Goal: Information Seeking & Learning: Compare options

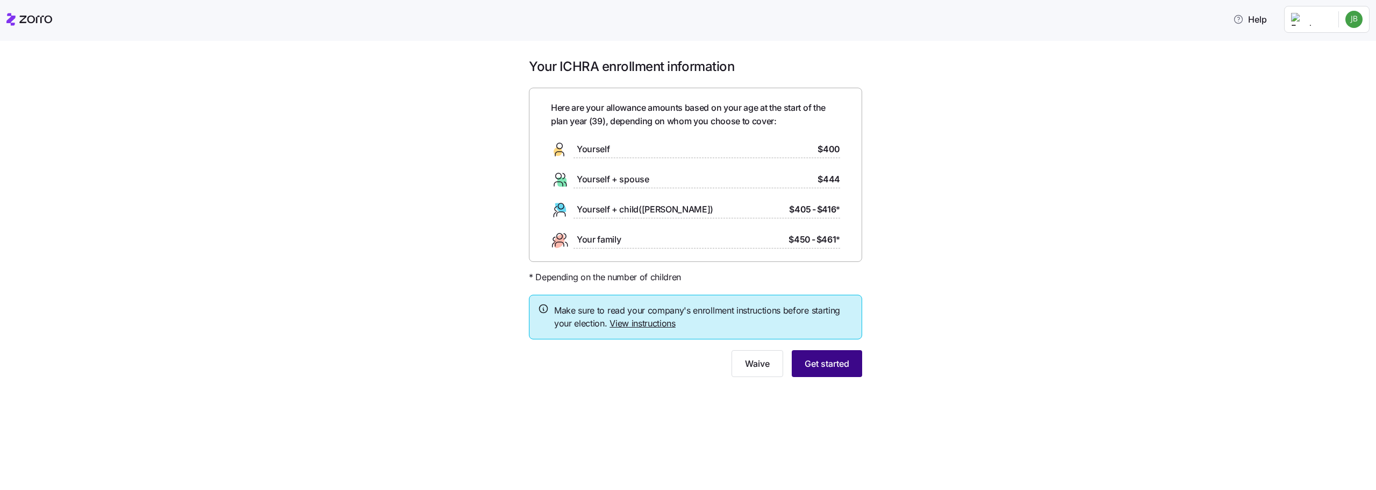
click at [809, 365] on span "Get started" at bounding box center [827, 363] width 45 height 13
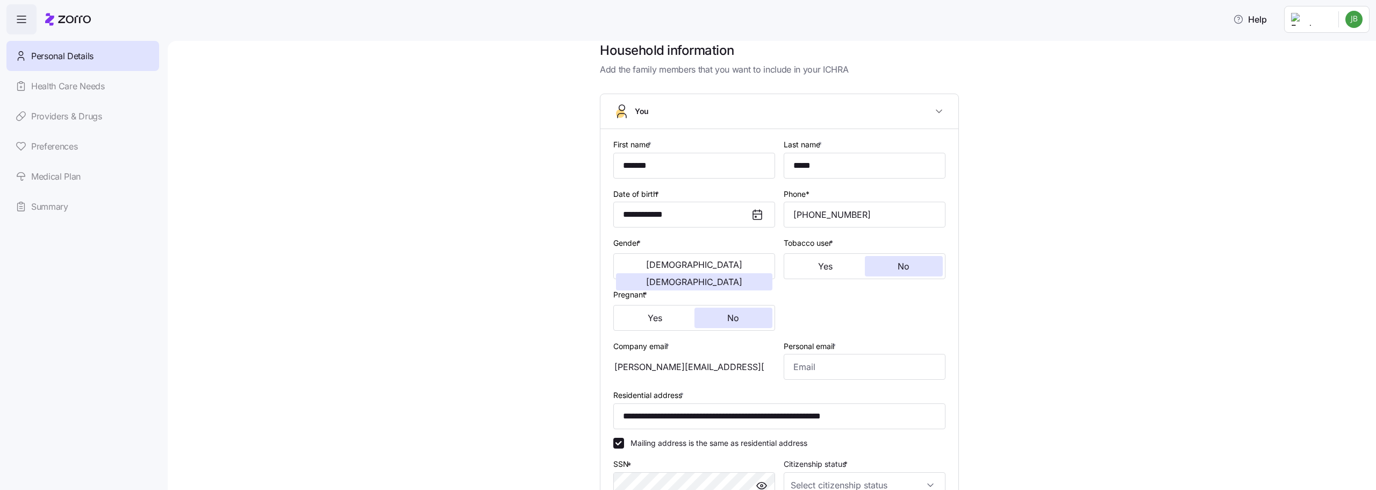
scroll to position [12, 0]
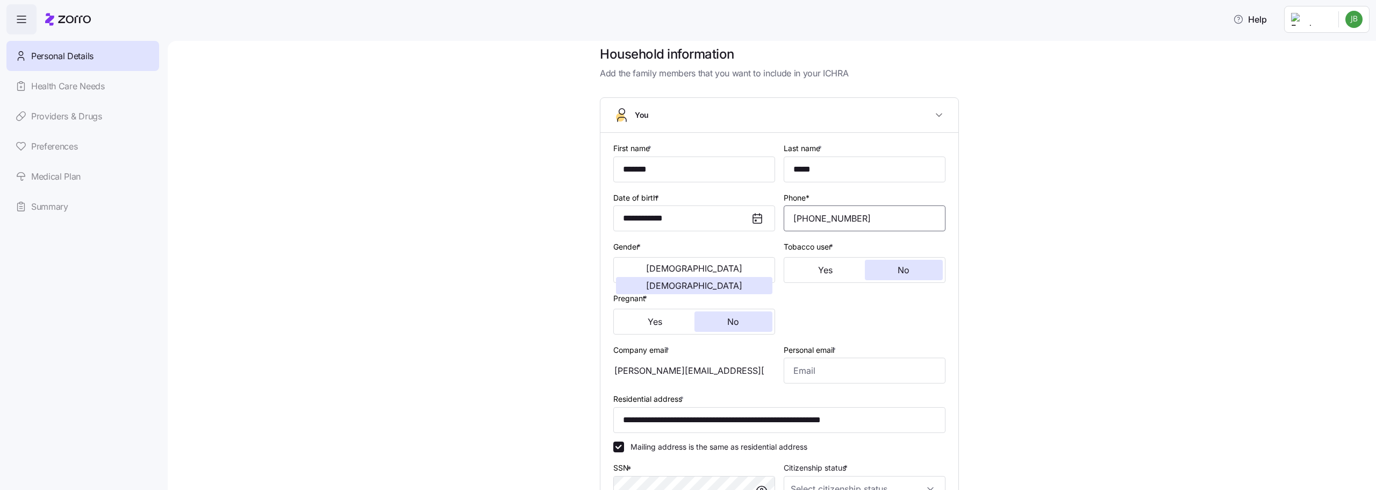
drag, startPoint x: 869, startPoint y: 214, endPoint x: 754, endPoint y: 217, distance: 114.5
click at [754, 217] on div "**********" at bounding box center [779, 346] width 341 height 419
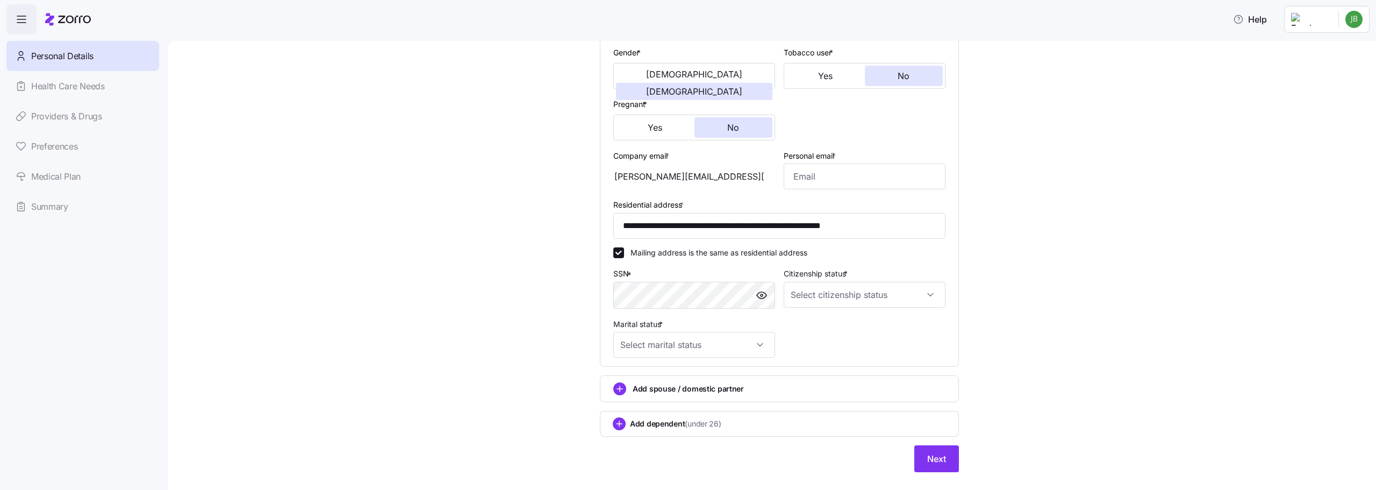
scroll to position [227, 0]
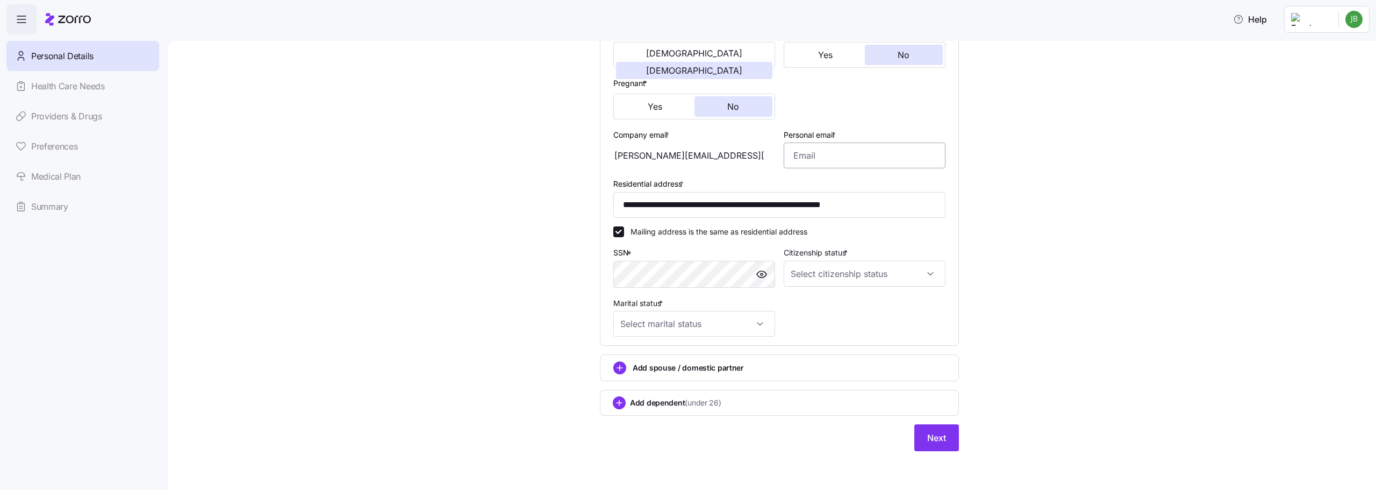
type input "[PHONE_NUMBER]"
click at [831, 159] on input "Personal email *" at bounding box center [865, 155] width 162 height 26
type input "[PERSON_NAME][EMAIL_ADDRESS][PERSON_NAME][DOMAIN_NAME]"
click at [856, 273] on input "Citizenship status *" at bounding box center [865, 274] width 162 height 26
click at [842, 306] on div "[DEMOGRAPHIC_DATA] citizen" at bounding box center [860, 306] width 153 height 23
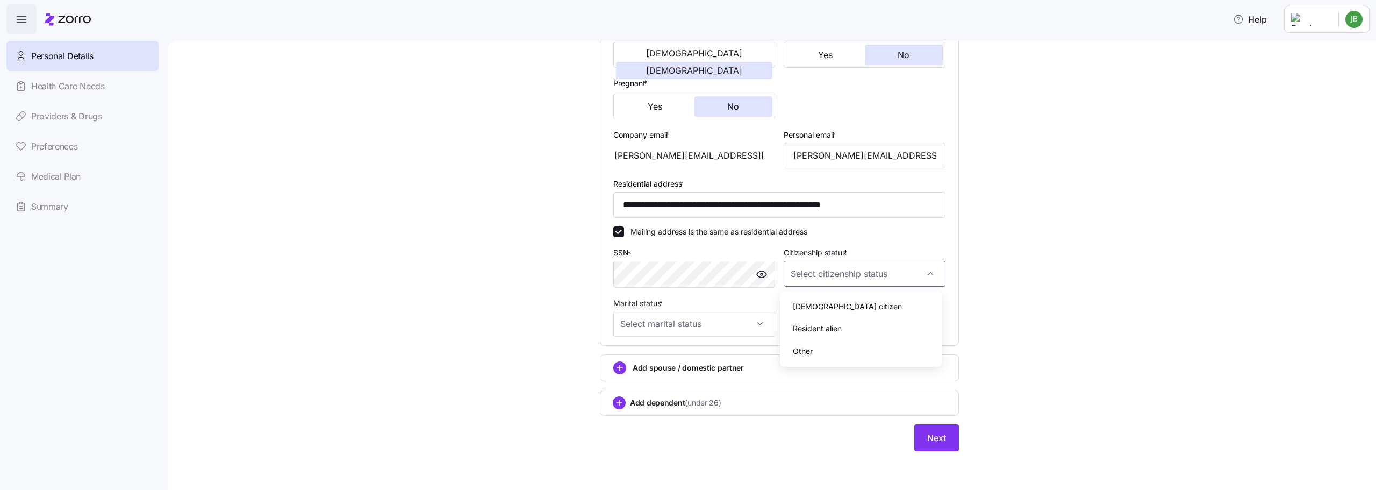
type input "[DEMOGRAPHIC_DATA] citizen"
click at [679, 324] on input "Marital status *" at bounding box center [694, 324] width 162 height 26
click at [676, 378] on div "Married" at bounding box center [690, 379] width 153 height 23
type input "Married"
click at [922, 432] on button "Next" at bounding box center [936, 437] width 45 height 27
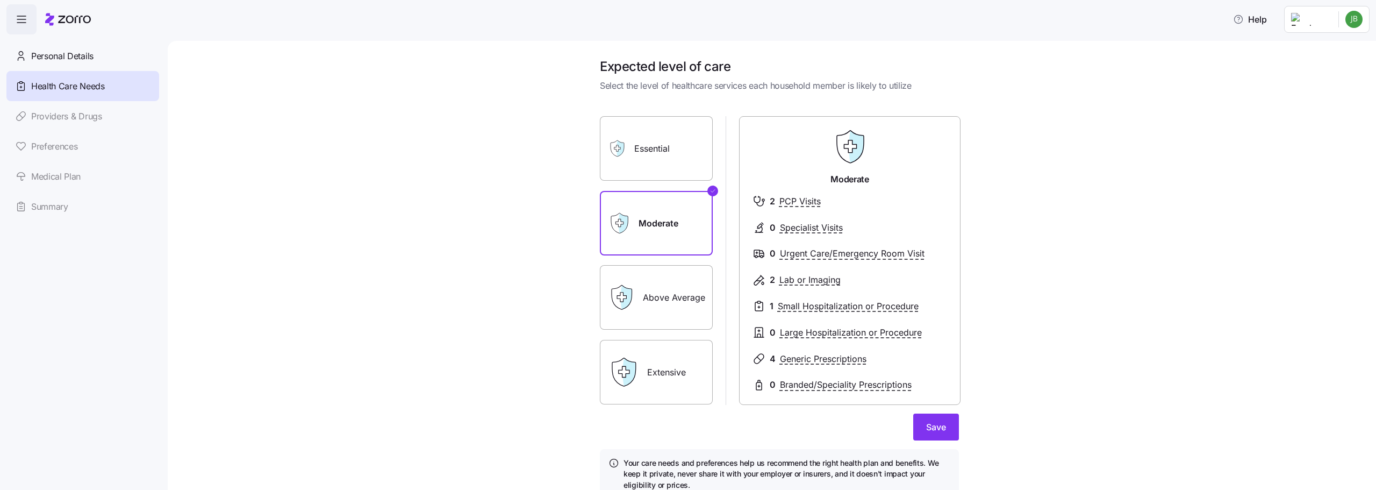
click at [643, 314] on label "Above Average" at bounding box center [656, 297] width 113 height 65
click at [0, 0] on input "Above Average" at bounding box center [0, 0] width 0 height 0
click at [682, 219] on label "Moderate" at bounding box center [656, 223] width 113 height 65
click at [0, 0] on input "Moderate" at bounding box center [0, 0] width 0 height 0
click at [658, 153] on label "Essential" at bounding box center [656, 148] width 113 height 65
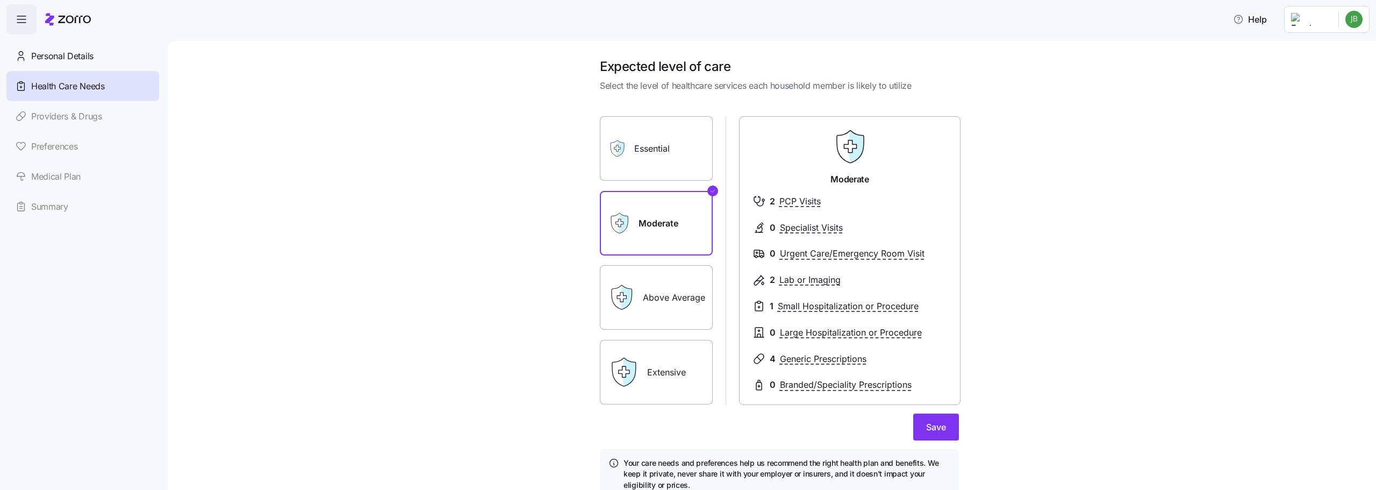
click at [0, 0] on input "Essential" at bounding box center [0, 0] width 0 height 0
click at [676, 310] on label "Above Average" at bounding box center [656, 297] width 113 height 65
click at [0, 0] on input "Above Average" at bounding box center [0, 0] width 0 height 0
click at [932, 429] on span "Save" at bounding box center [936, 426] width 20 height 13
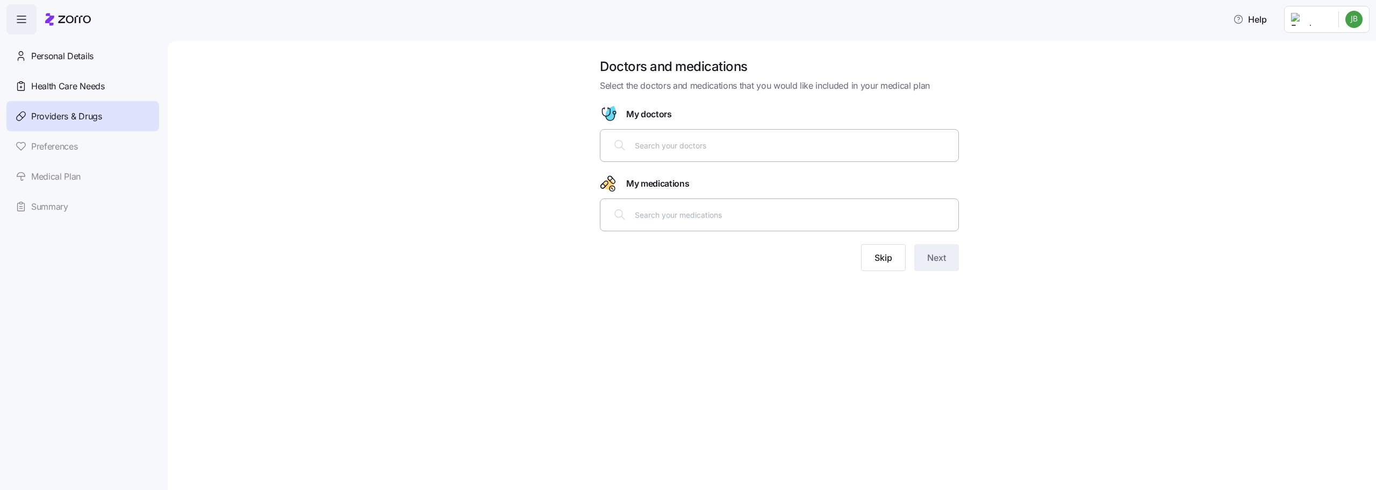
click at [655, 140] on input "text" at bounding box center [793, 145] width 317 height 12
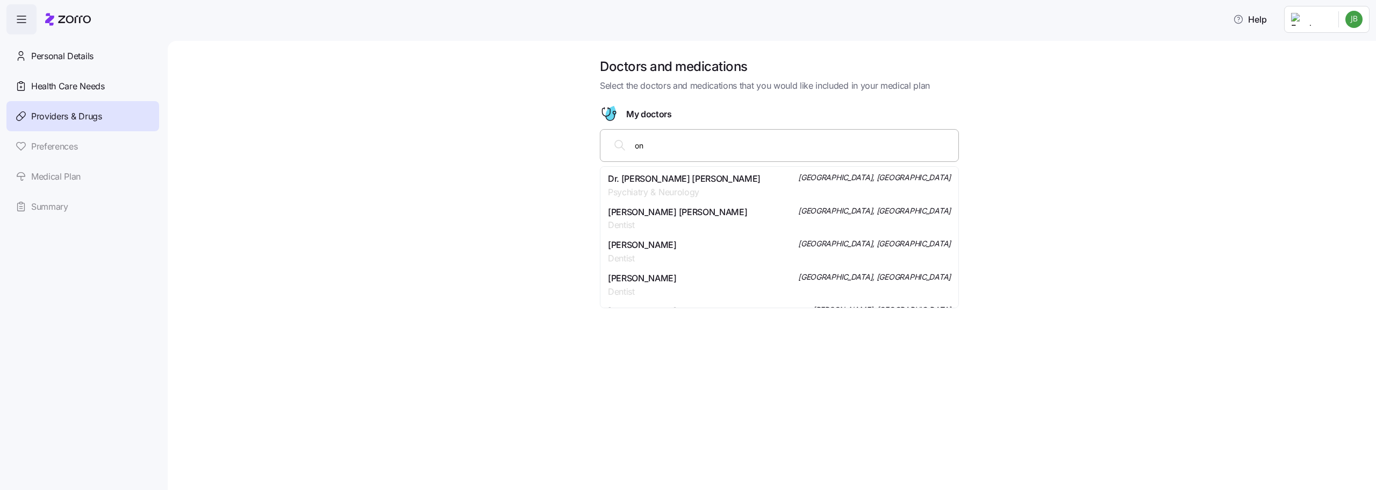
type input "o"
type input "[PERSON_NAME]"
click at [725, 181] on div "Mr. [PERSON_NAME] Physician Assistant [GEOGRAPHIC_DATA], [GEOGRAPHIC_DATA]" at bounding box center [779, 185] width 343 height 27
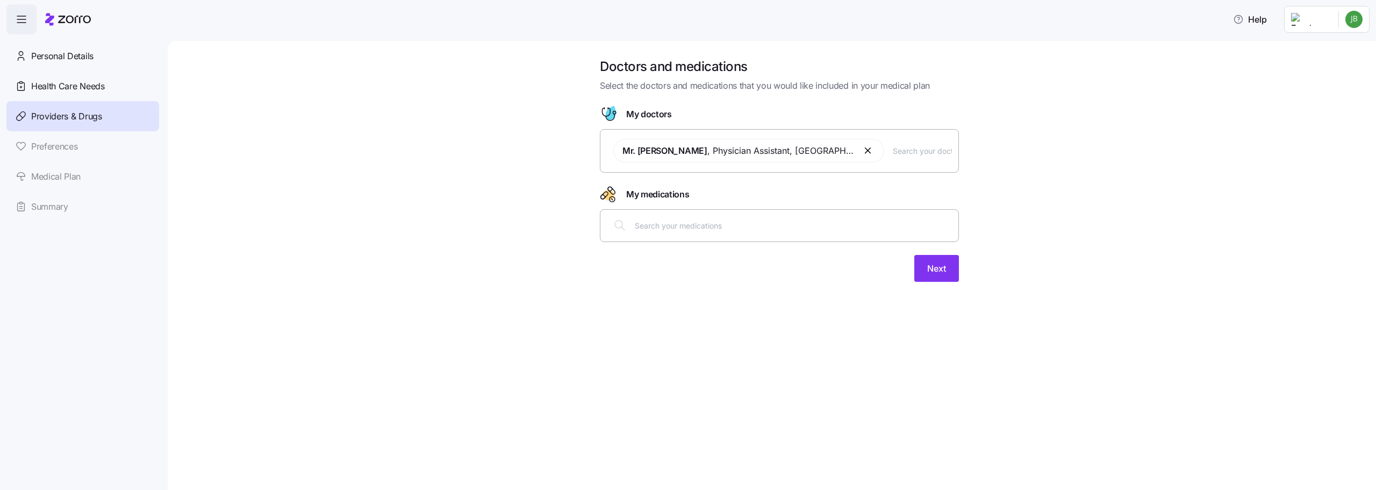
click at [684, 230] on input "text" at bounding box center [793, 225] width 317 height 12
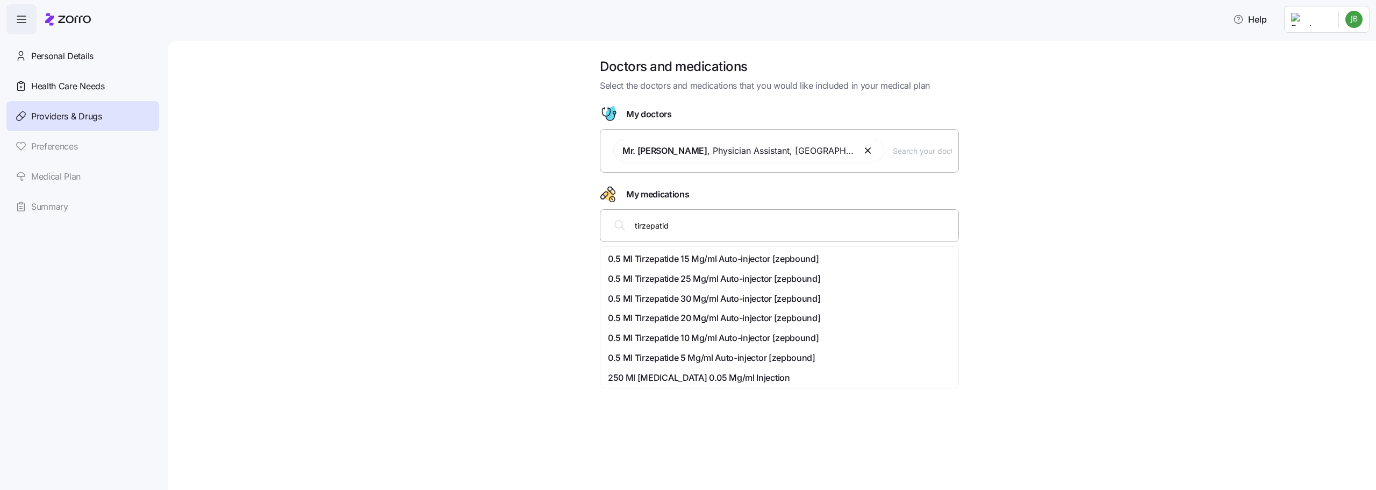
type input "tirzepatide"
click at [716, 254] on span "0.5 Ml Tirzepatide 15 Mg/ml Auto-injector [zepbound]" at bounding box center [713, 258] width 211 height 13
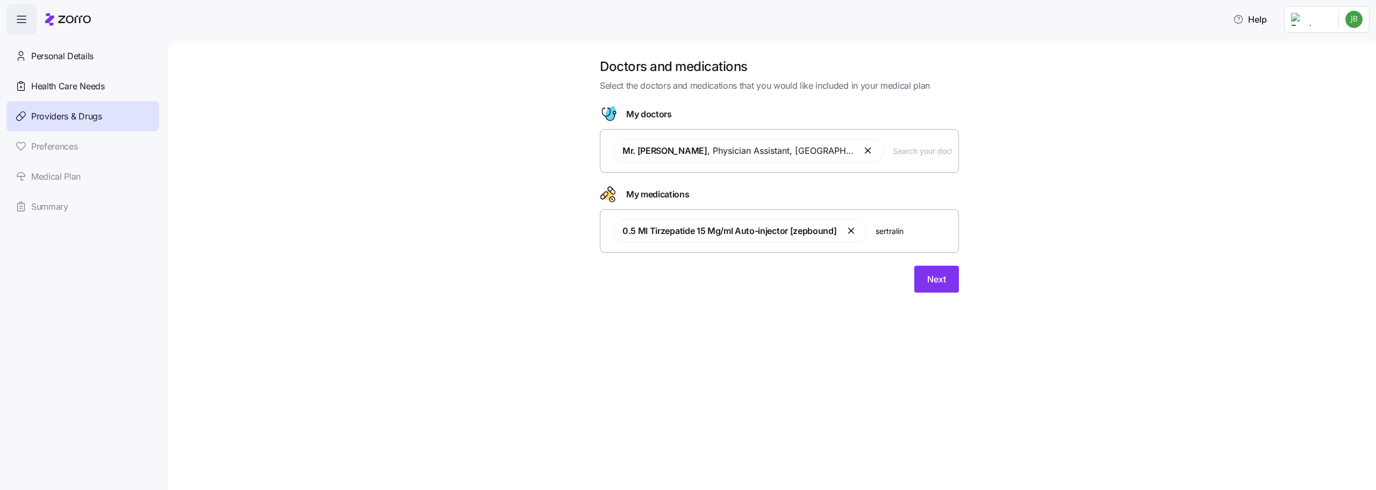
type input "sertraline"
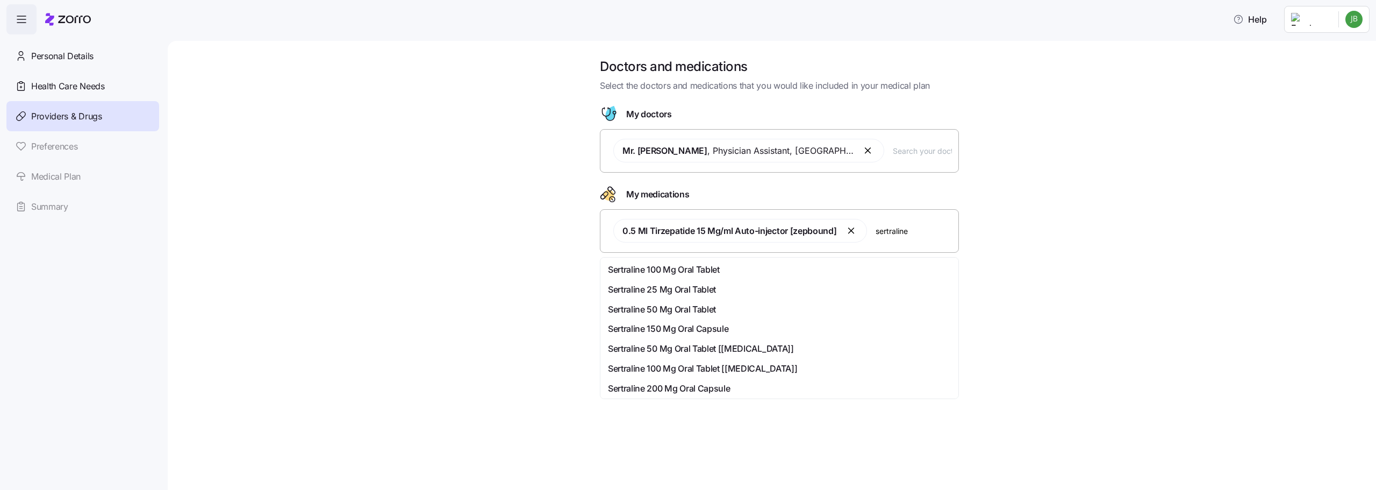
click at [740, 268] on div "Sertraline 100 Mg Oral Tablet" at bounding box center [779, 269] width 343 height 13
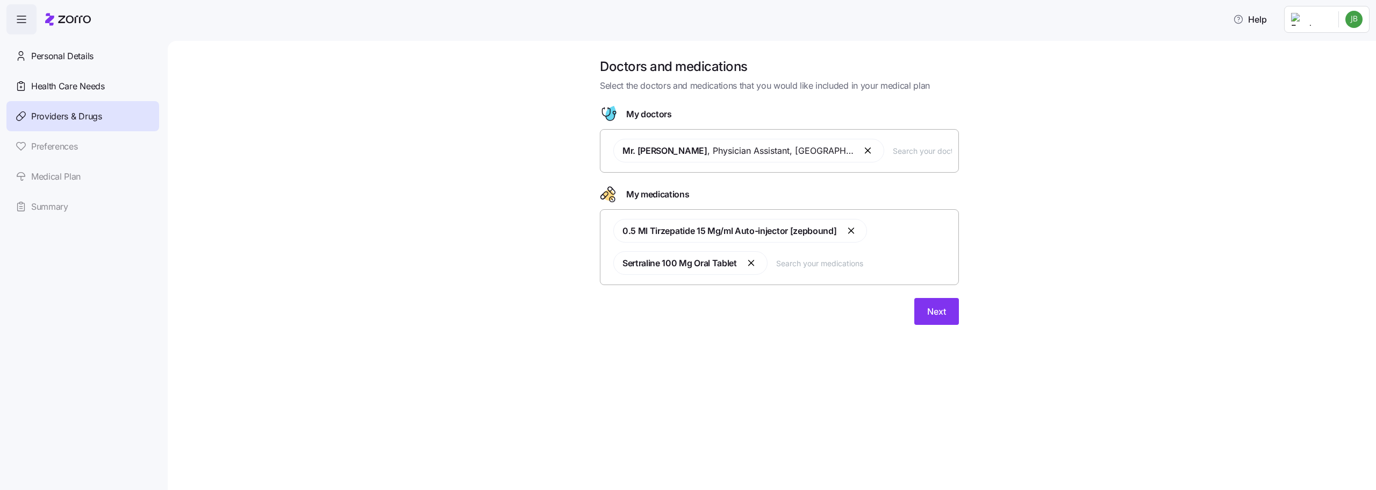
click at [893, 152] on input "text" at bounding box center [922, 151] width 59 height 12
type input "[PERSON_NAME]"
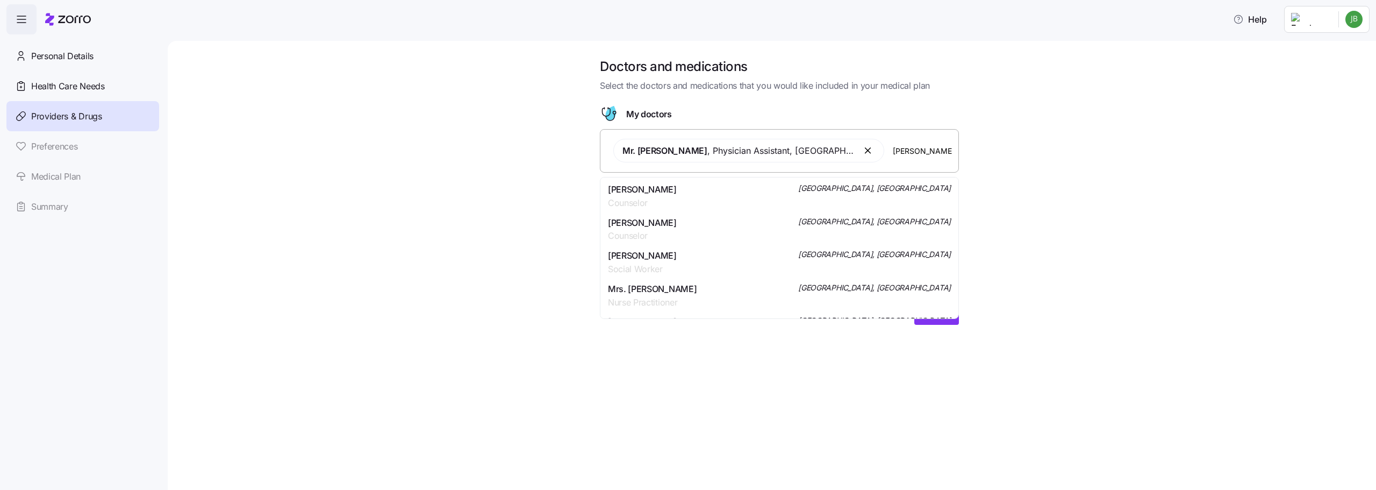
click at [657, 201] on span "Counselor" at bounding box center [642, 202] width 69 height 13
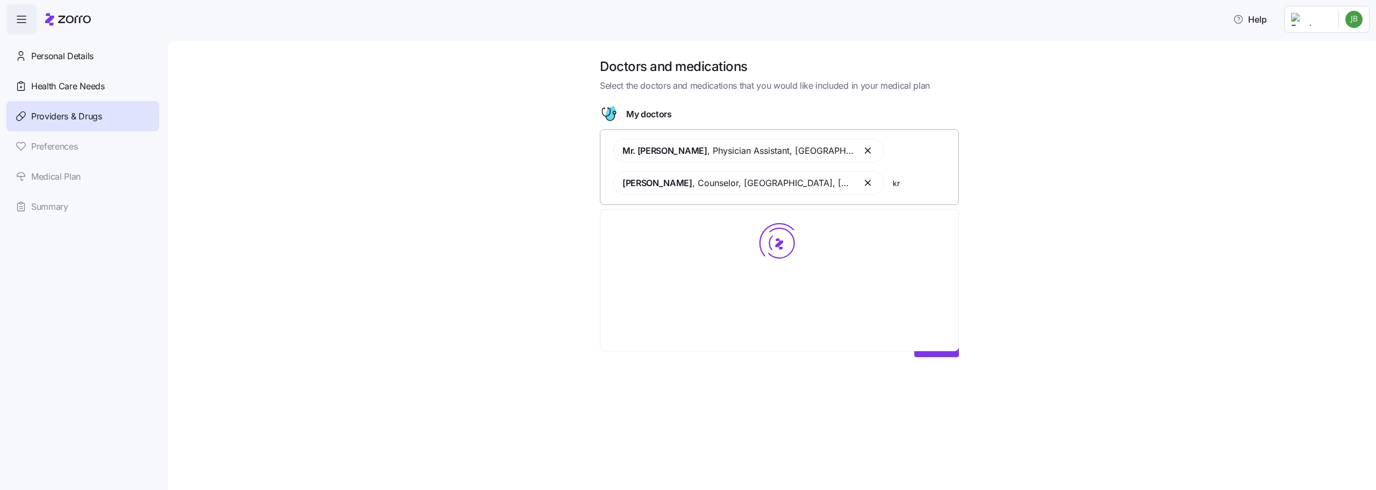
type input "k"
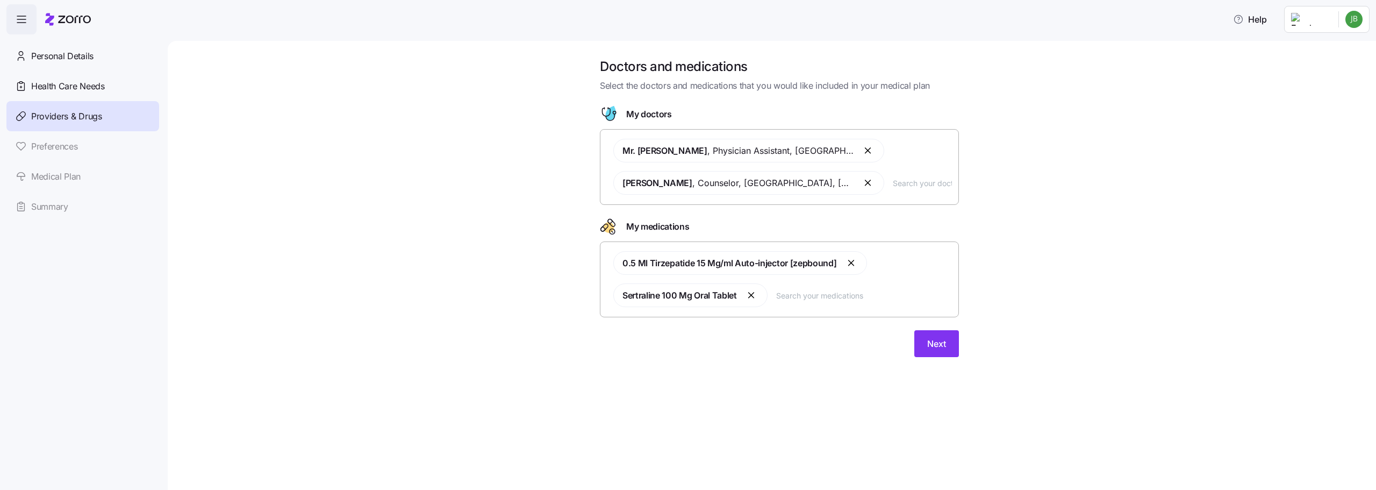
click at [1104, 276] on div "Doctors and medications Select the doctors and medications that you would like …" at bounding box center [779, 214] width 1163 height 312
click at [820, 298] on input "text" at bounding box center [864, 295] width 176 height 12
type input "[MEDICAL_DATA]"
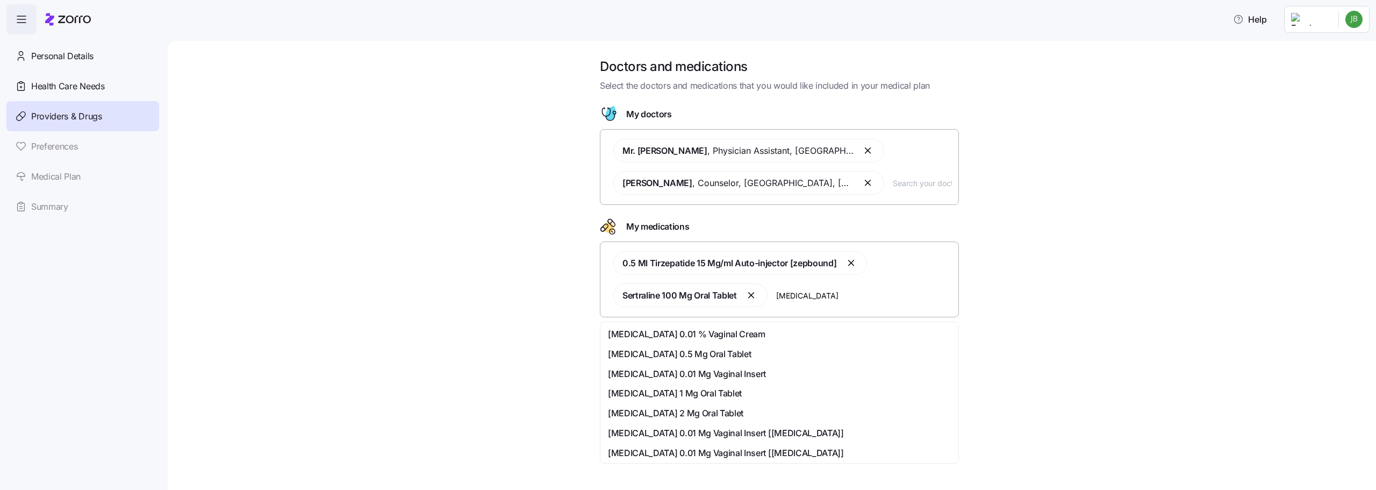
click at [668, 330] on span "[MEDICAL_DATA] 0.01 % Vaginal Cream" at bounding box center [686, 333] width 157 height 13
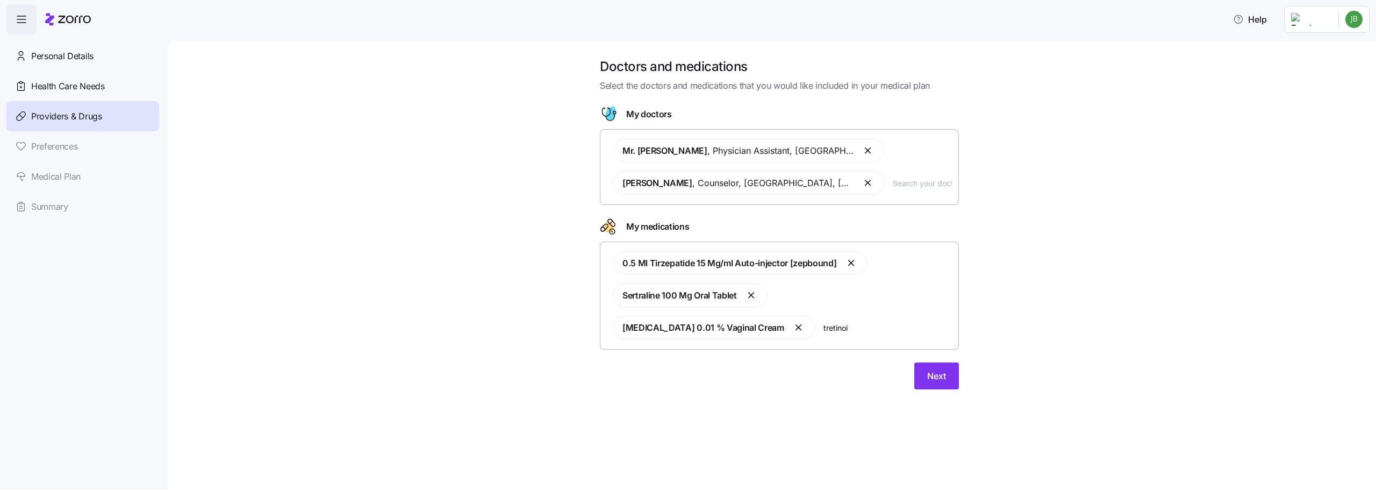
type input "[MEDICAL_DATA]"
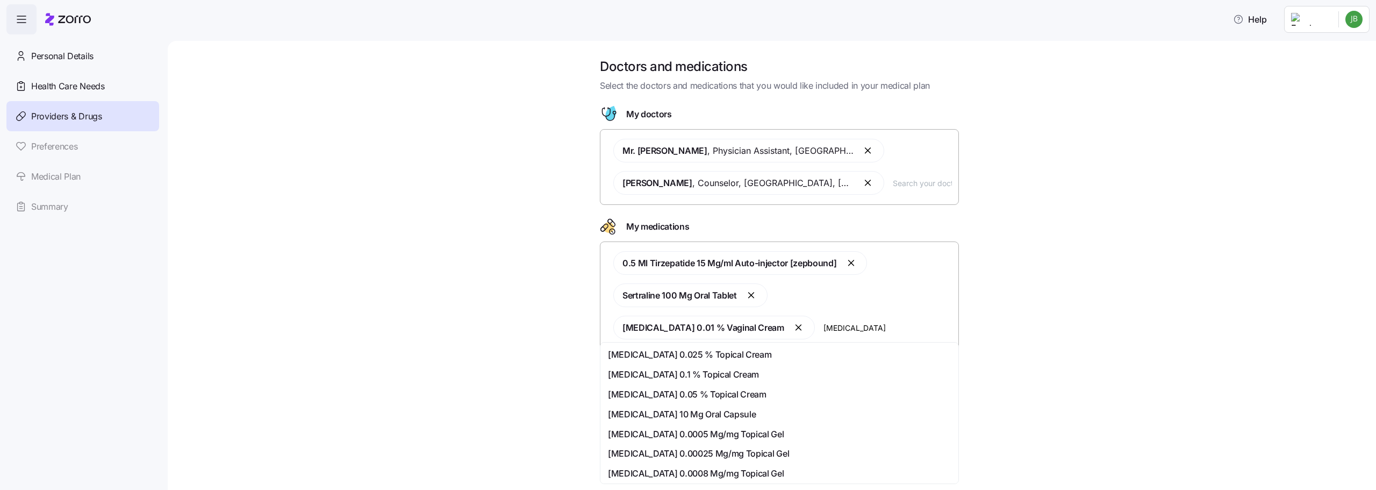
click at [696, 375] on span "[MEDICAL_DATA] 0.1 % Topical Cream" at bounding box center [683, 374] width 151 height 13
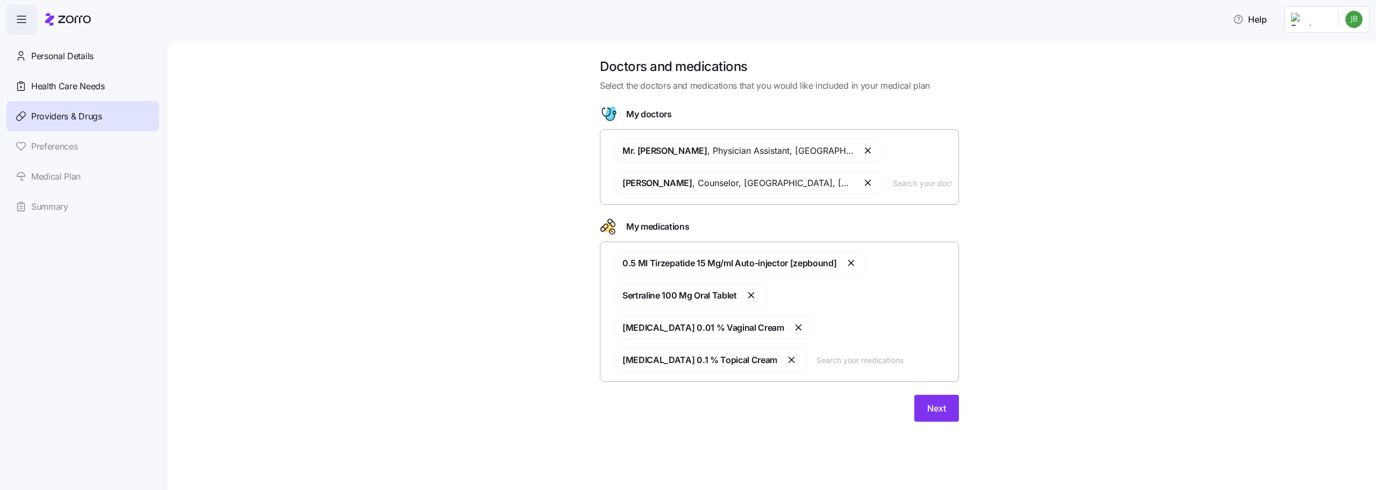
click at [893, 181] on input "text" at bounding box center [922, 183] width 59 height 12
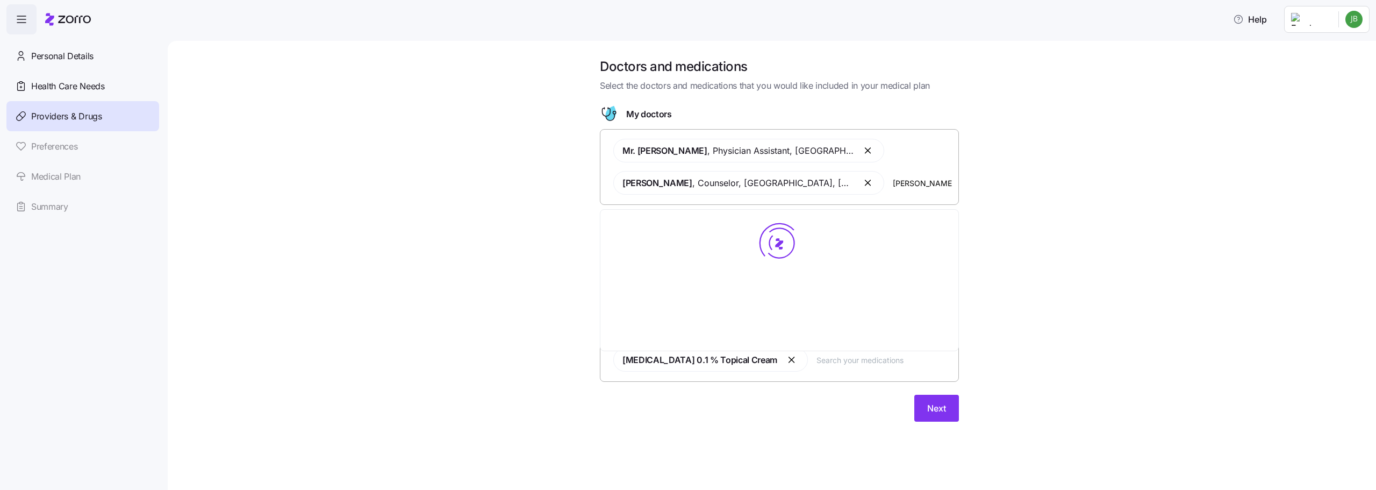
type input "[PERSON_NAME]"
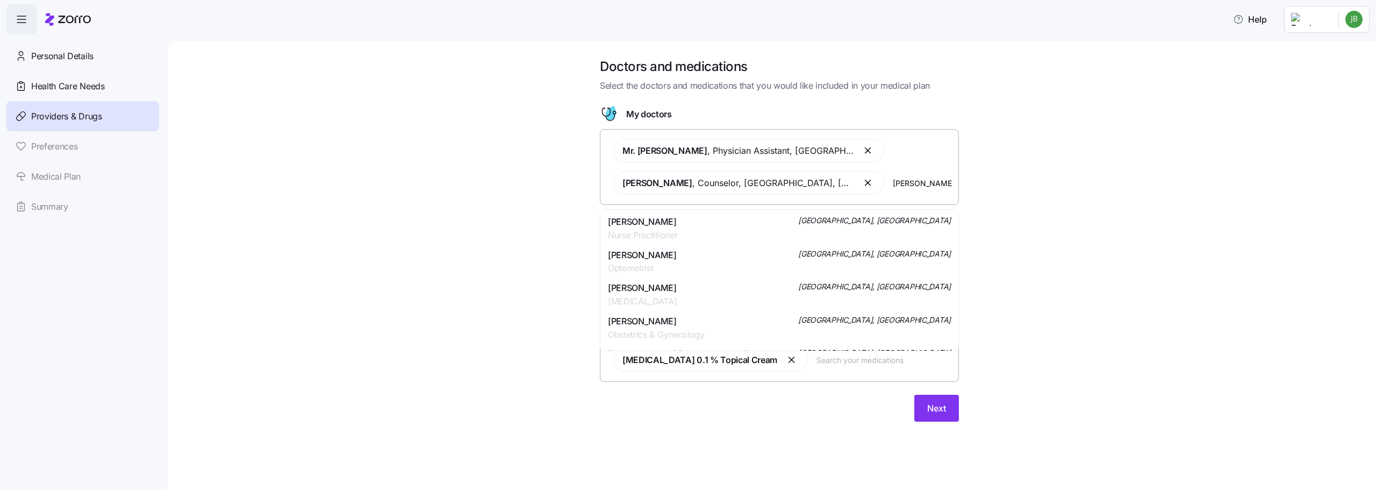
click at [692, 226] on div "[PERSON_NAME] Nurse Practitioner [GEOGRAPHIC_DATA], [GEOGRAPHIC_DATA]" at bounding box center [779, 228] width 343 height 27
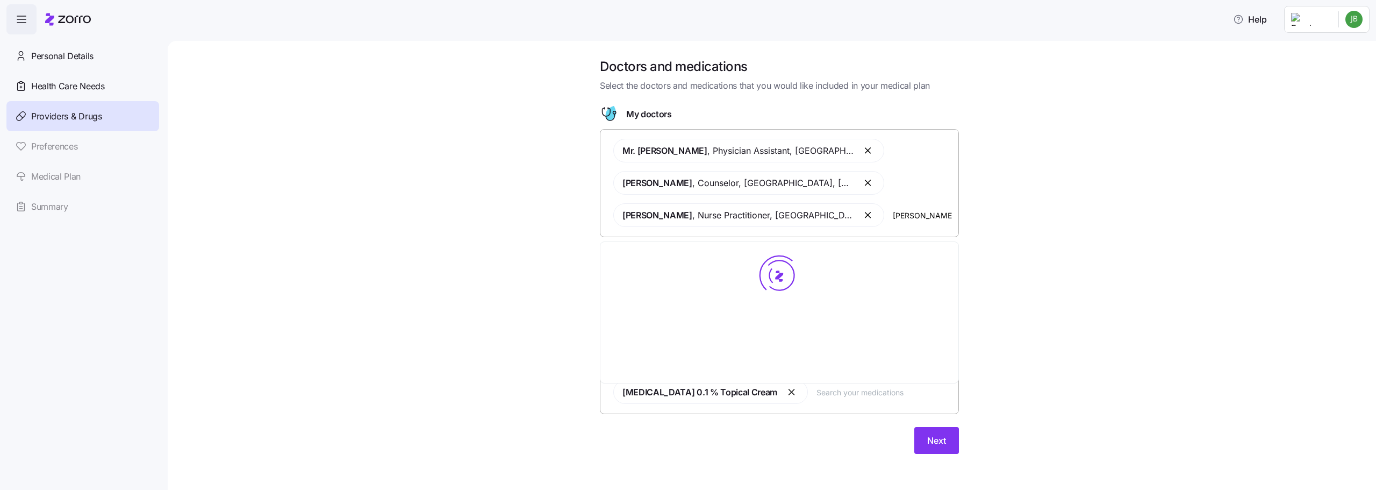
type input "[PERSON_NAME]"
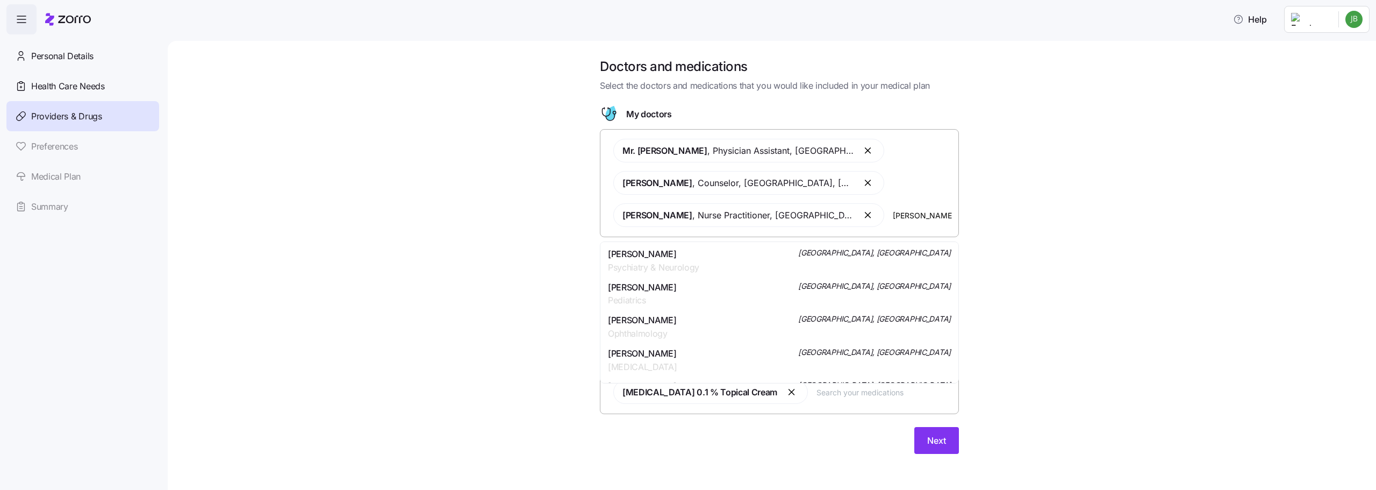
click at [736, 262] on div "[PERSON_NAME] Psychiatry & Neurology Decatur, [GEOGRAPHIC_DATA]" at bounding box center [779, 260] width 343 height 27
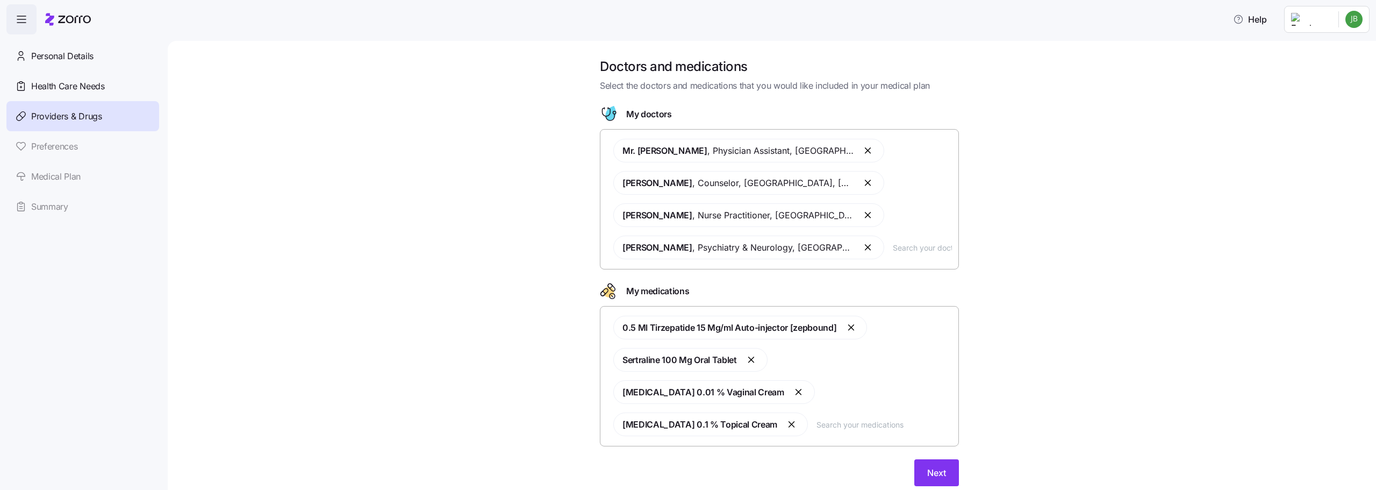
scroll to position [3, 0]
click at [921, 456] on button "Next" at bounding box center [936, 469] width 45 height 27
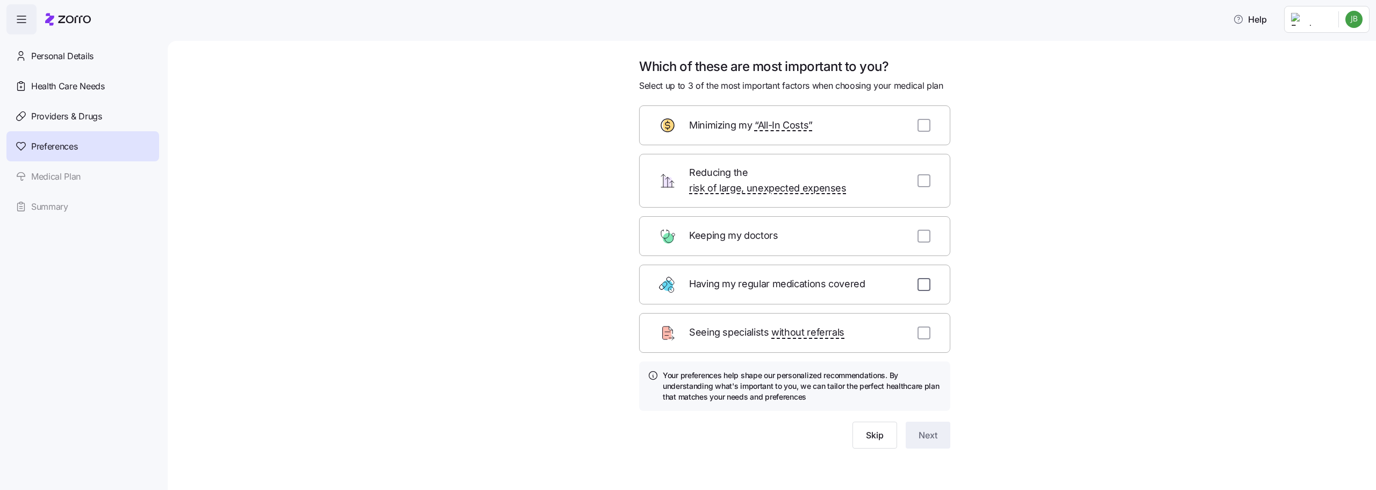
click at [922, 278] on input "checkbox" at bounding box center [924, 284] width 13 height 13
checkbox input "true"
click at [914, 427] on button "Next" at bounding box center [928, 434] width 45 height 27
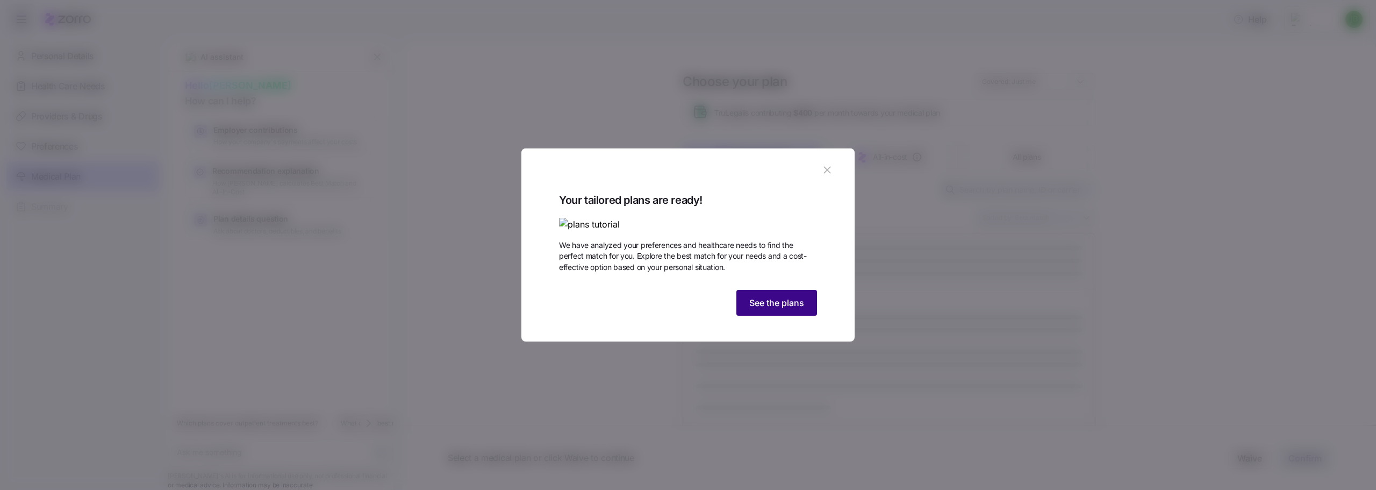
click at [775, 309] on span "See the plans" at bounding box center [776, 302] width 55 height 13
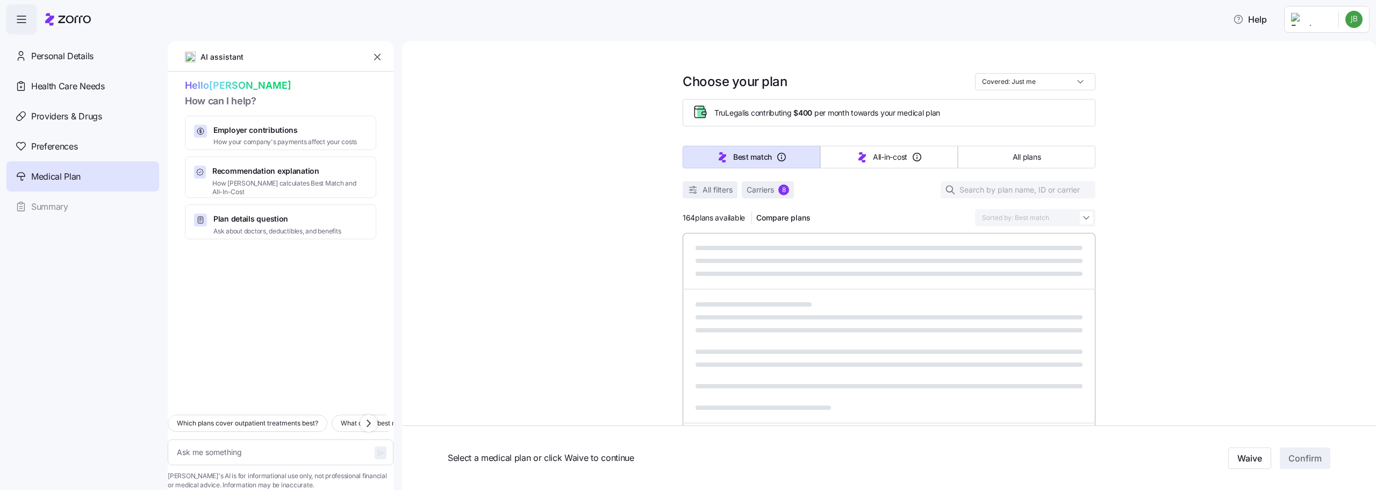
click at [791, 234] on div at bounding box center [889, 261] width 413 height 56
click at [1041, 157] on button "All plans" at bounding box center [1027, 157] width 138 height 23
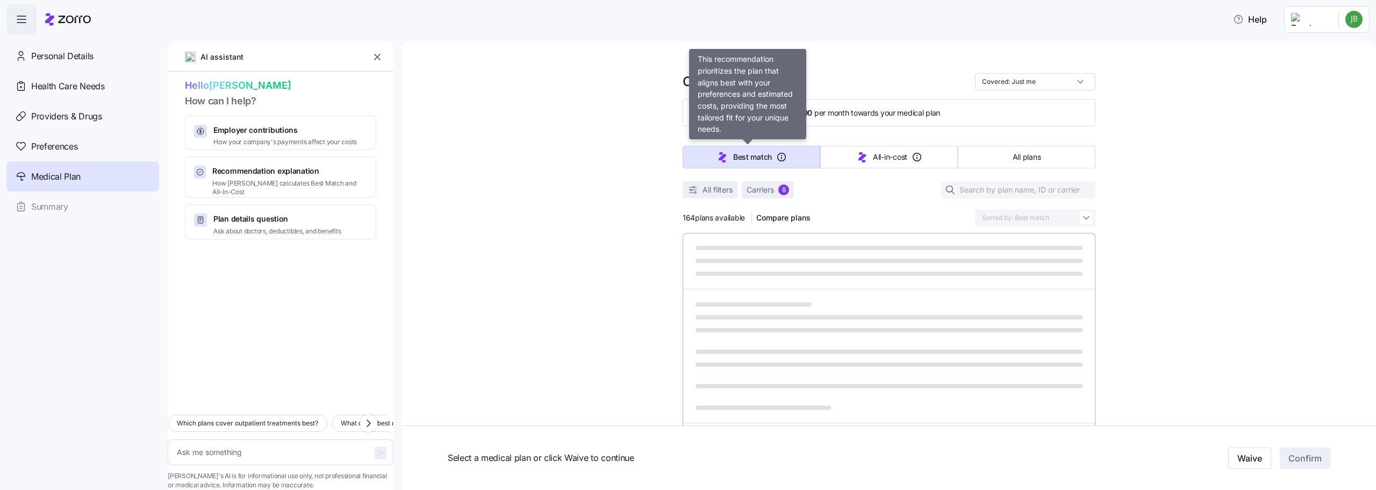
click at [733, 160] on span "Best match" at bounding box center [752, 157] width 39 height 11
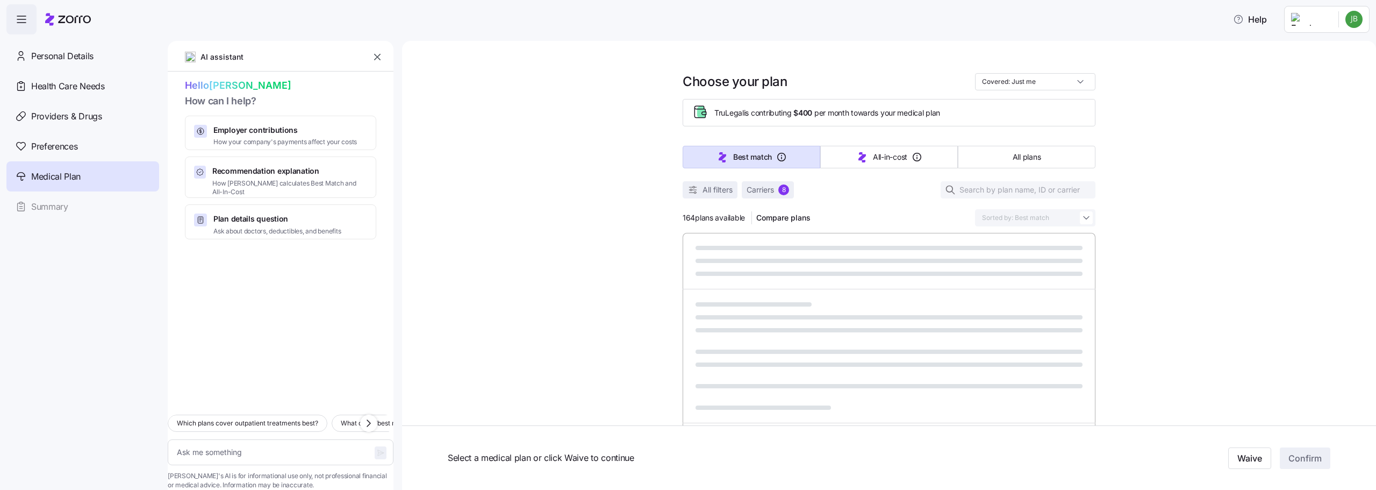
click at [779, 157] on icon "button" at bounding box center [781, 157] width 11 height 11
click at [293, 135] on span "Employer contributions" at bounding box center [285, 130] width 144 height 11
type textarea "x"
type textarea "Can you explain how my employer contributions work and how they affect my month…"
type textarea "x"
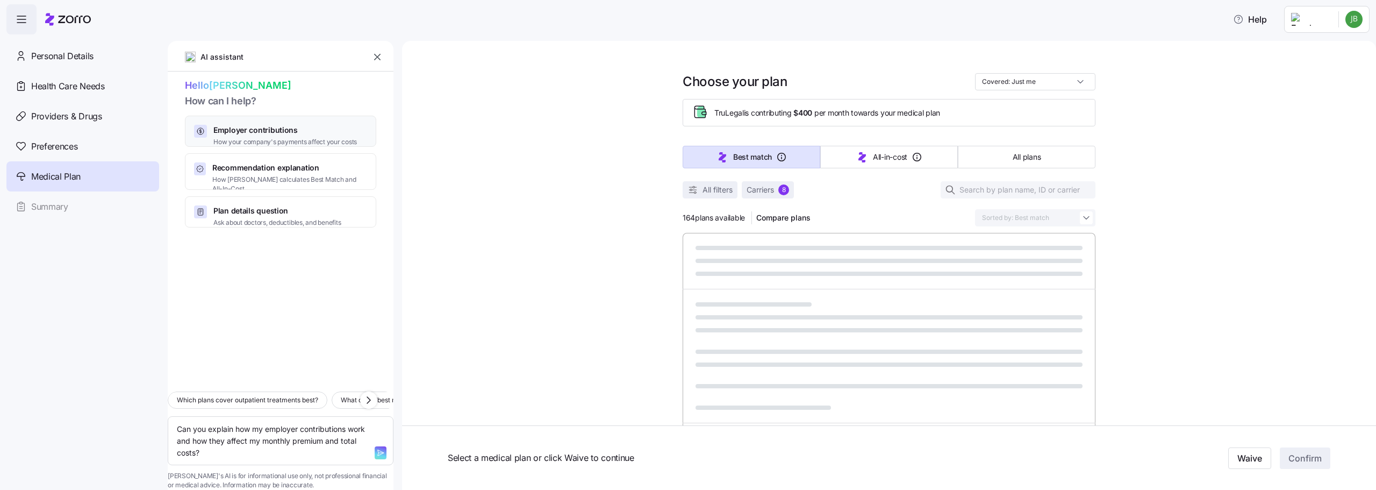
type input "Sorted by: Premium"
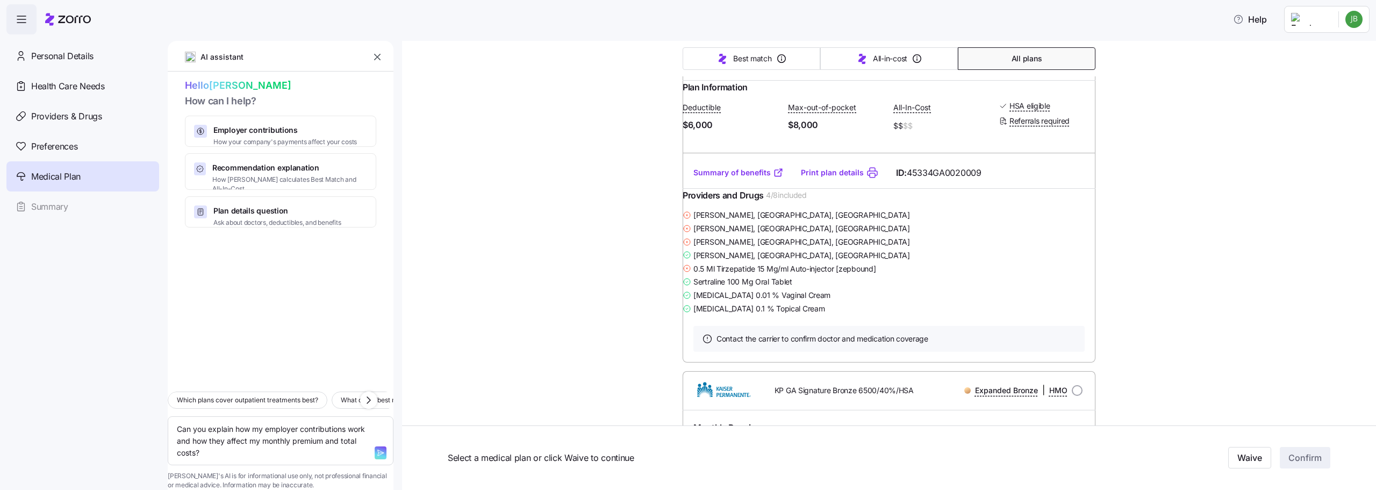
scroll to position [1505, 0]
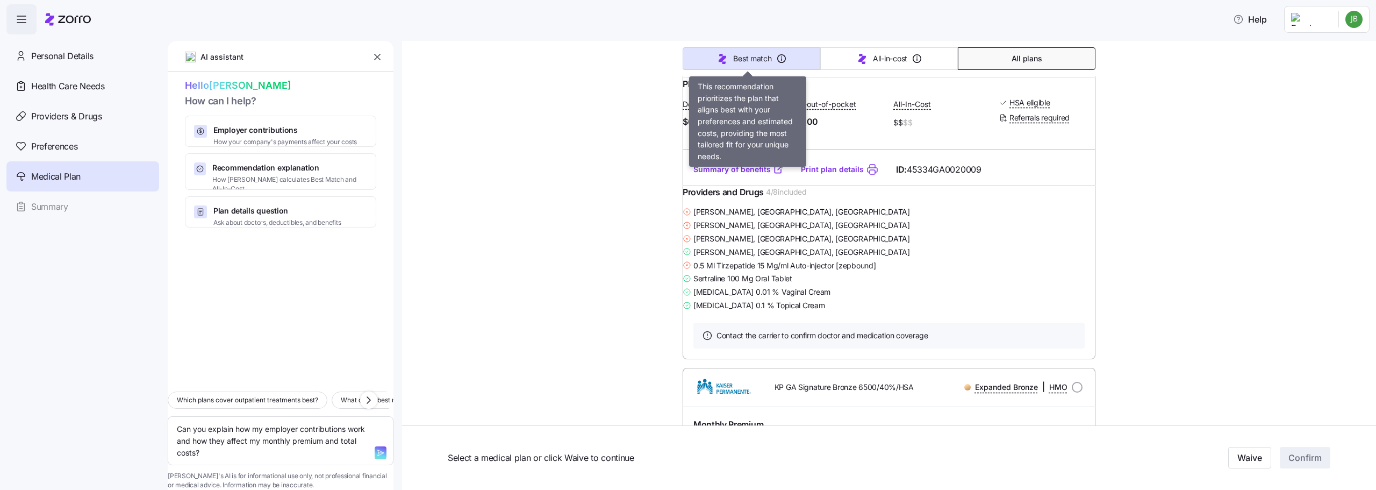
click at [750, 57] on span "Best match" at bounding box center [752, 58] width 38 height 11
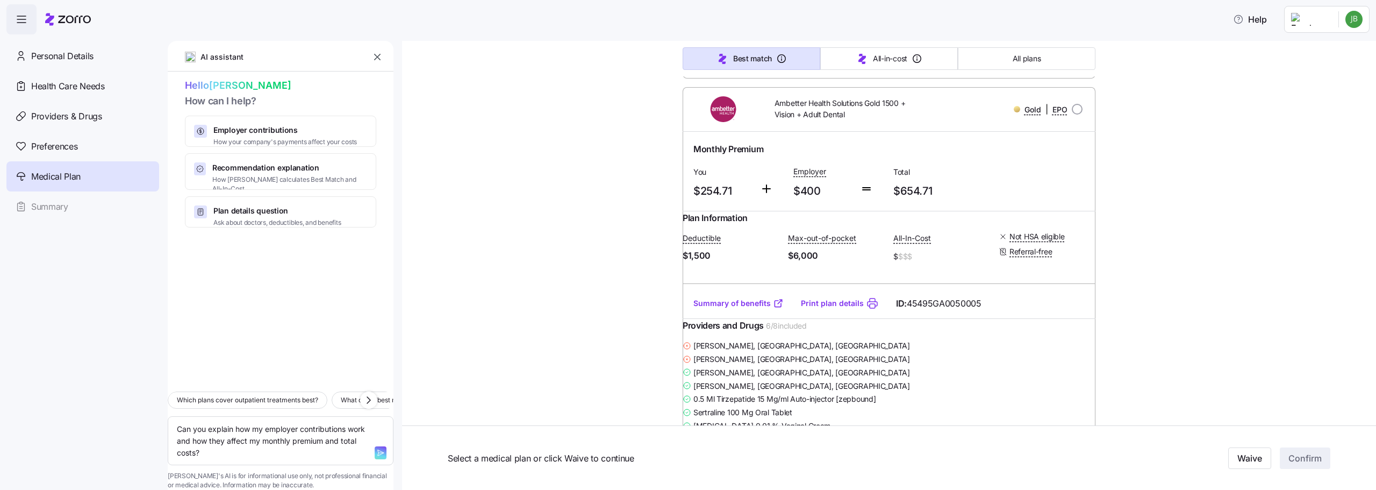
type textarea "x"
type input "Sorted by: Best match"
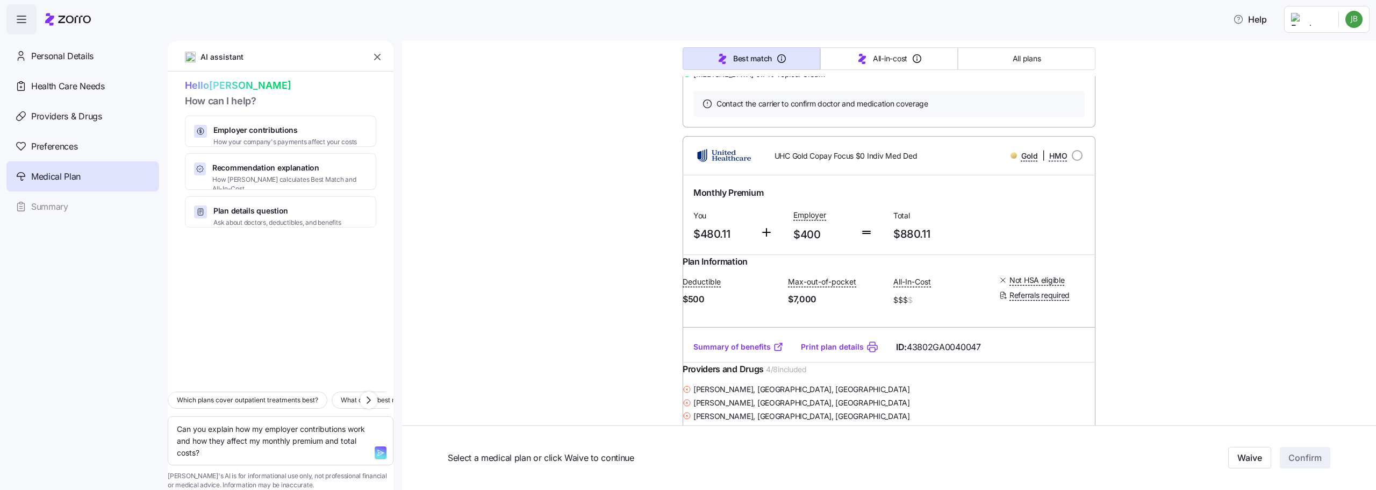
scroll to position [27844, 0]
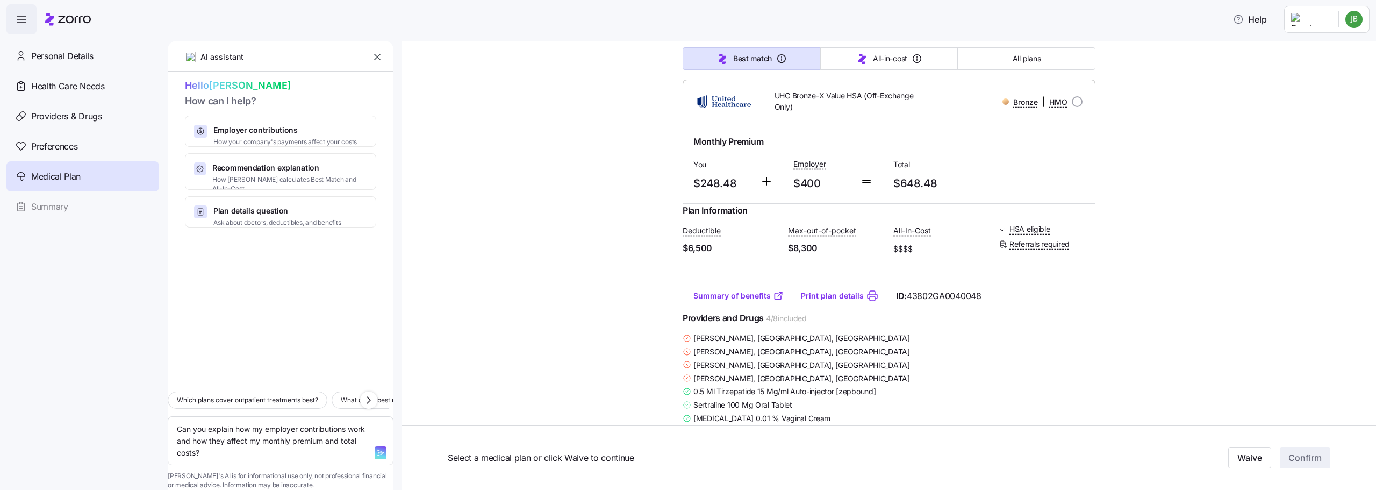
scroll to position [40154, 0]
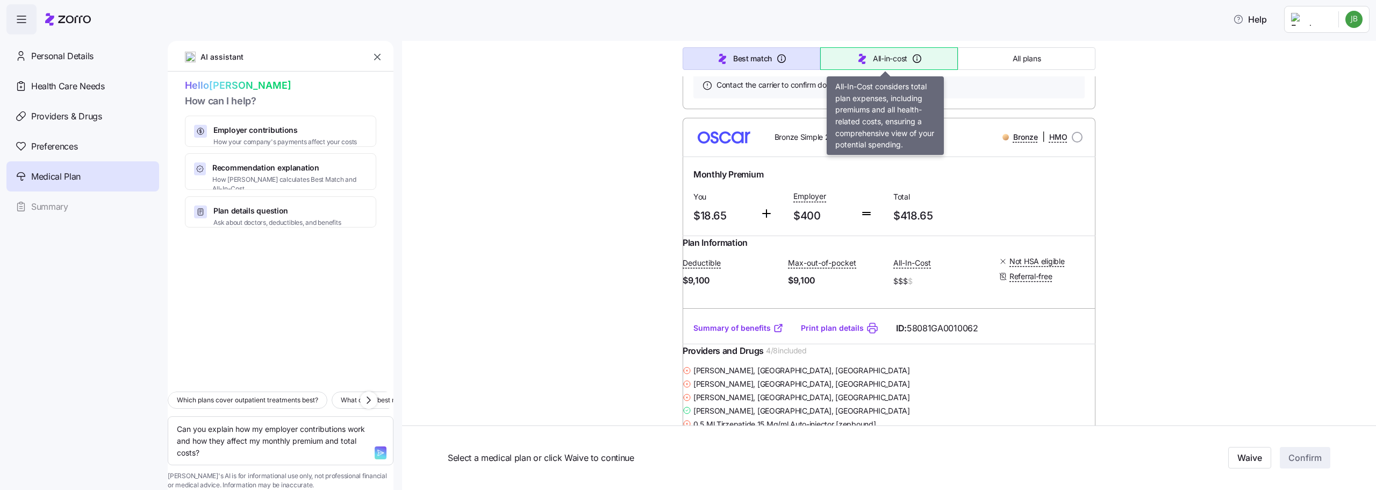
click at [874, 58] on span "All-in-cost" at bounding box center [890, 58] width 34 height 11
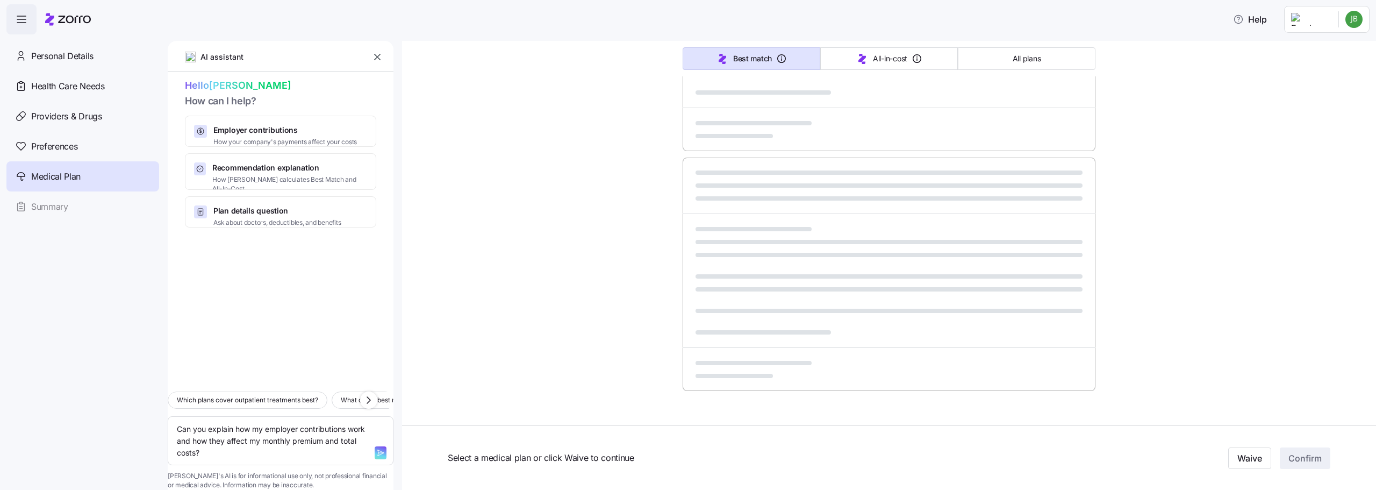
type textarea "x"
type input "Sorted by: All-in-cost"
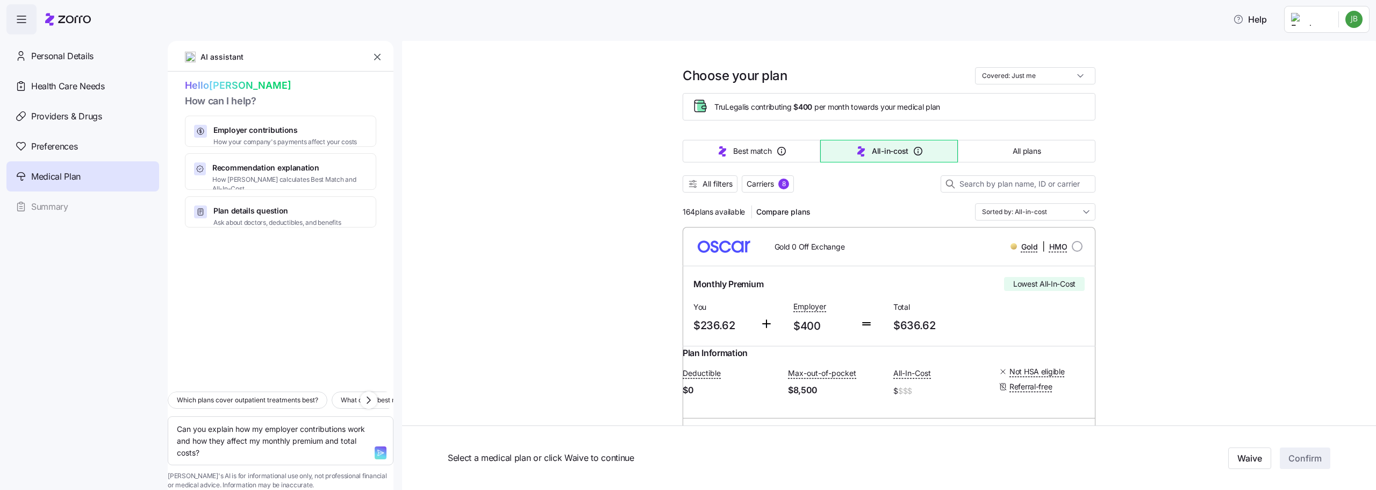
scroll to position [0, 0]
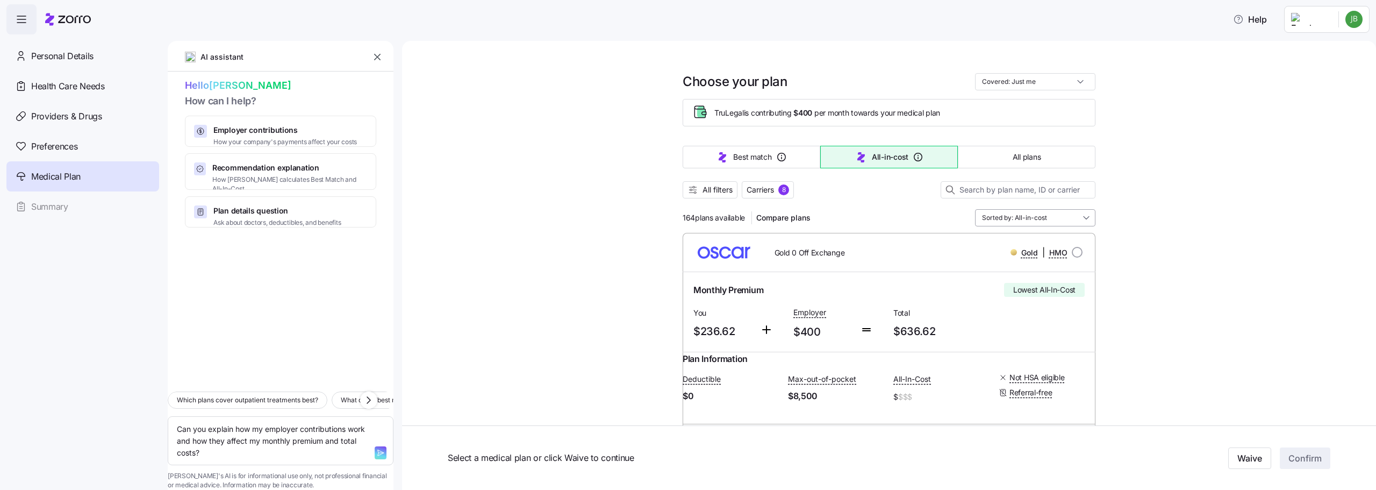
click at [1062, 215] on input "Sorted by: All-in-cost" at bounding box center [1035, 217] width 120 height 17
click at [775, 192] on span "Carriers 8" at bounding box center [768, 189] width 42 height 11
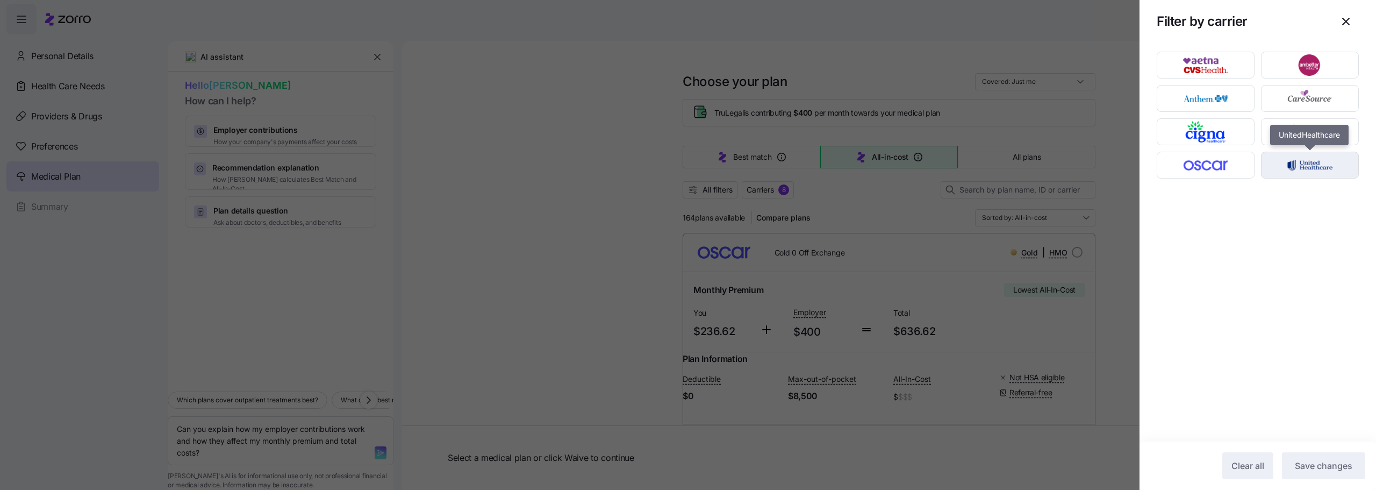
click at [1311, 161] on img "button" at bounding box center [1310, 165] width 79 height 22
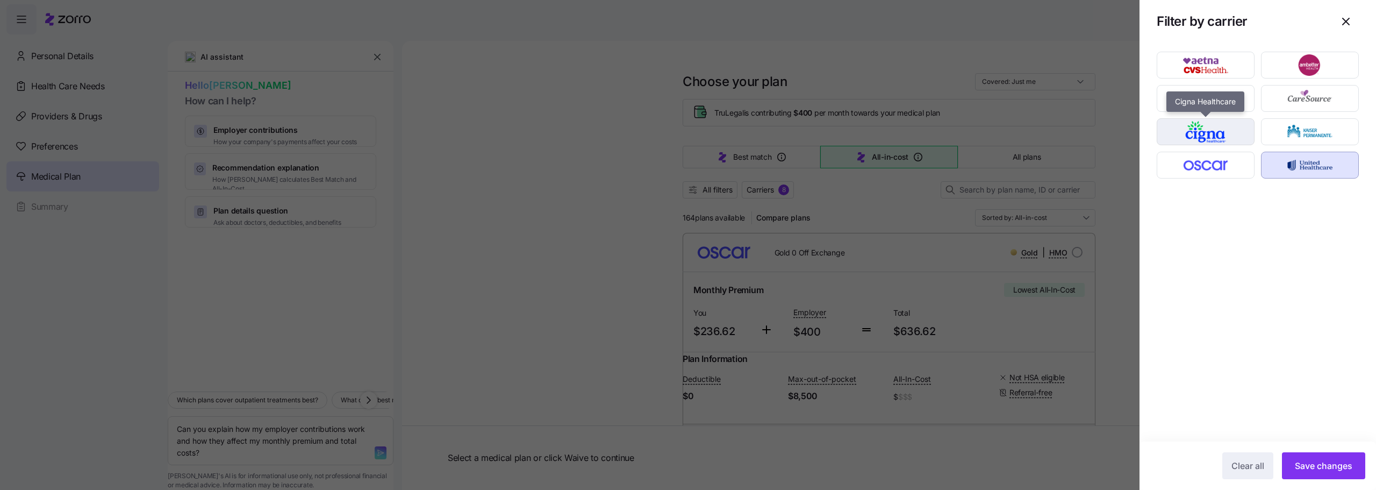
click at [1215, 135] on img "button" at bounding box center [1205, 132] width 79 height 22
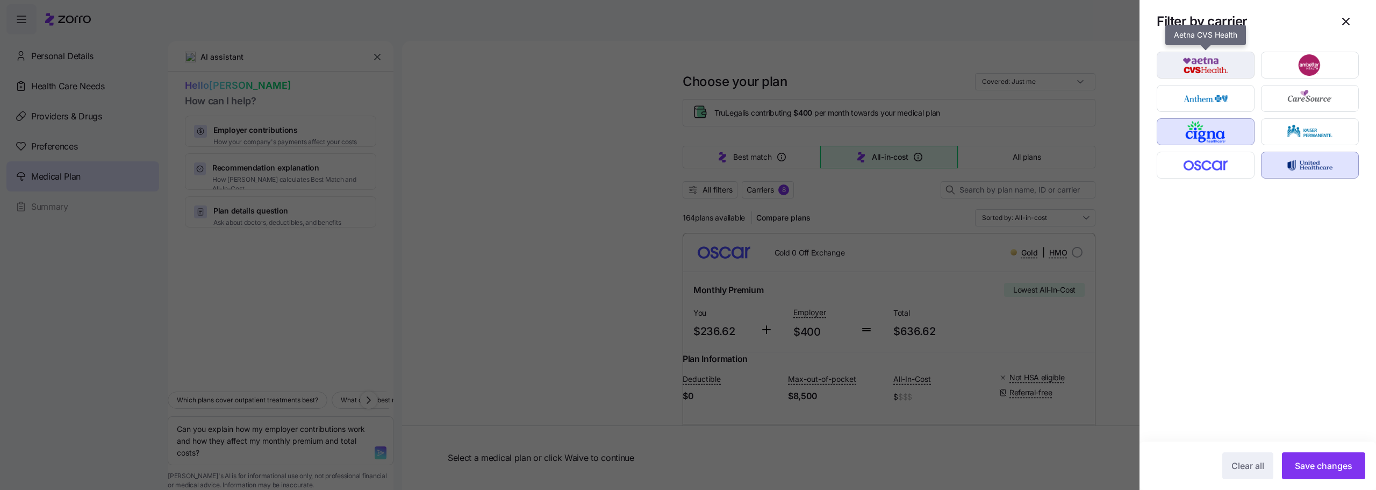
click at [1214, 64] on img "button" at bounding box center [1205, 65] width 79 height 22
click at [1213, 96] on img "button" at bounding box center [1205, 99] width 79 height 22
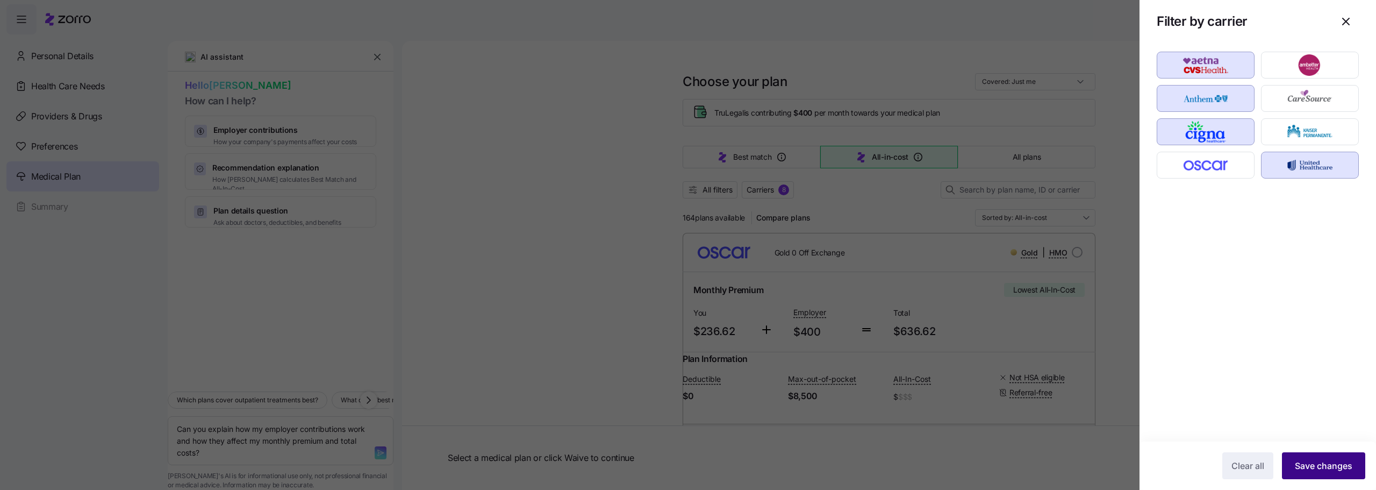
click at [1307, 466] on span "Save changes" at bounding box center [1324, 465] width 58 height 13
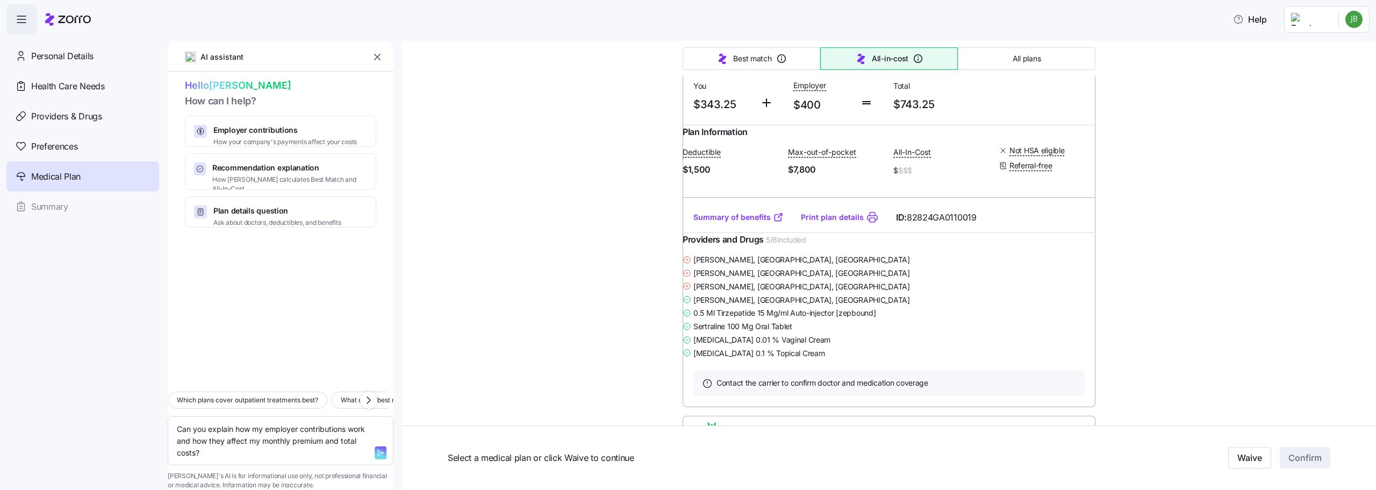
scroll to position [253, 0]
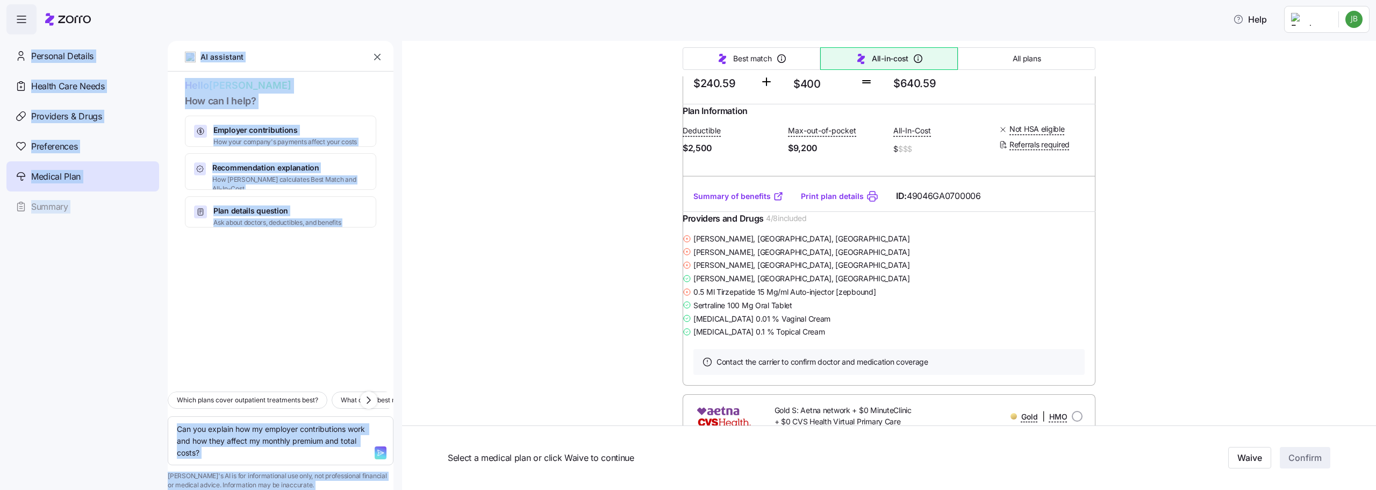
drag, startPoint x: 1367, startPoint y: 73, endPoint x: 1369, endPoint y: 28, distance: 44.1
click at [1369, 28] on div "Help Personal Details Health Care Needs Providers & Drugs Preferences Medical P…" at bounding box center [688, 241] width 1376 height 483
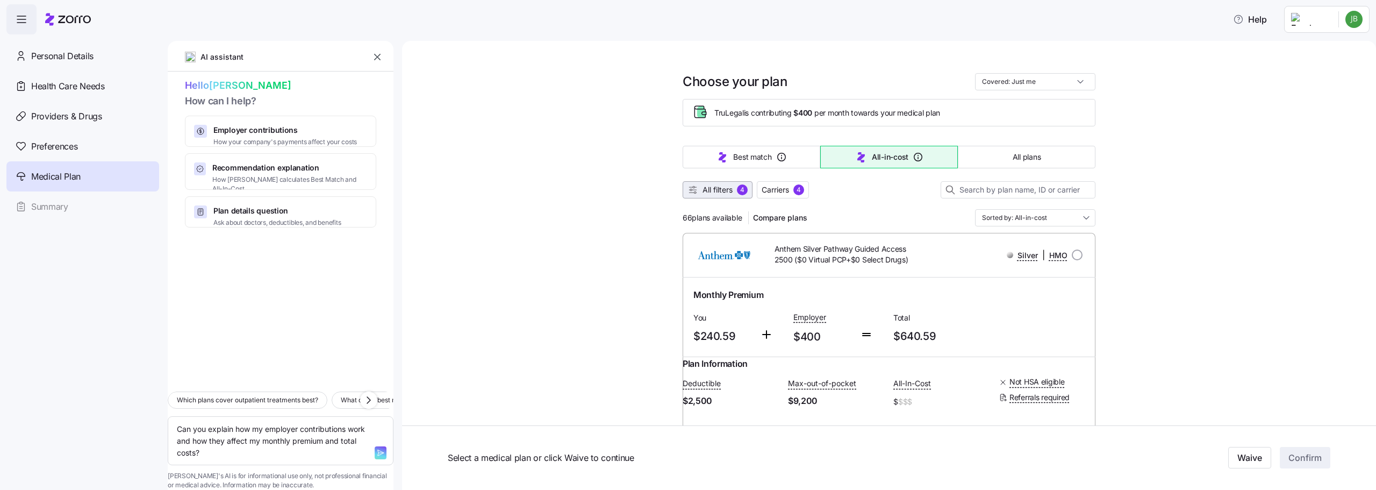
click at [704, 191] on span "All filters" at bounding box center [718, 189] width 30 height 11
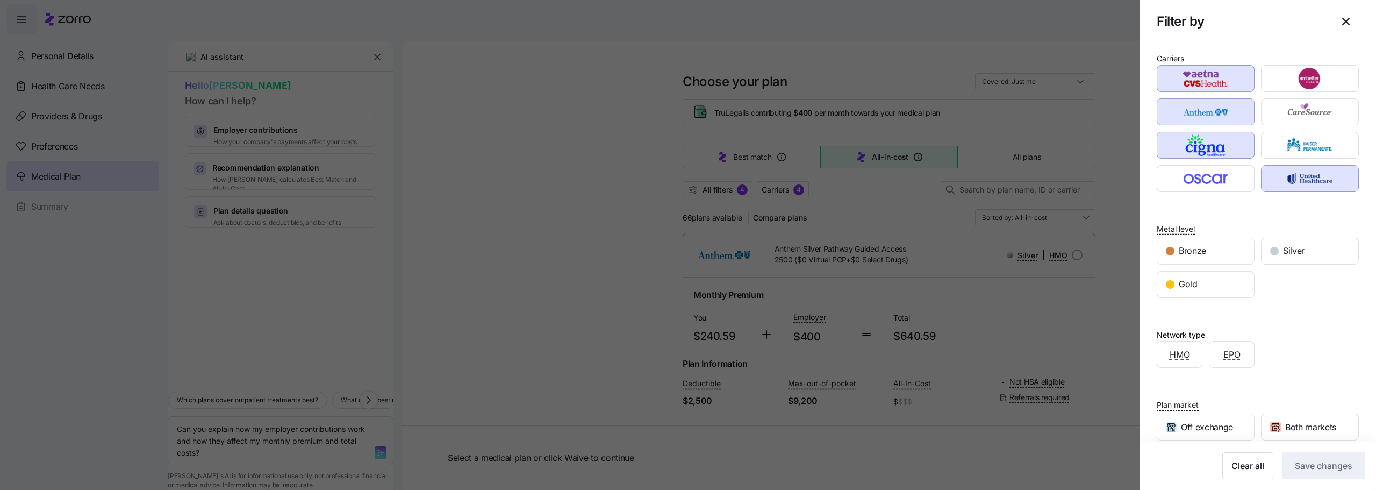
scroll to position [89, 0]
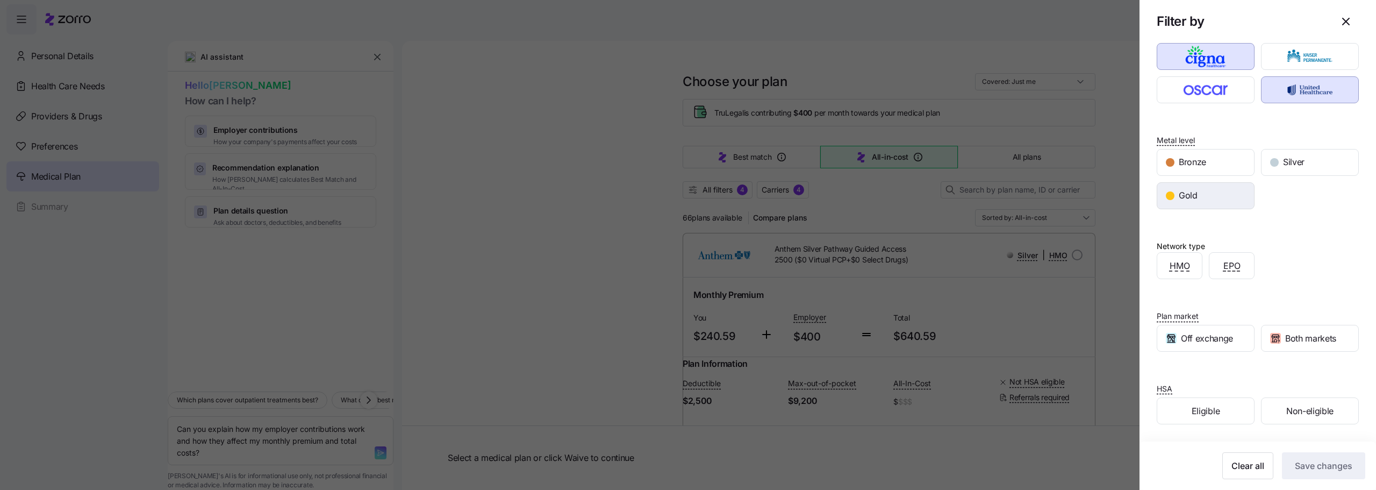
click at [1174, 194] on div "Gold" at bounding box center [1205, 196] width 97 height 26
drag, startPoint x: 1176, startPoint y: 338, endPoint x: 1247, endPoint y: 468, distance: 147.9
click at [1229, 401] on div "Carriers Metal level Bronze Silver Gold Network type HMO EPO Plan market Off ex…" at bounding box center [1258, 177] width 237 height 447
click at [1206, 415] on span "Eligible" at bounding box center [1206, 410] width 28 height 13
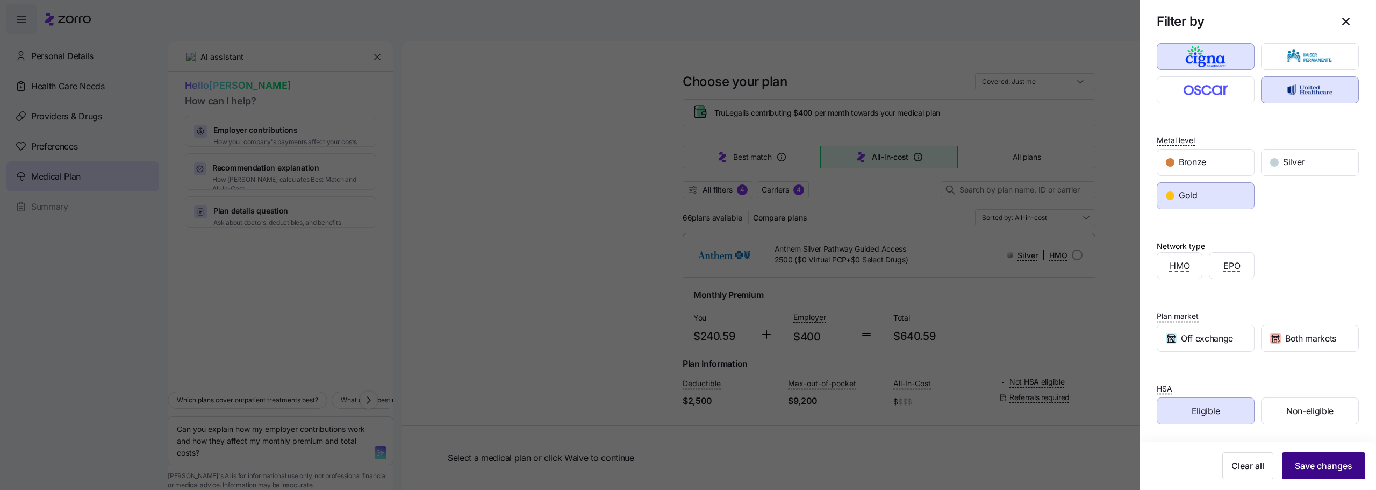
click at [1319, 468] on span "Save changes" at bounding box center [1324, 465] width 58 height 13
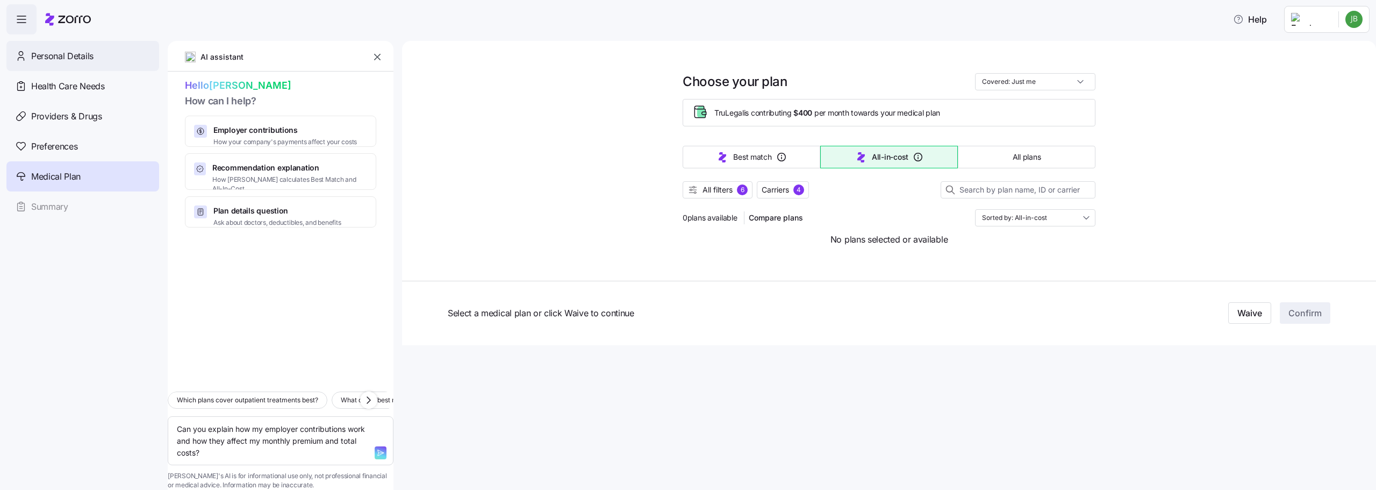
click at [62, 55] on span "Personal Details" at bounding box center [62, 55] width 62 height 13
type textarea "x"
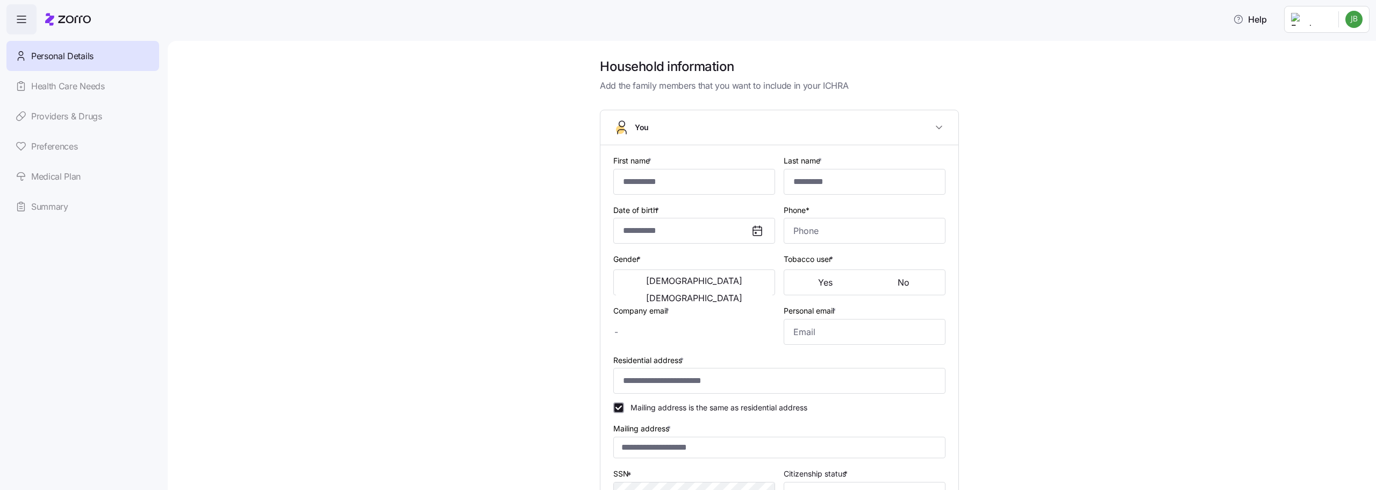
type input "*******"
type input "*****"
type input "[PERSON_NAME][EMAIL_ADDRESS][DOMAIN_NAME]"
type input "[PERSON_NAME][EMAIL_ADDRESS][PERSON_NAME][DOMAIN_NAME]"
type input "**********"
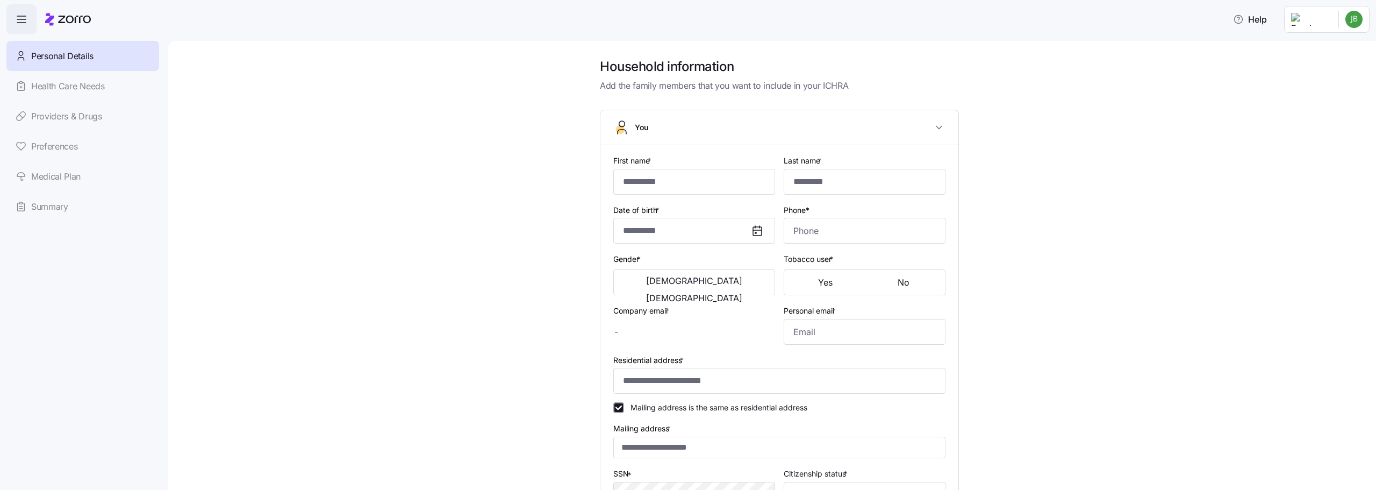
checkbox input "true"
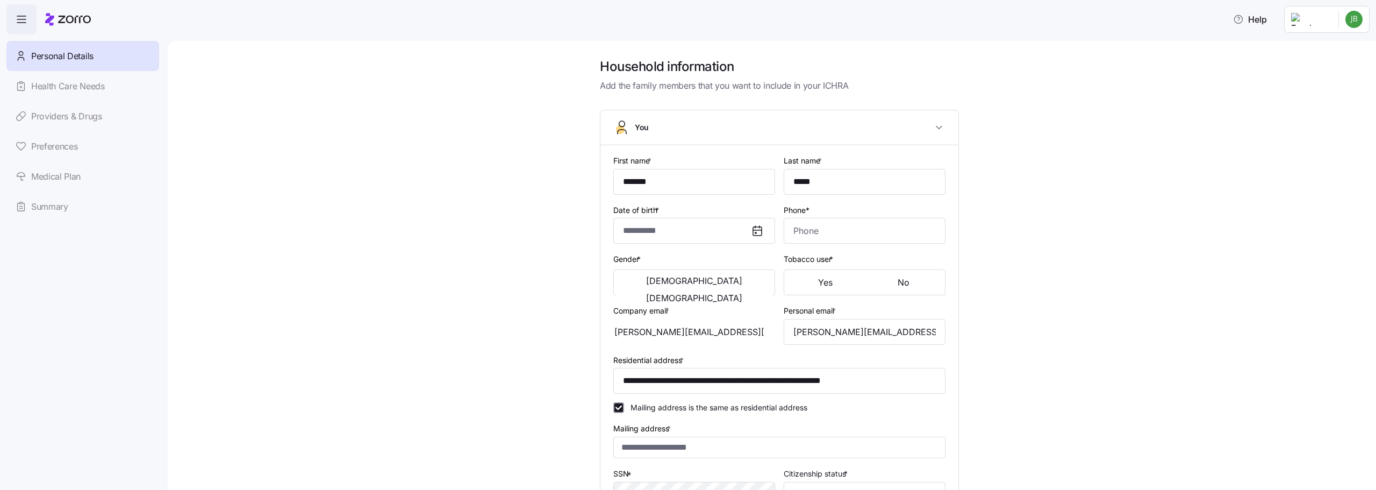
type input "**********"
type input "[PHONE_NUMBER]"
type input "[DEMOGRAPHIC_DATA] citizen"
type input "Married"
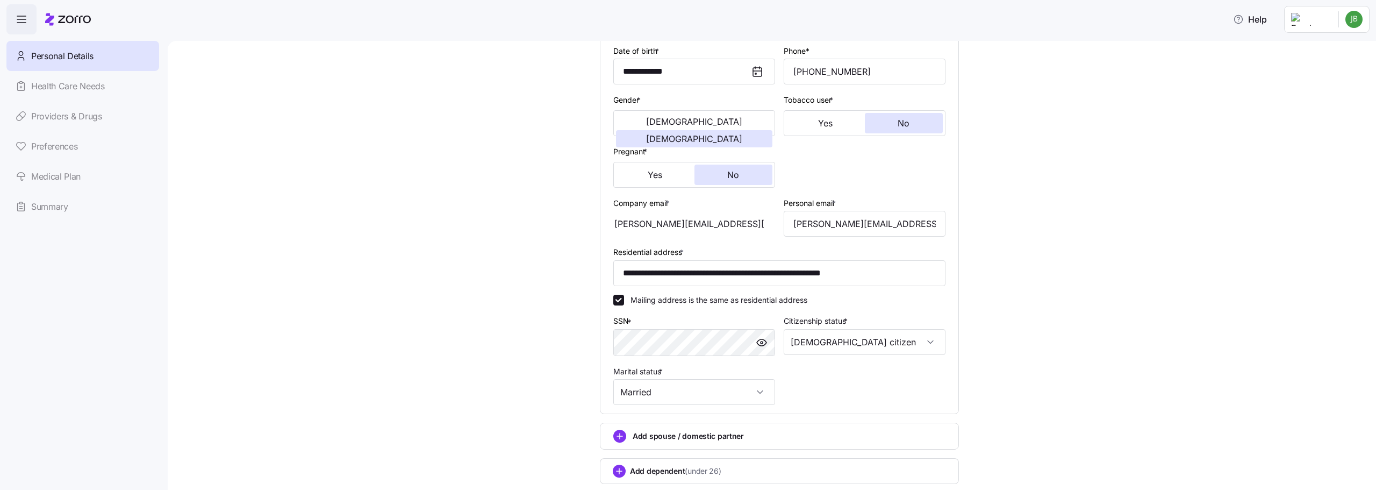
scroll to position [227, 0]
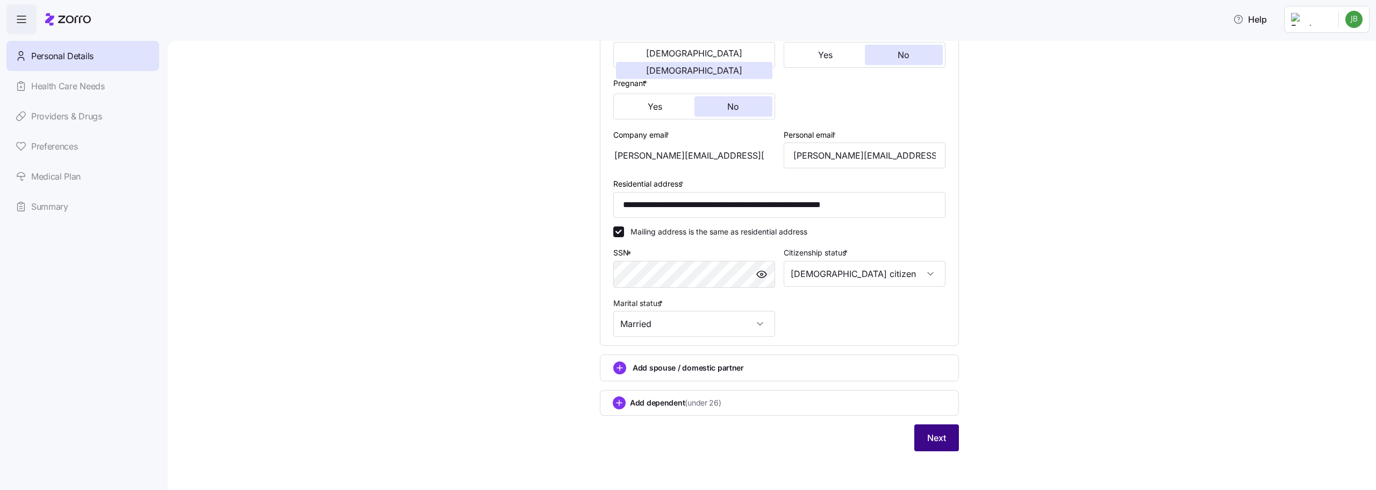
click at [934, 437] on span "Next" at bounding box center [936, 437] width 19 height 13
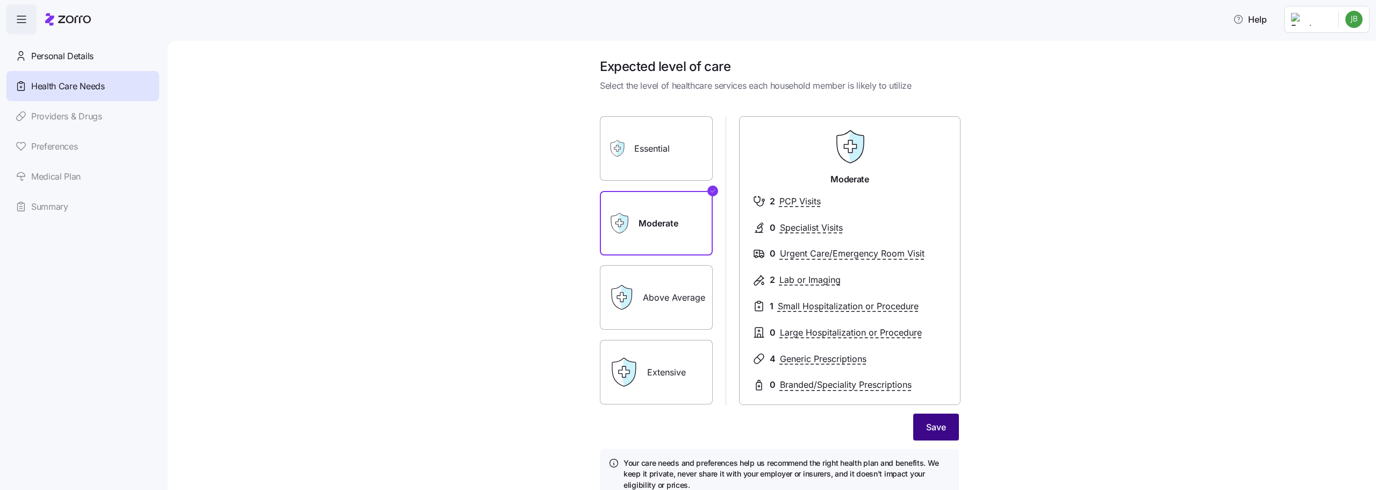
click at [926, 431] on span "Save" at bounding box center [936, 426] width 20 height 13
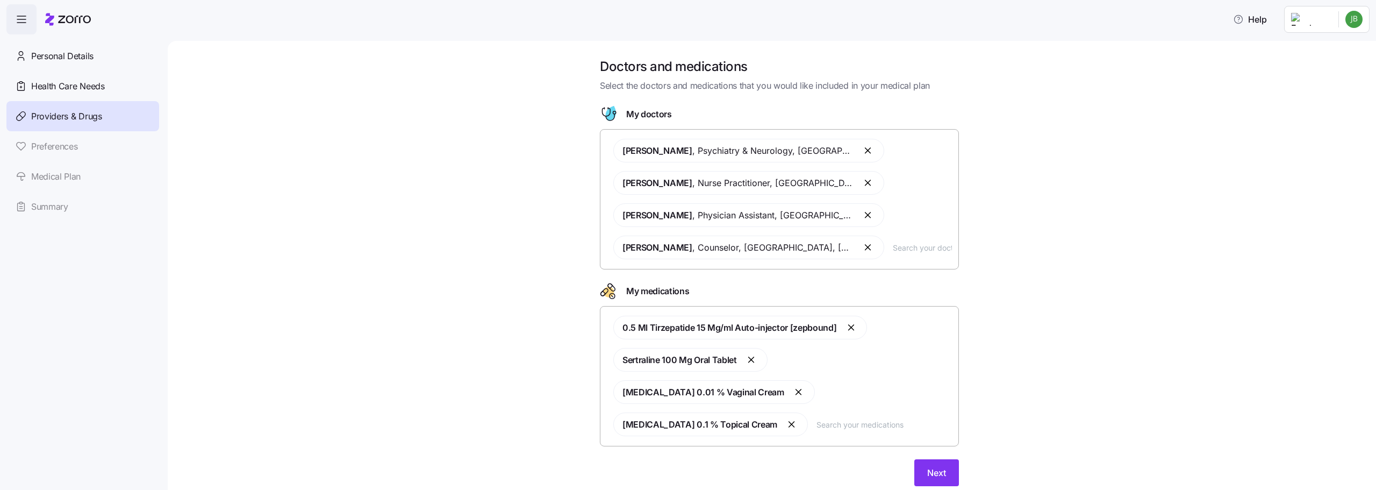
click at [862, 152] on button "button" at bounding box center [868, 150] width 13 height 13
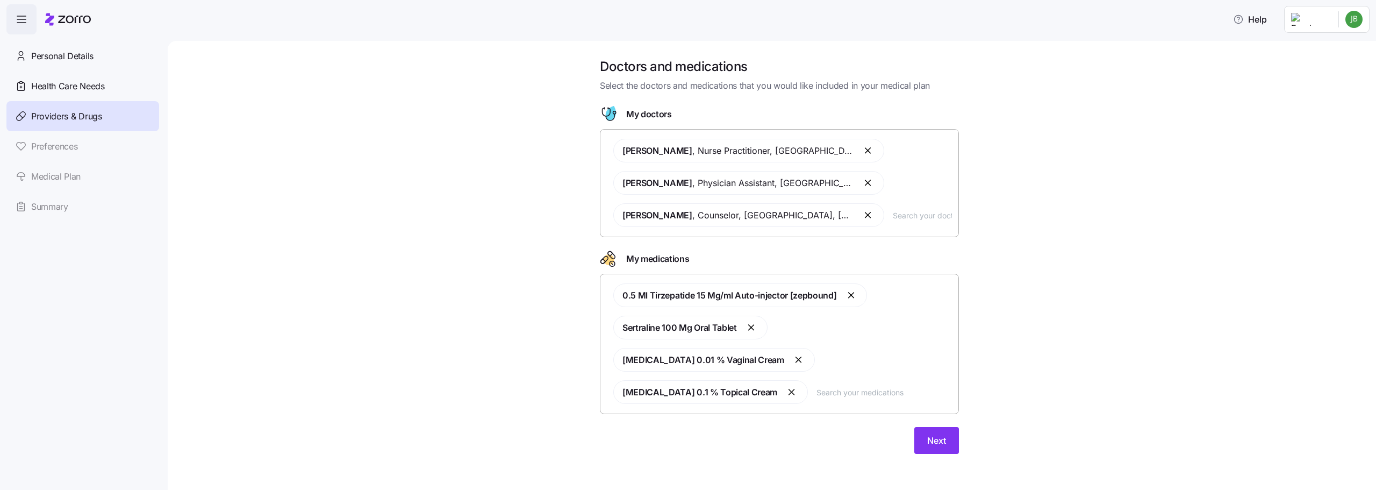
click at [862, 147] on button "button" at bounding box center [868, 150] width 13 height 13
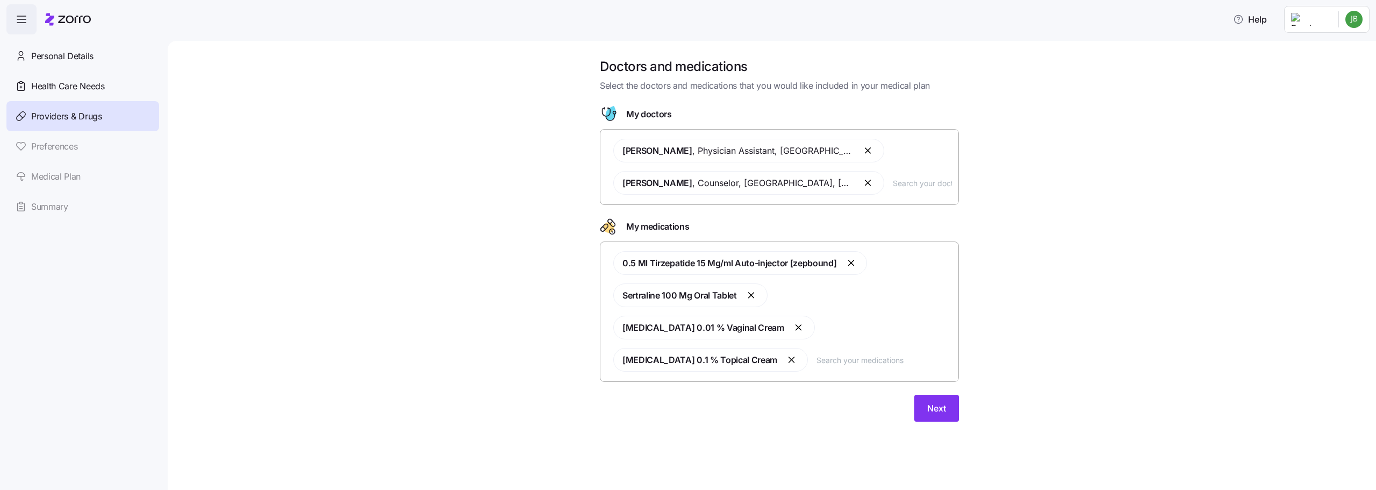
click at [862, 182] on button "button" at bounding box center [868, 182] width 13 height 13
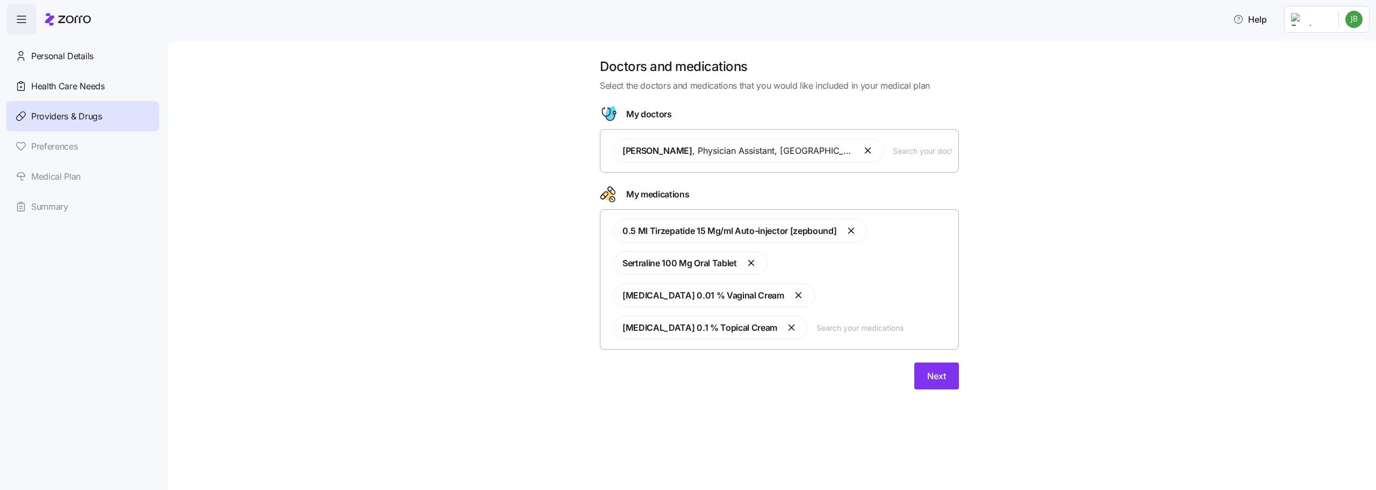
click at [750, 265] on button "button" at bounding box center [752, 262] width 13 height 13
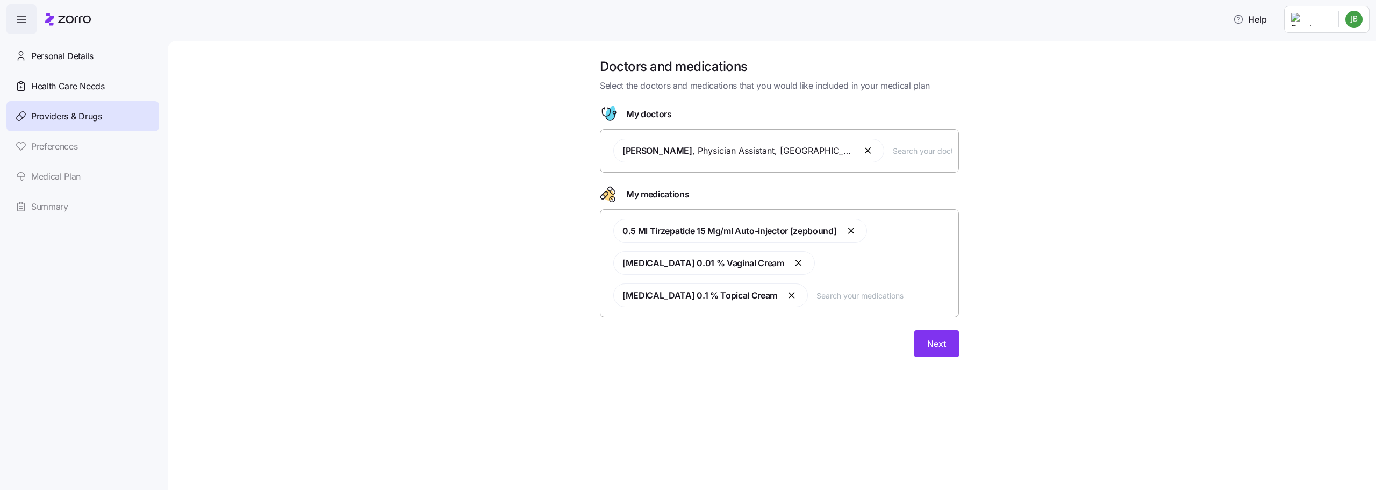
click at [793, 263] on button "button" at bounding box center [799, 262] width 13 height 13
click at [786, 264] on button "button" at bounding box center [792, 262] width 13 height 13
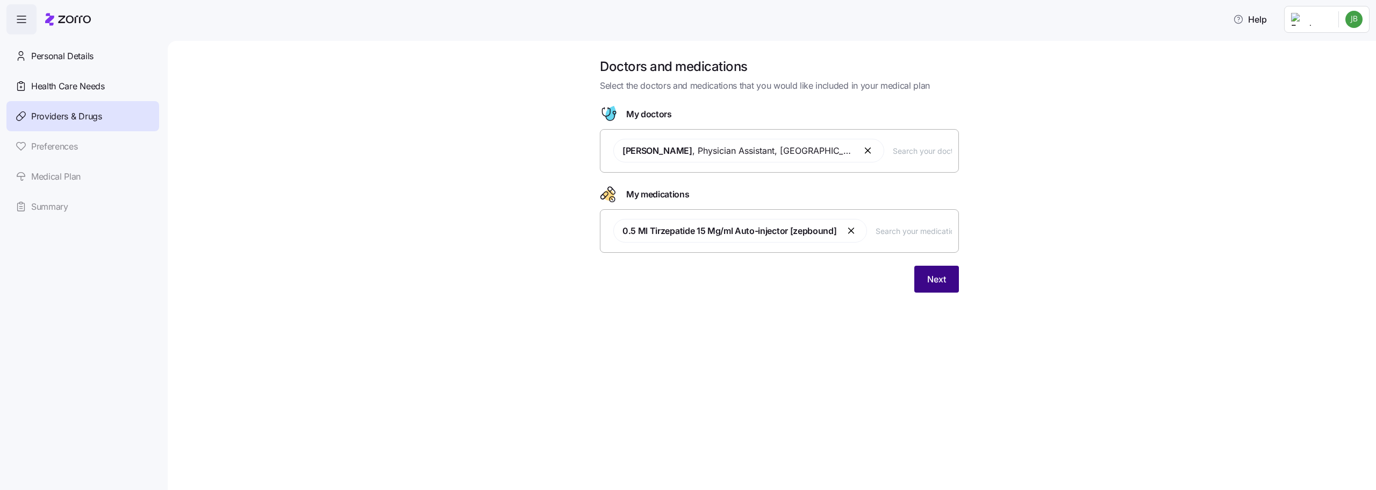
click at [937, 277] on span "Next" at bounding box center [936, 279] width 19 height 13
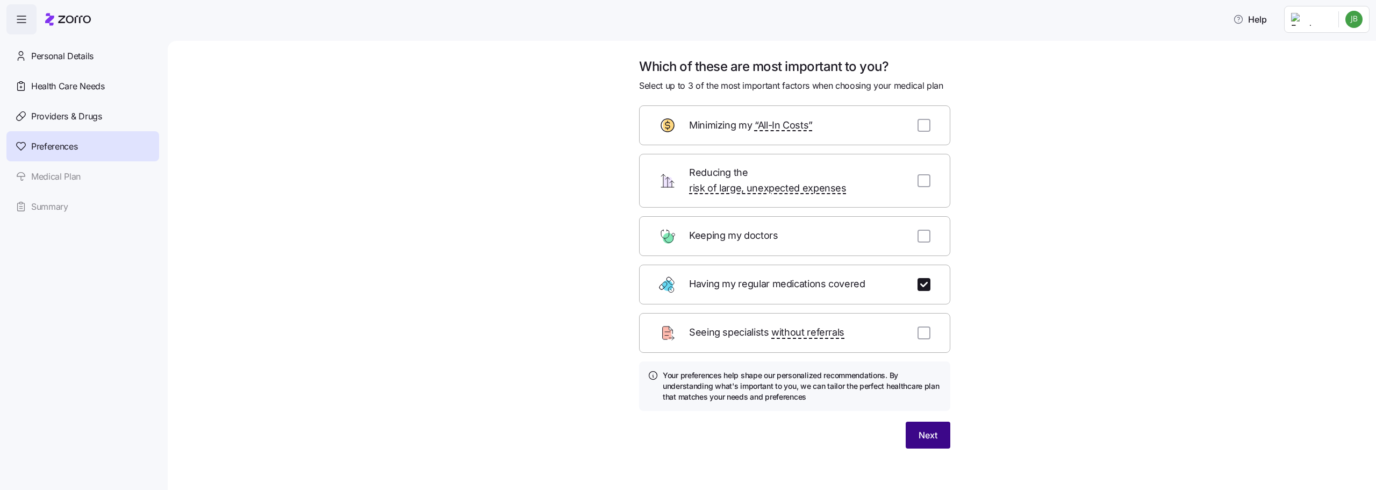
click at [921, 428] on span "Next" at bounding box center [928, 434] width 19 height 13
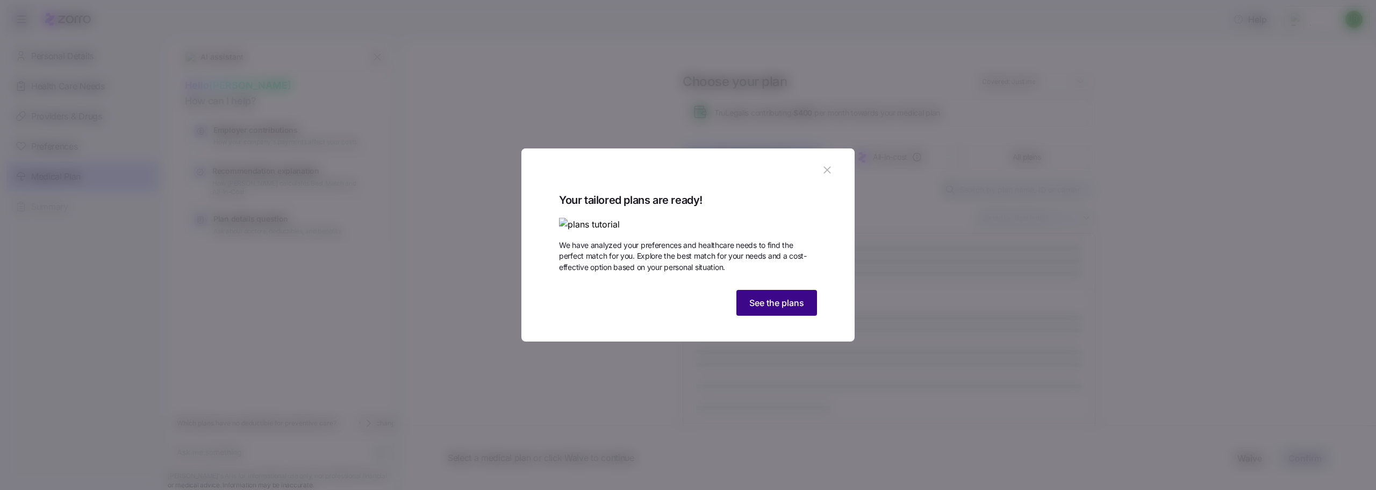
click at [770, 316] on button "See the plans" at bounding box center [776, 303] width 81 height 26
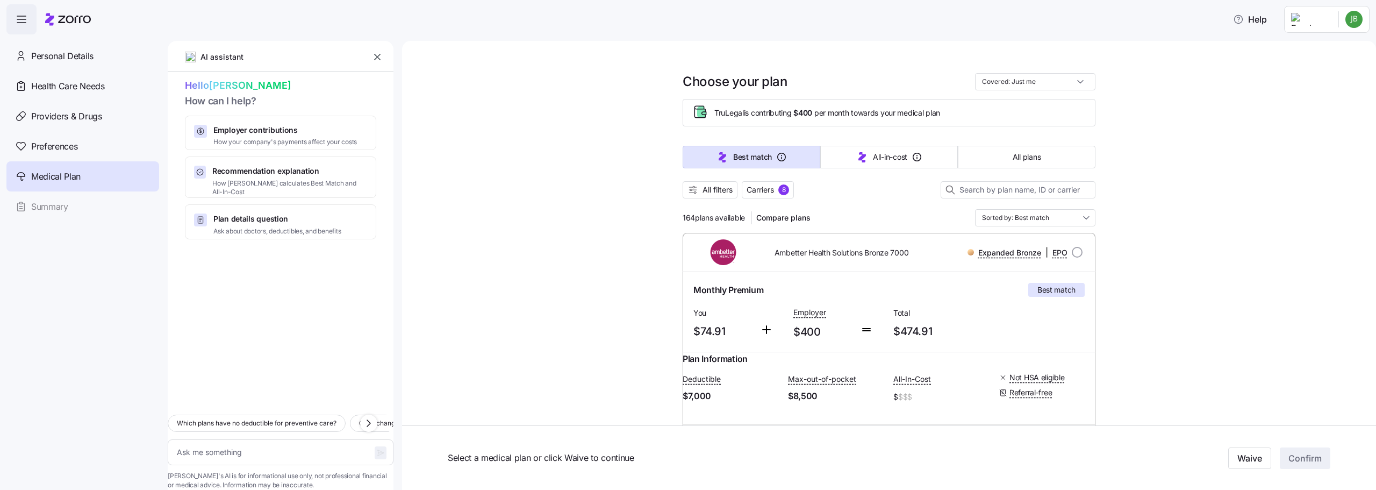
scroll to position [54, 0]
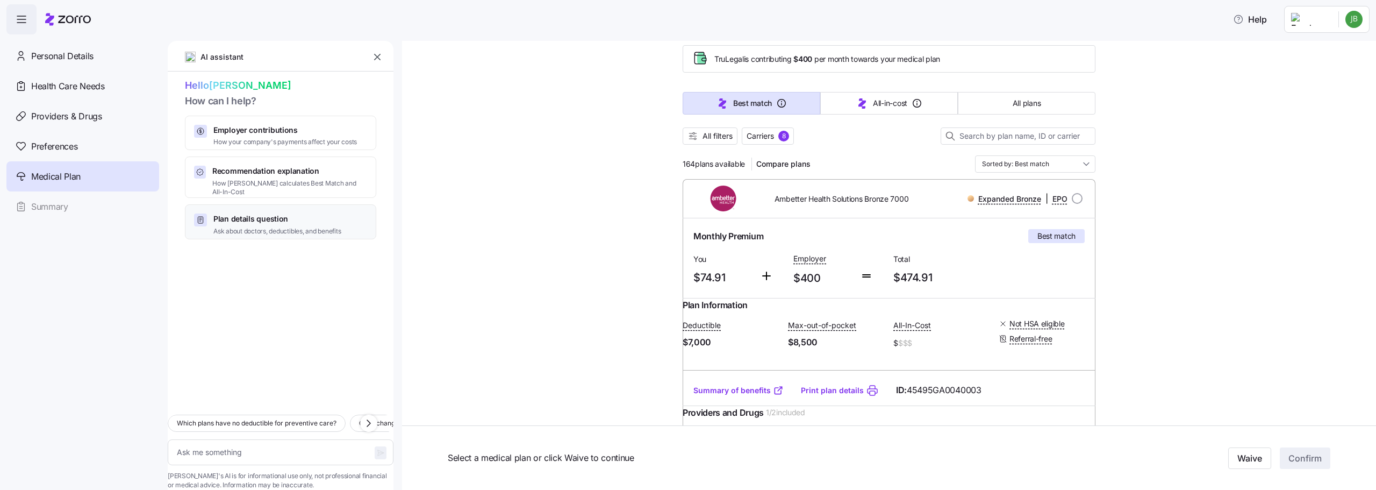
click at [285, 215] on span "Plan details question" at bounding box center [276, 218] width 127 height 11
type textarea "x"
type textarea "Which plans include my doctor, [PERSON_NAME], and have the lowest deductible?"
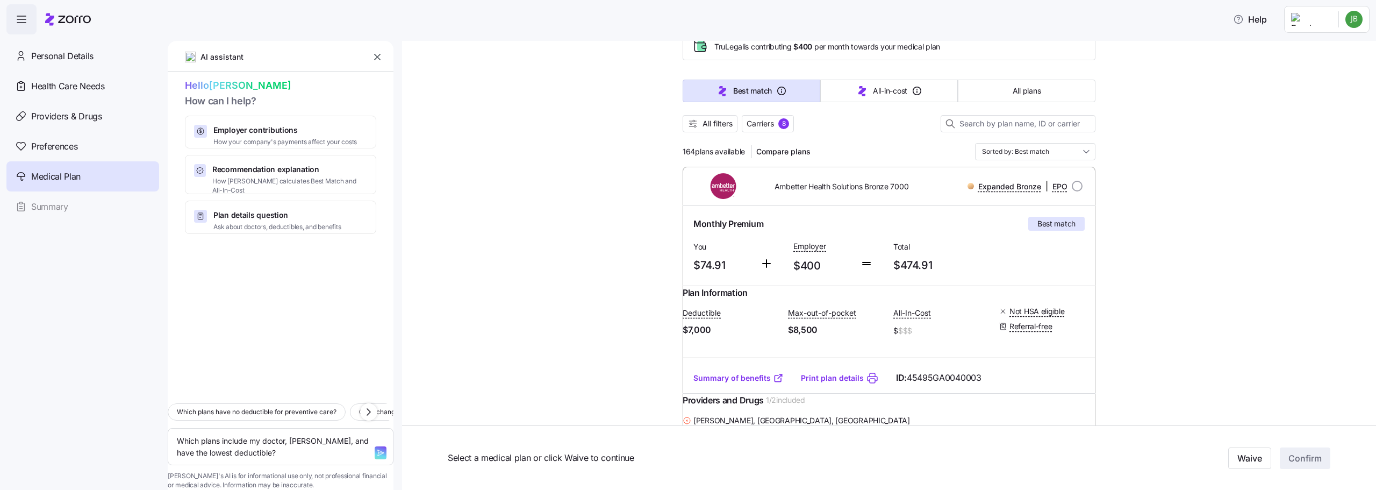
scroll to position [0, 0]
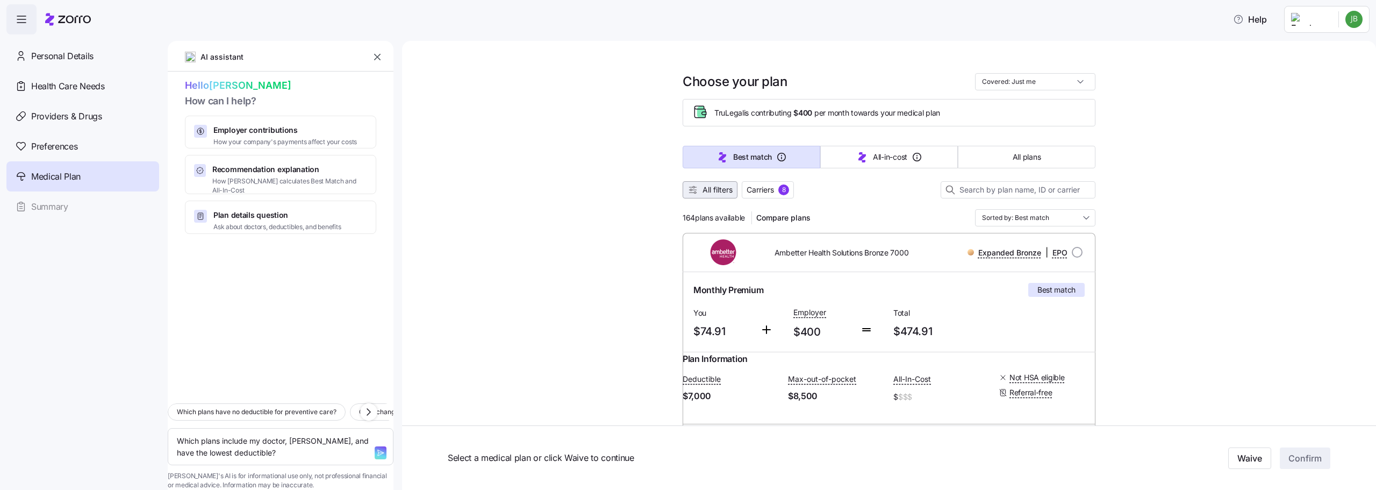
click at [707, 192] on span "All filters" at bounding box center [718, 189] width 30 height 11
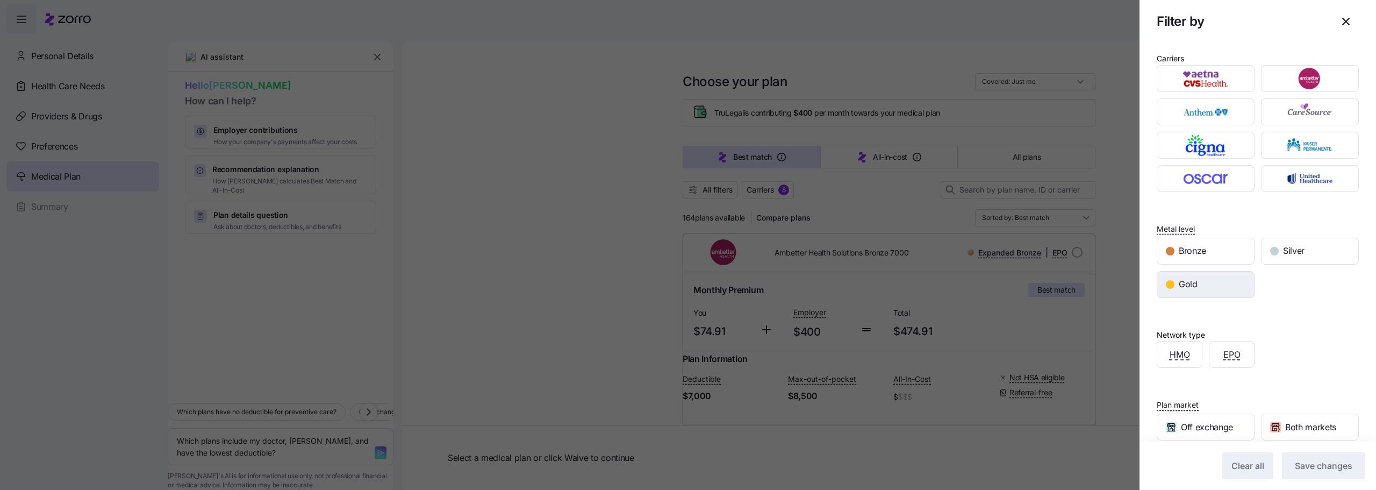
click at [1201, 282] on div "Gold" at bounding box center [1205, 284] width 97 height 26
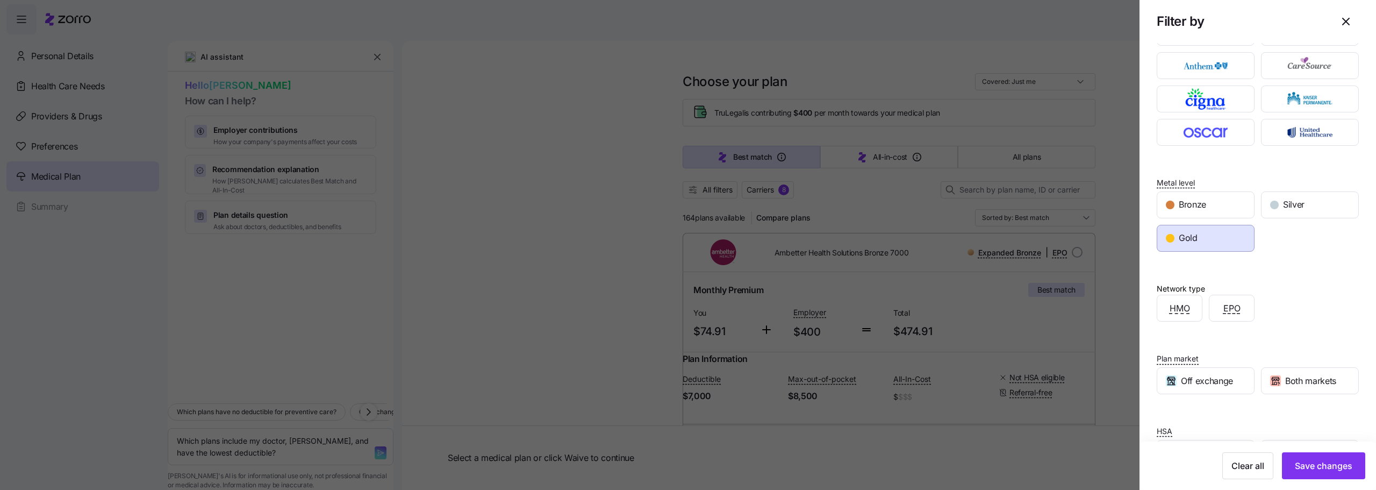
scroll to position [89, 0]
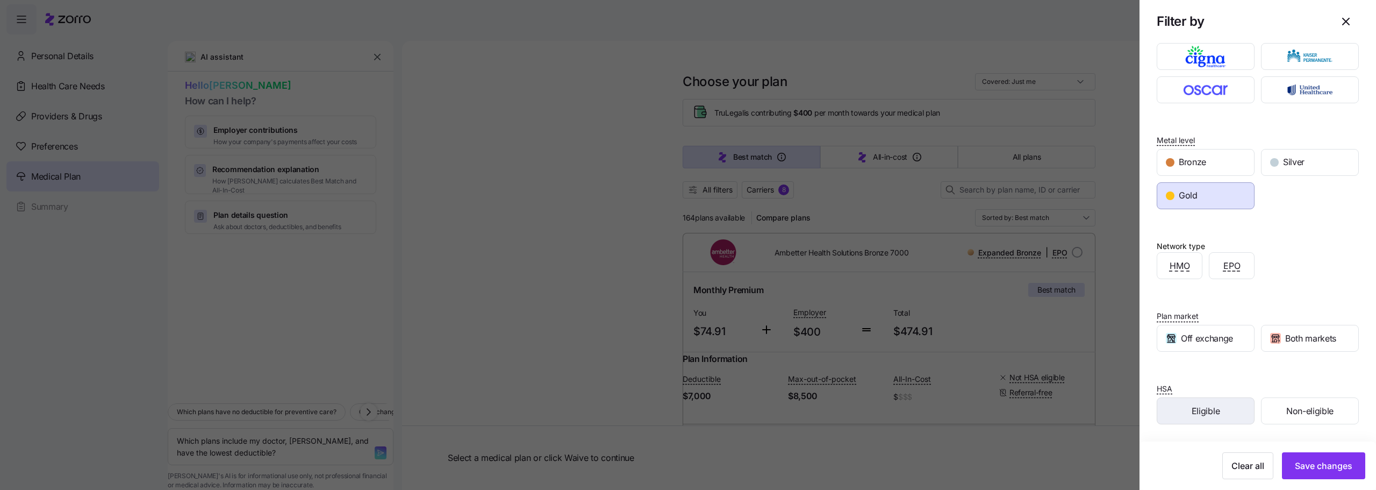
click at [1198, 416] on span "Eligible" at bounding box center [1206, 410] width 28 height 13
click at [1316, 465] on span "Save changes" at bounding box center [1324, 465] width 58 height 13
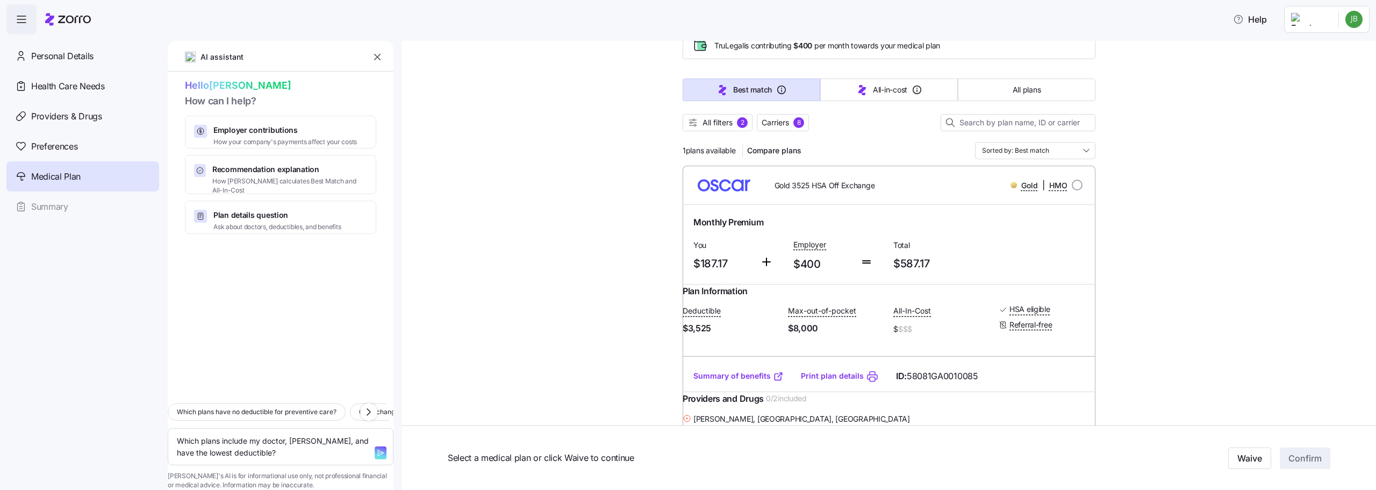
scroll to position [0, 0]
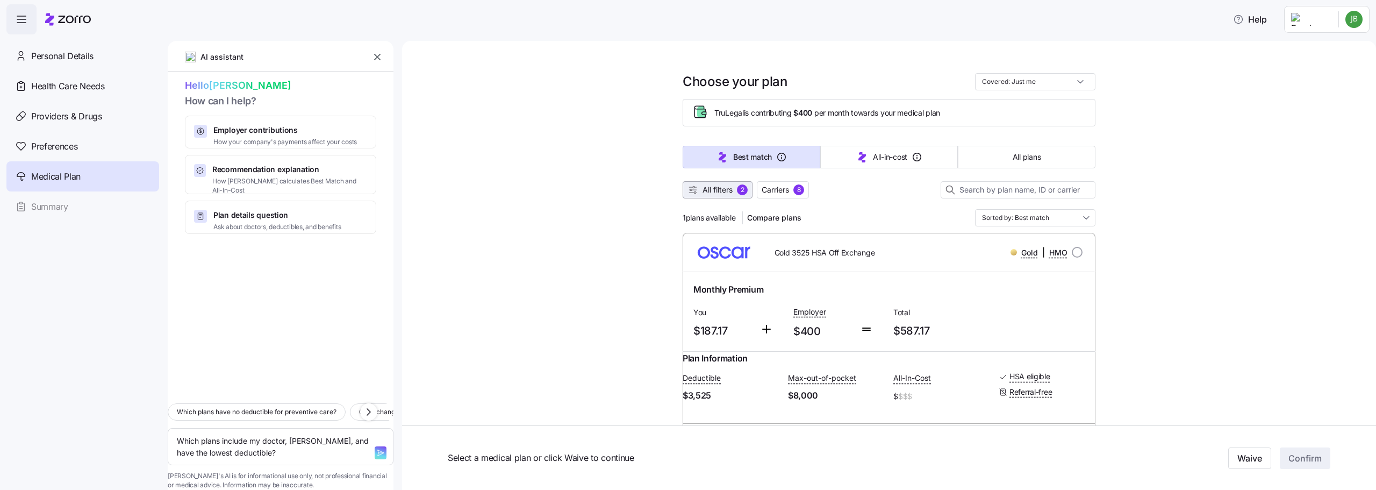
click at [703, 190] on span "All filters" at bounding box center [718, 189] width 30 height 11
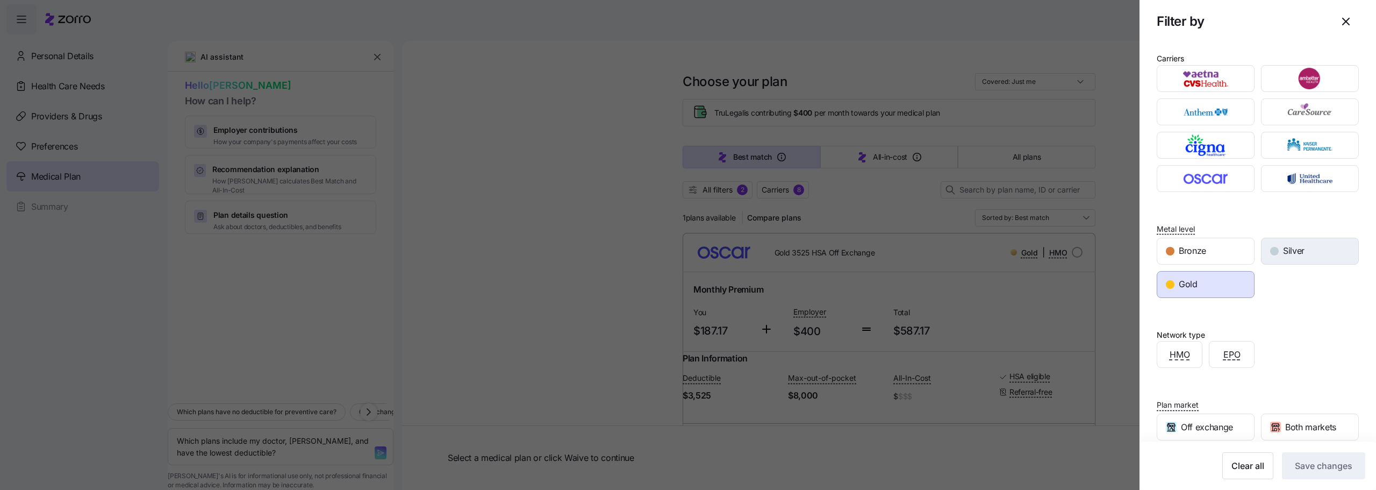
click at [1297, 257] on div "Silver" at bounding box center [1310, 251] width 97 height 26
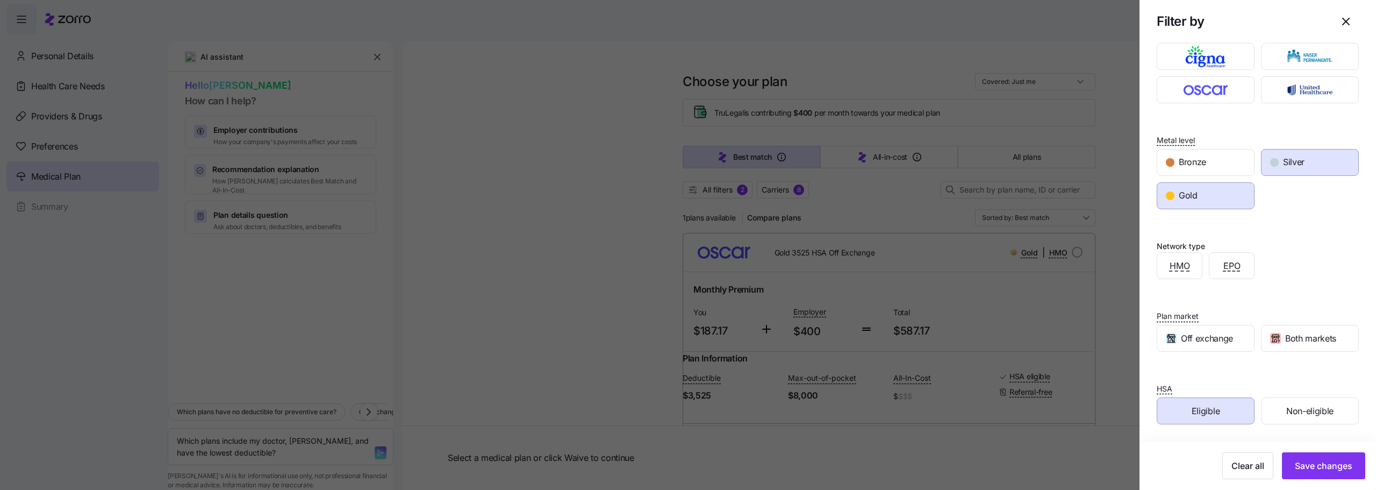
click at [1219, 413] on div "Eligible" at bounding box center [1205, 411] width 97 height 26
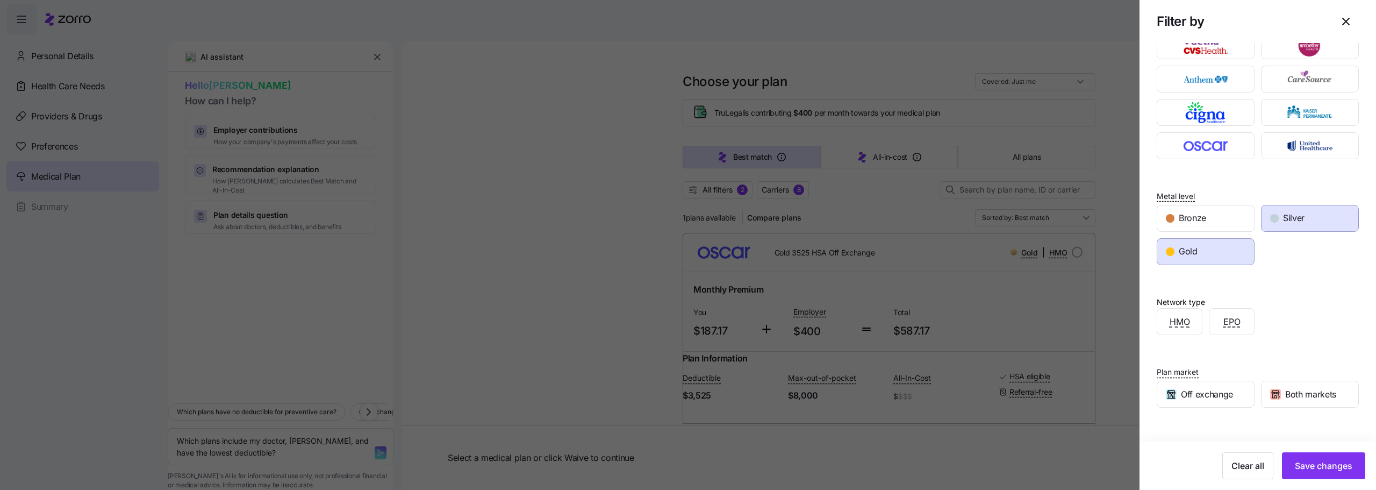
scroll to position [0, 0]
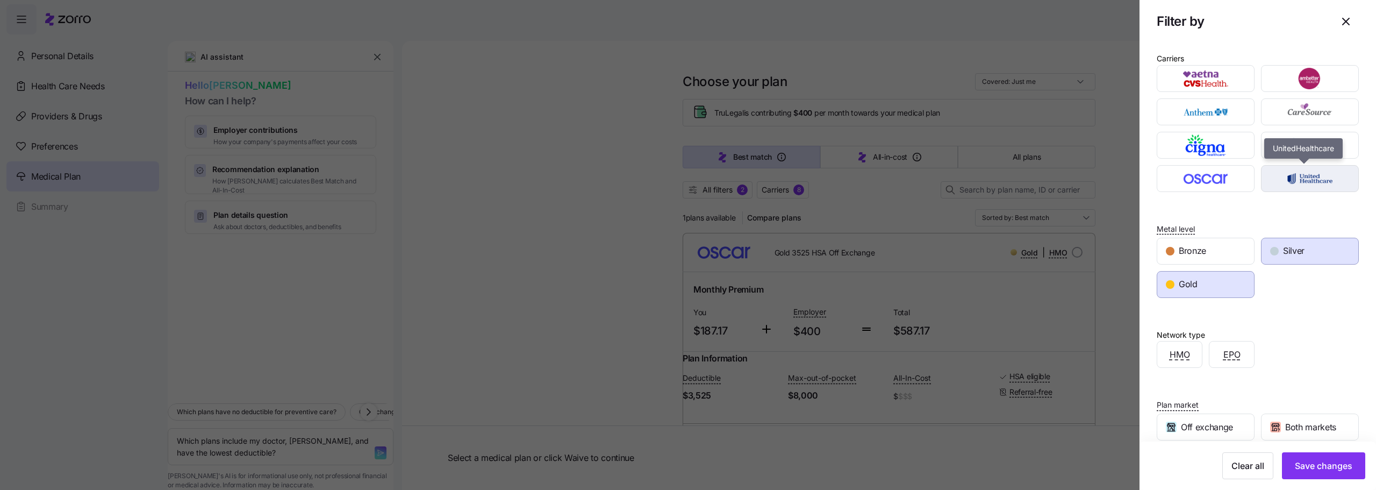
click at [1302, 175] on img "button" at bounding box center [1310, 179] width 79 height 22
click at [1315, 462] on span "Save changes" at bounding box center [1324, 465] width 58 height 13
type textarea "x"
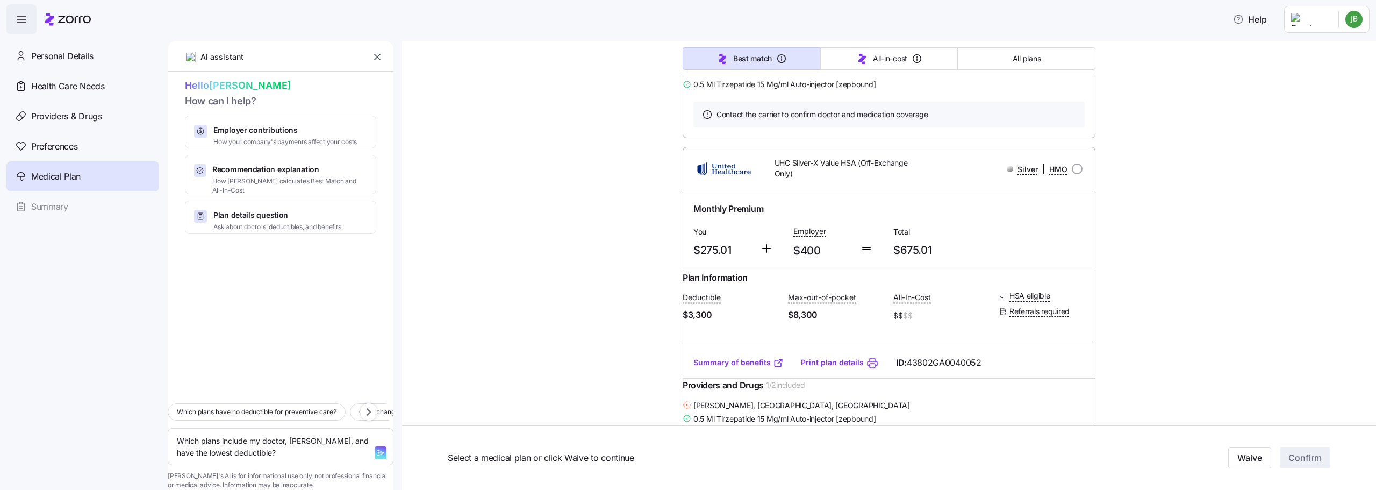
scroll to position [1505, 0]
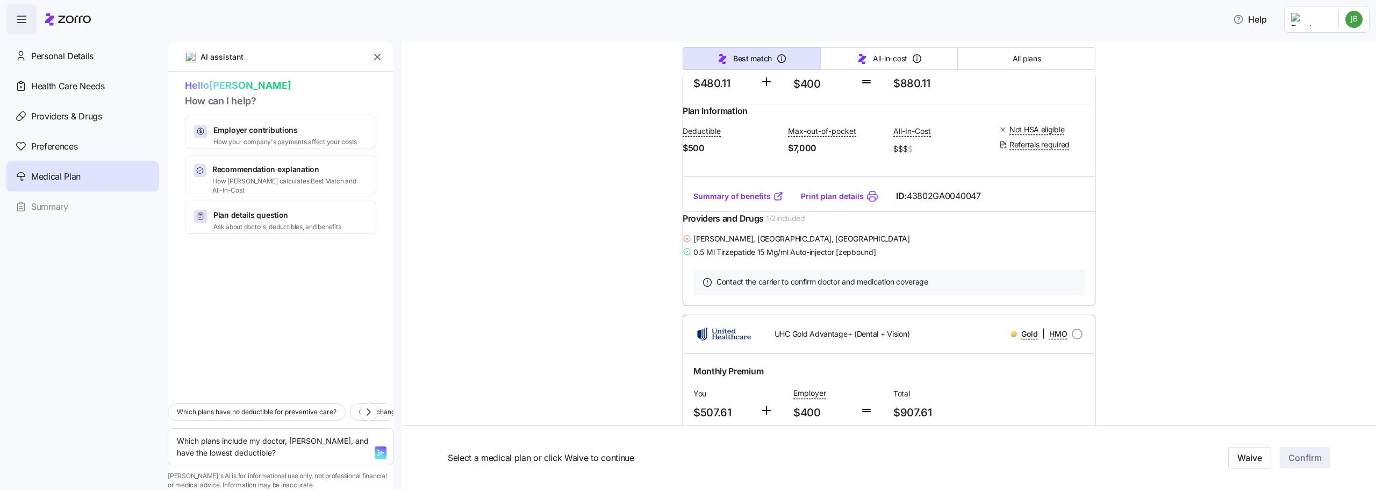
scroll to position [2688, 0]
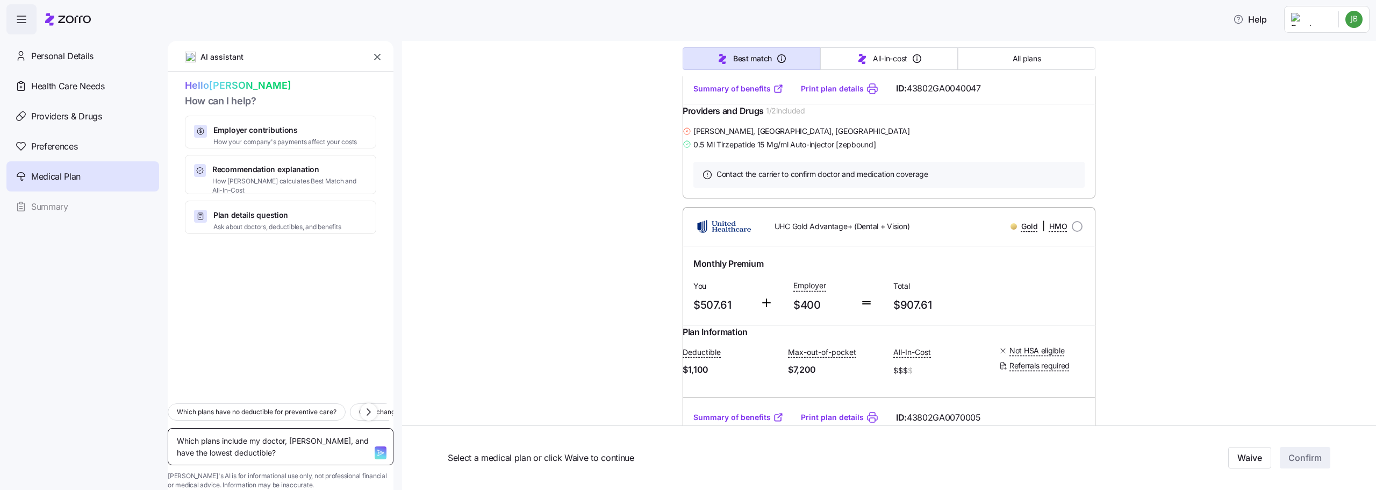
drag, startPoint x: 328, startPoint y: 432, endPoint x: 334, endPoint y: 432, distance: 6.5
click at [328, 432] on textarea "Which plans include my doctor, [PERSON_NAME], and have the lowest deductible?" at bounding box center [281, 446] width 226 height 37
drag, startPoint x: 346, startPoint y: 434, endPoint x: 143, endPoint y: 397, distance: 205.9
click at [143, 397] on div "Help Personal Details Health Care Needs Providers & Drugs Preferences Medical P…" at bounding box center [688, 241] width 1376 height 483
type textarea "W"
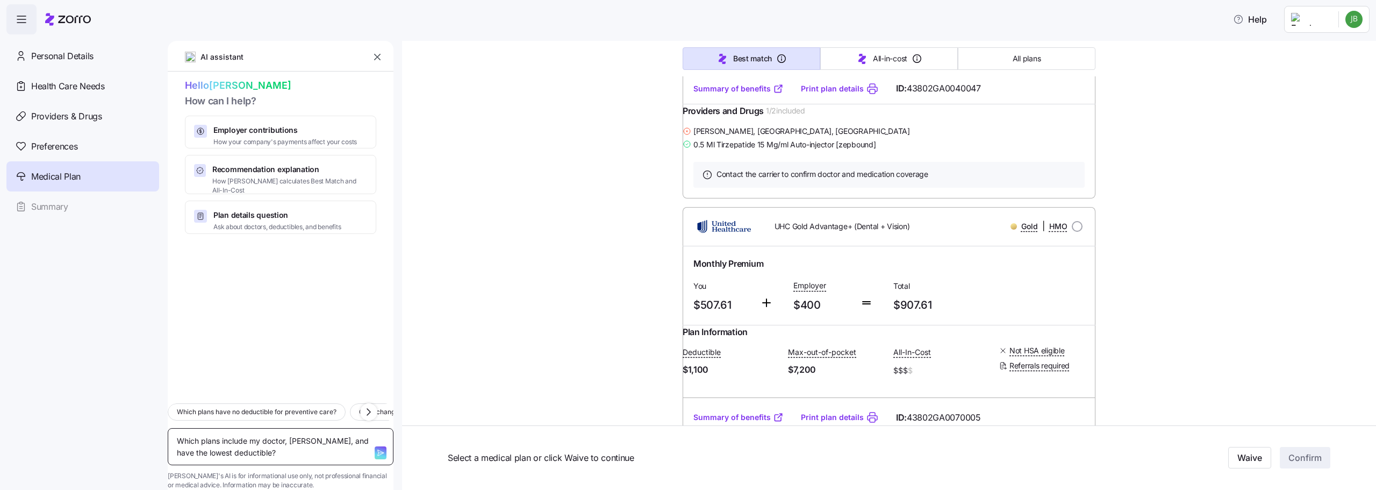
type textarea "x"
type textarea "Wh"
type textarea "x"
type textarea "Wha"
type textarea "x"
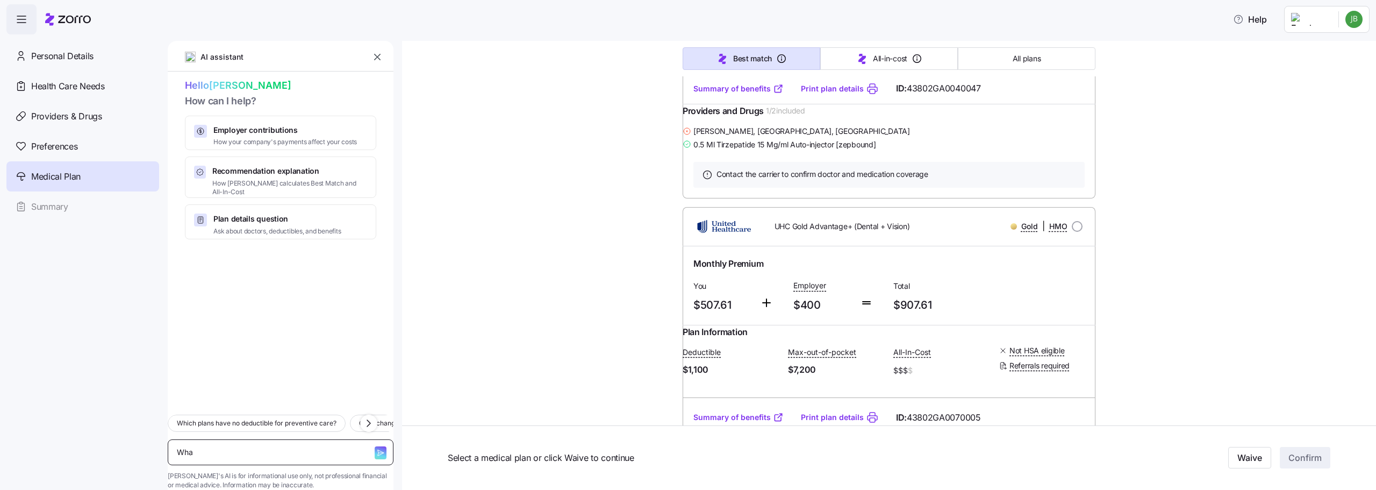
type textarea "What"
type textarea "x"
type textarea "What"
type textarea "x"
type textarea "What a"
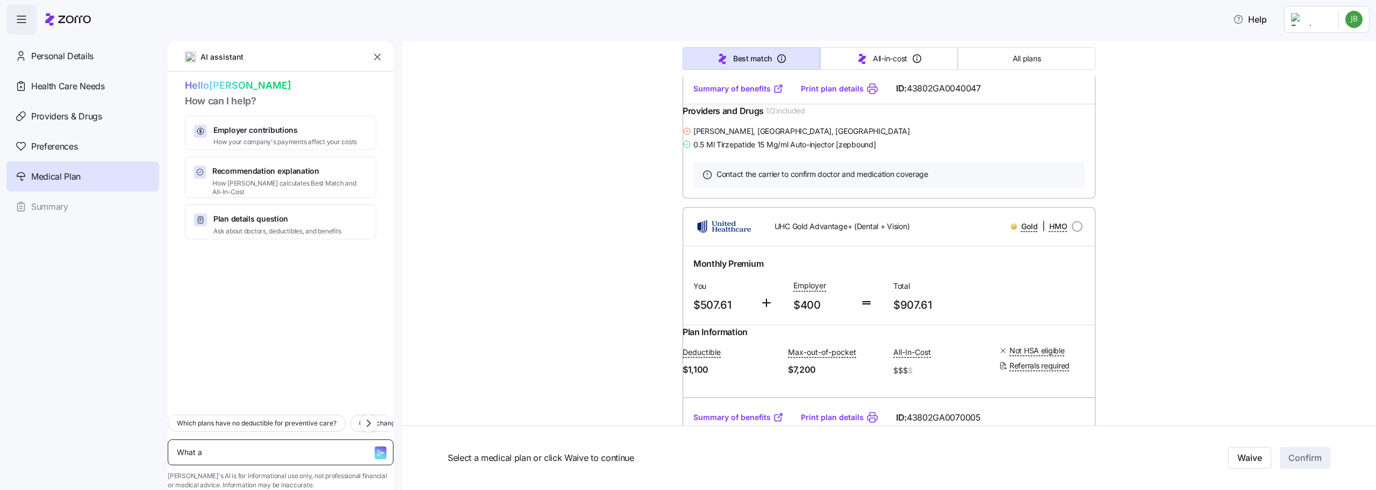
type textarea "x"
type textarea "What ar"
type textarea "x"
type textarea "What are"
type textarea "x"
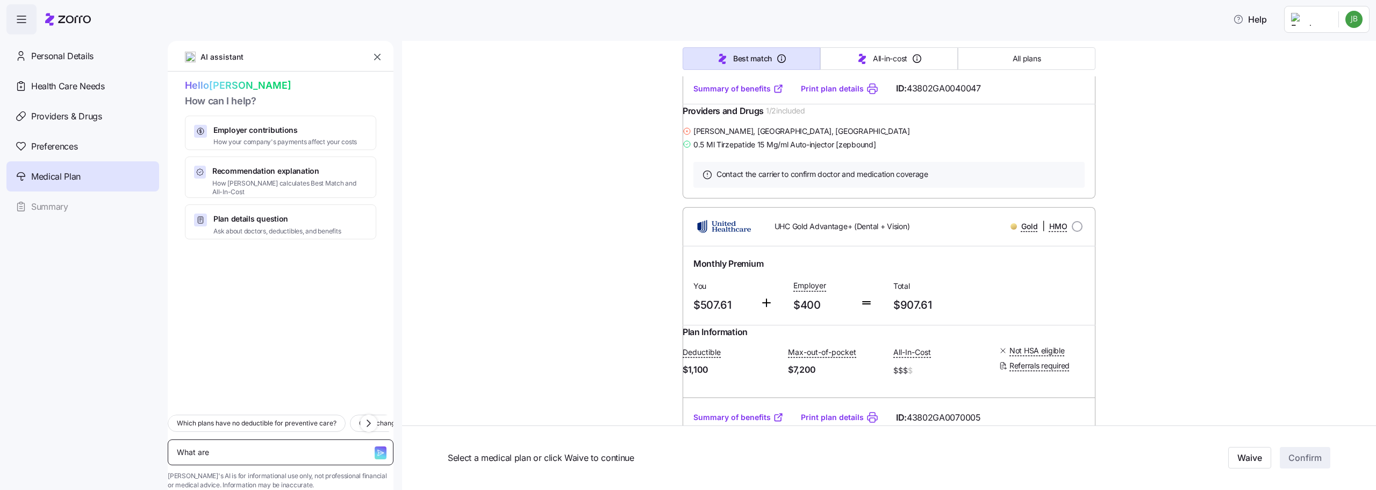
type textarea "What are"
type textarea "x"
type textarea "What are t"
type textarea "x"
type textarea "What are th"
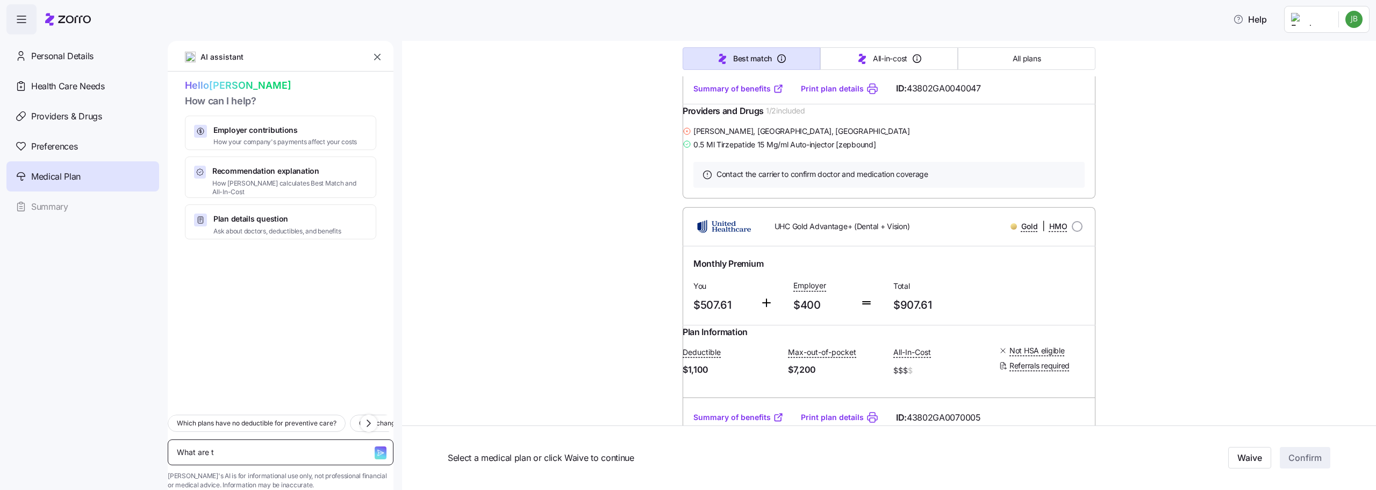
type textarea "x"
type textarea "What are the"
type textarea "x"
type textarea "What are the"
type textarea "x"
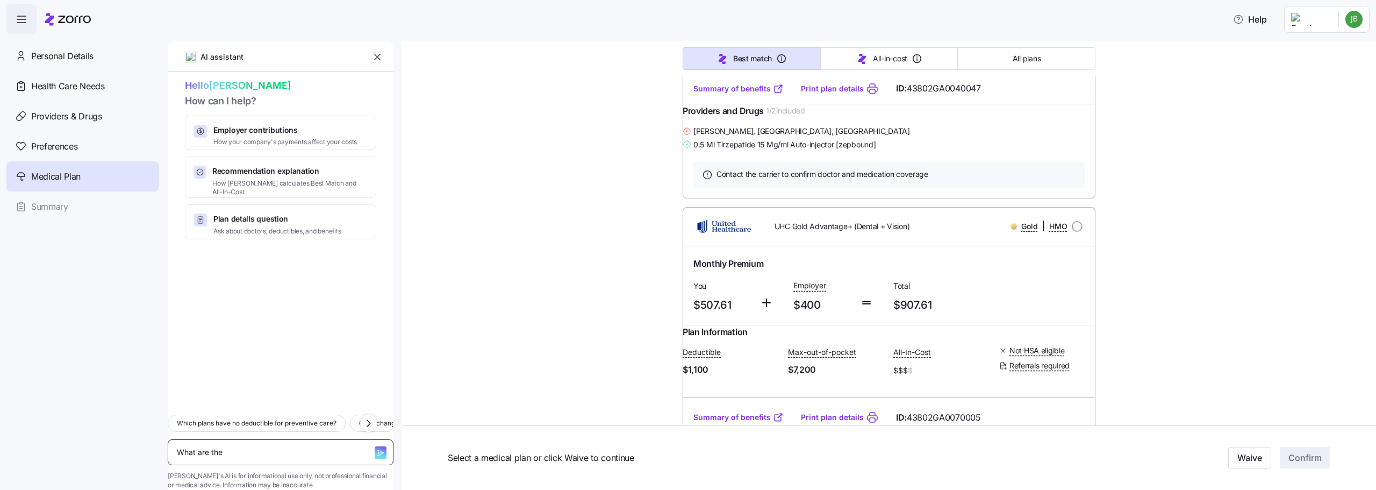
type textarea "What are the"
type textarea "x"
type textarea "What are th"
type textarea "x"
type textarea "What are t"
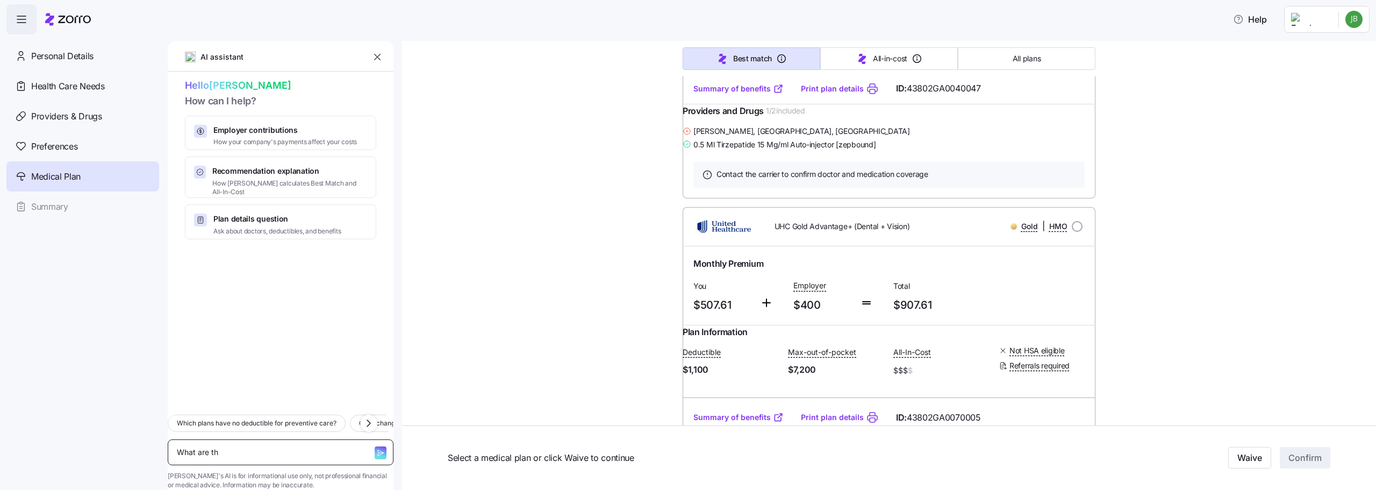
type textarea "x"
type textarea "What are"
type textarea "x"
type textarea "What are"
type textarea "x"
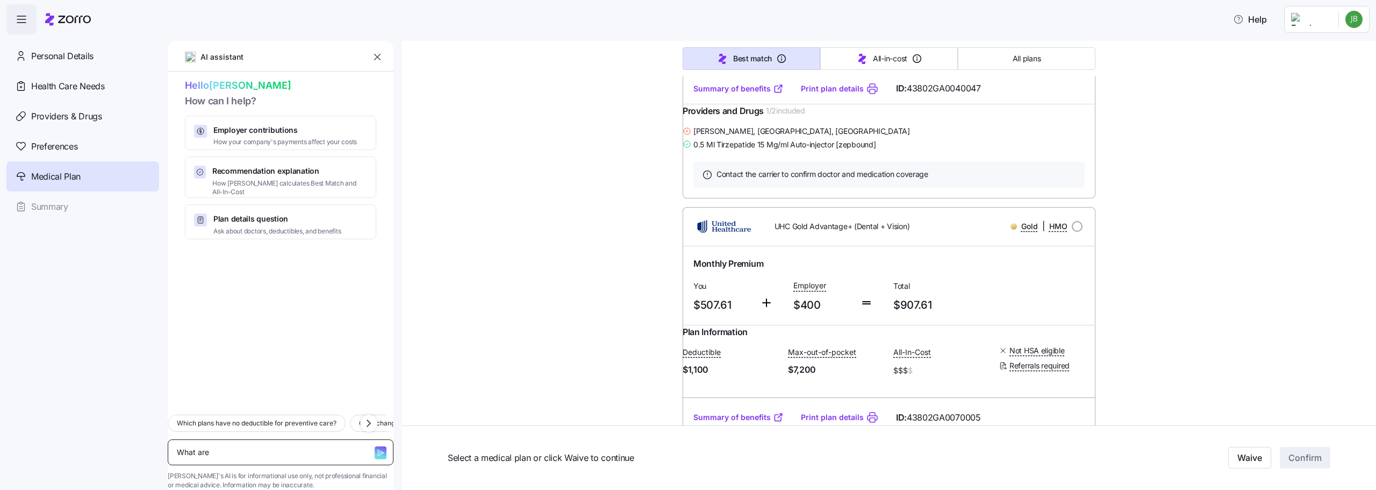
type textarea "What ar"
type textarea "x"
type textarea "What a"
type textarea "x"
type textarea "What"
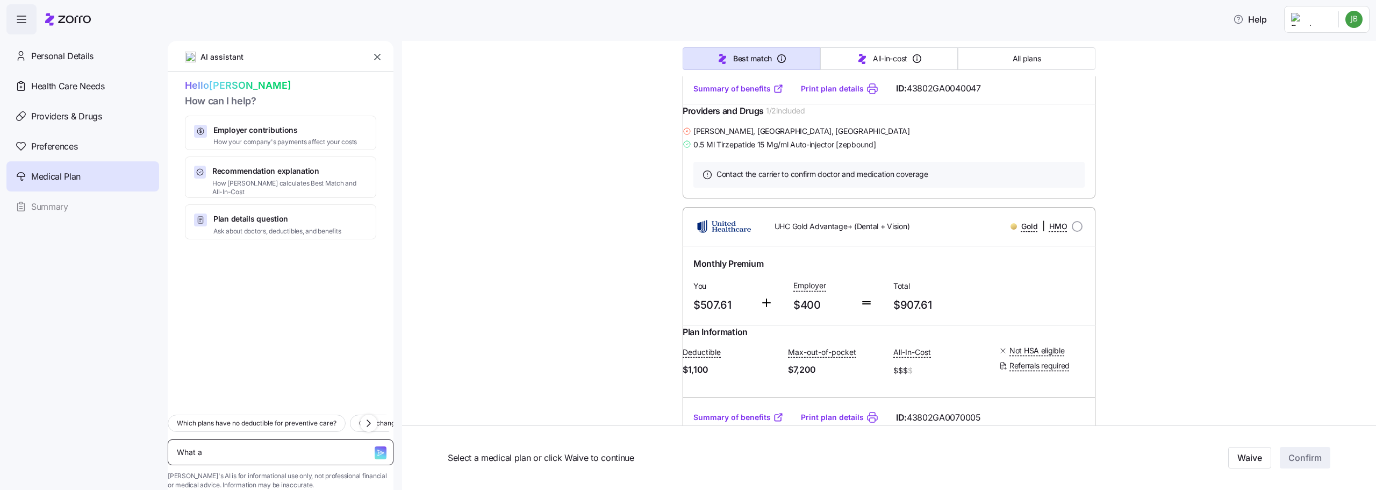
type textarea "x"
type textarea "What i"
type textarea "x"
type textarea "What is"
type textarea "x"
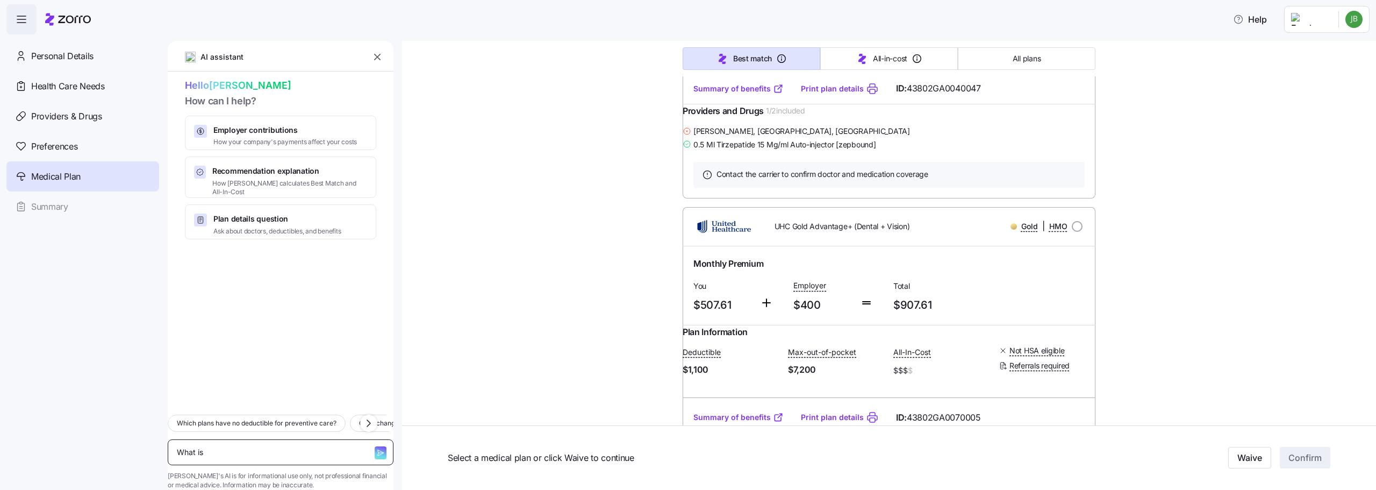
type textarea "What is"
type textarea "x"
type textarea "What is t"
type textarea "x"
type textarea "What is th"
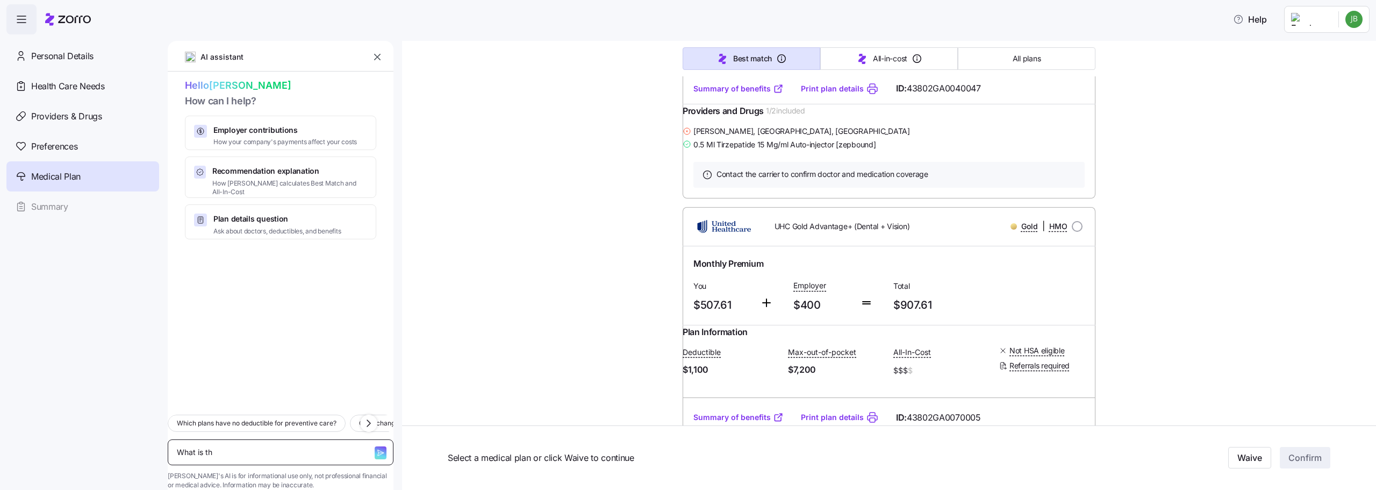
type textarea "x"
type textarea "What is the"
type textarea "x"
type textarea "What is the"
type textarea "x"
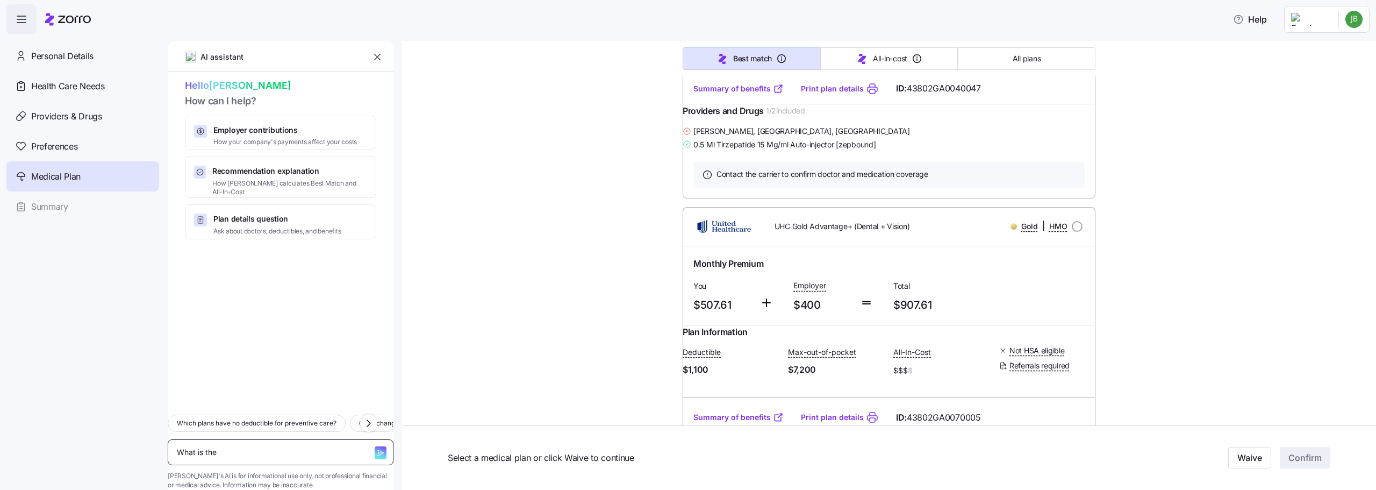
type textarea "What is the m"
type textarea "x"
type textarea "What is the mo"
type textarea "x"
type textarea "What is the mon"
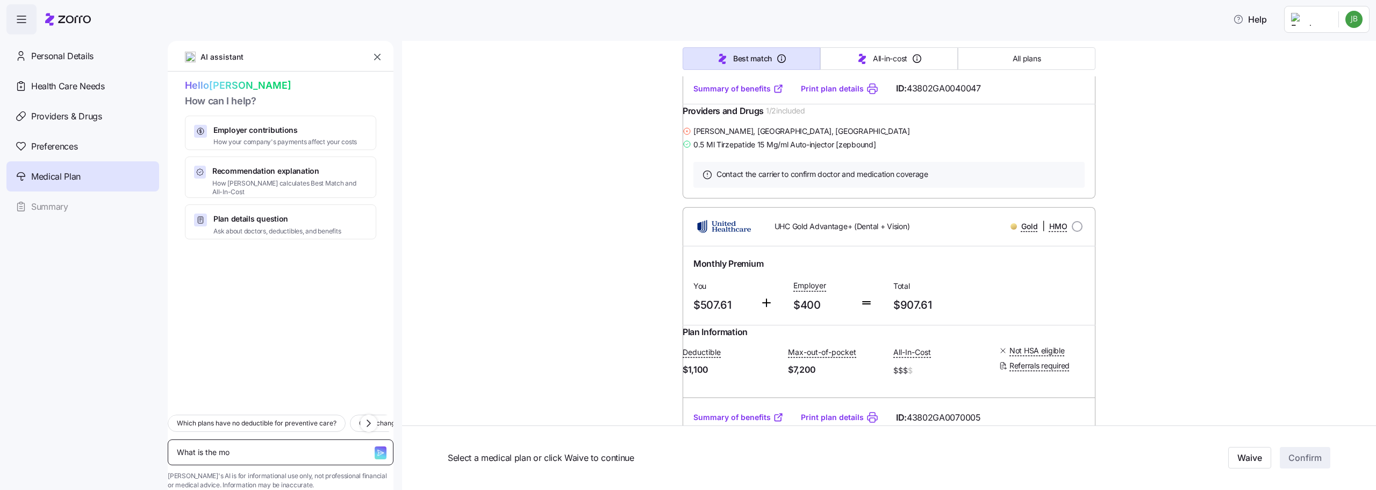
type textarea "x"
type textarea "What is the mont"
type textarea "x"
type textarea "What is the month"
type textarea "x"
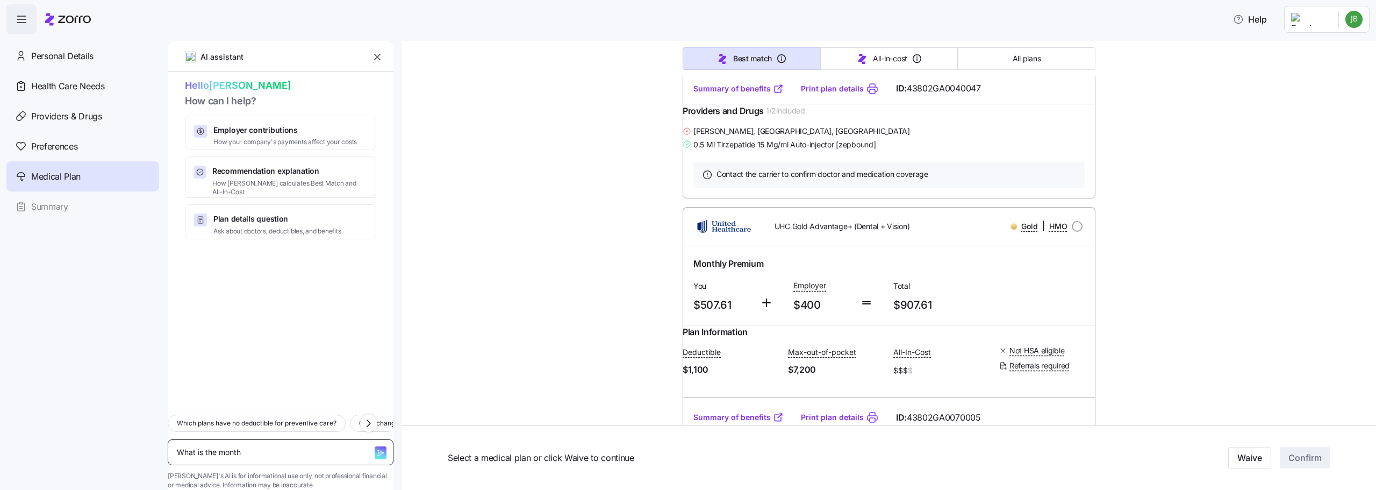
type textarea "What is the monthy"
type textarea "x"
type textarea "What is the month"
type textarea "x"
type textarea "What is the monthl"
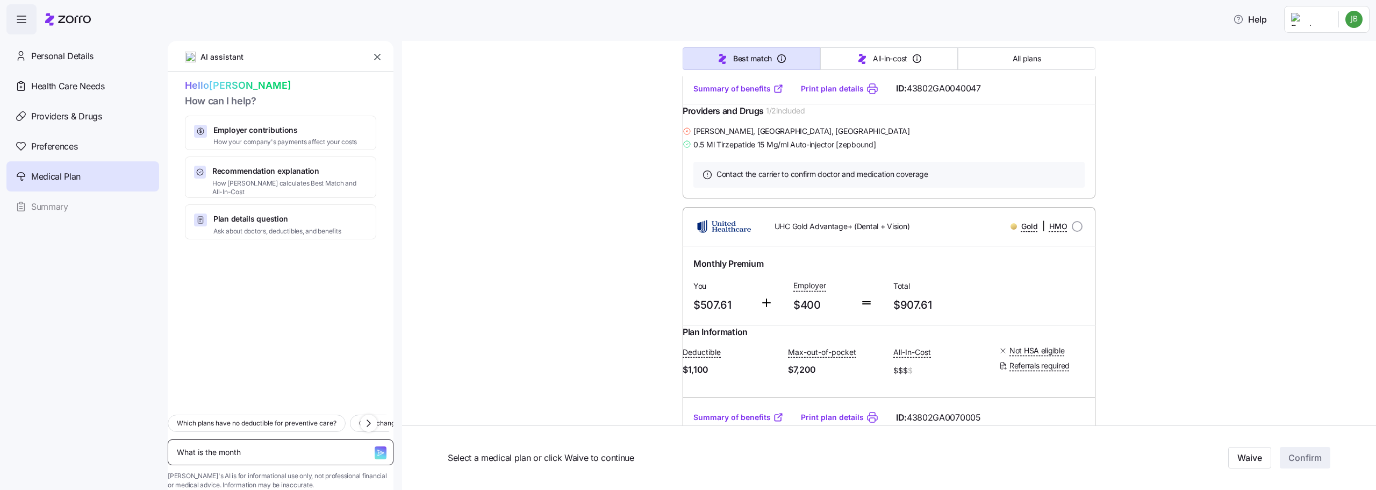
type textarea "x"
type textarea "What is the monthly"
type textarea "x"
type textarea "What is the monthly"
type textarea "x"
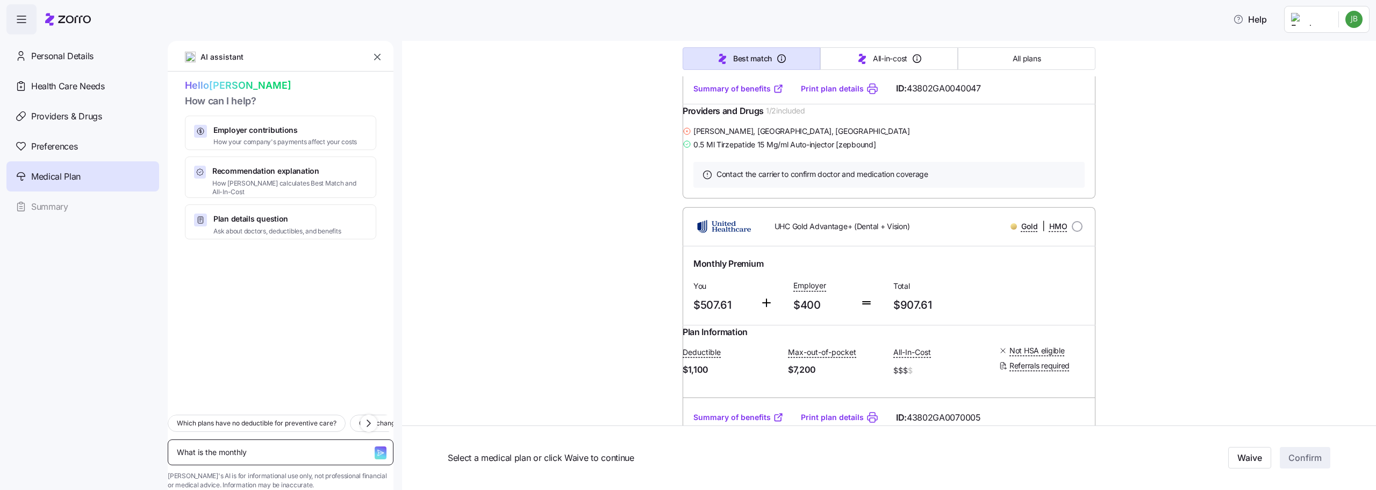
type textarea "What is the monthly p"
type textarea "x"
type textarea "What is the monthly pr"
type textarea "x"
type textarea "What is the monthly pre"
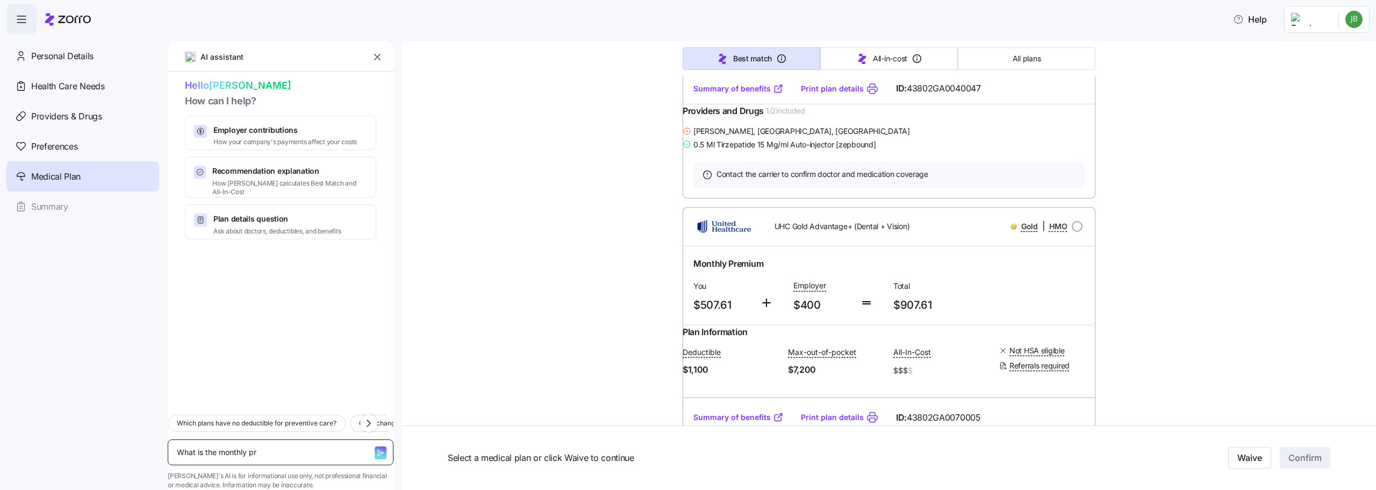
type textarea "x"
type textarea "What is the monthly pres"
type textarea "x"
type textarea "What is the monthly presc"
type textarea "x"
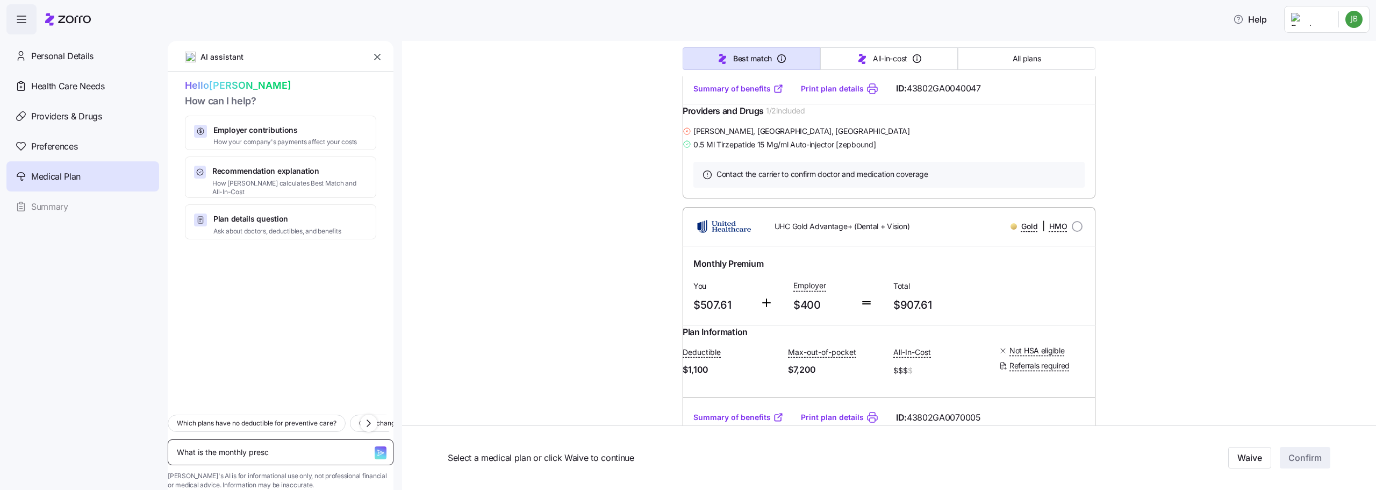
type textarea "What is the monthly prescr"
type textarea "x"
type textarea "What is the monthly prescri"
type textarea "x"
type textarea "What is the monthly prescrip"
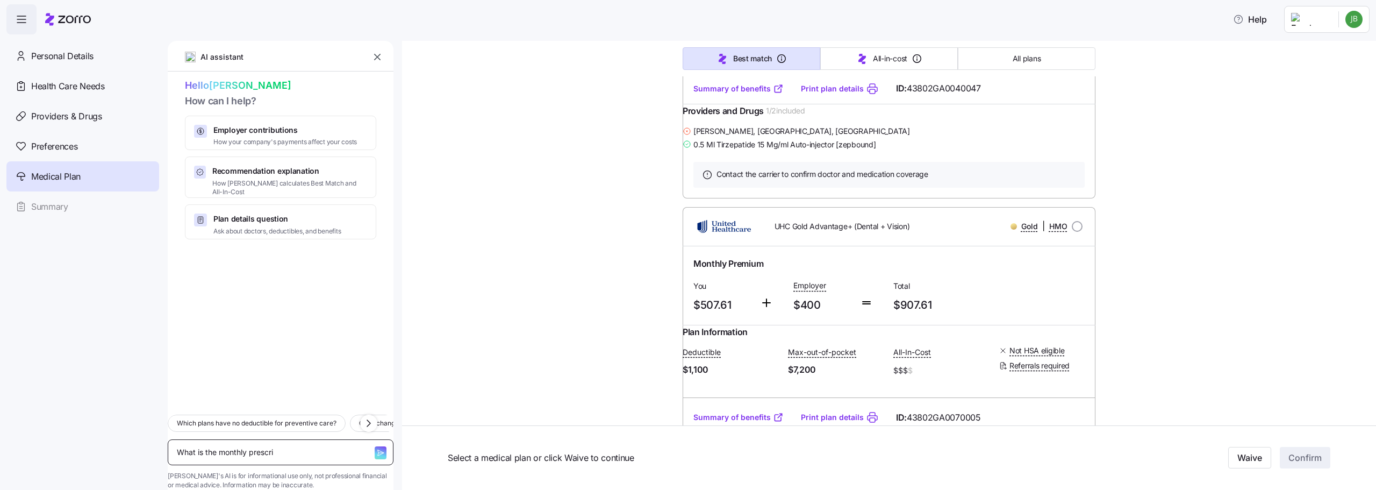
type textarea "x"
type textarea "What is the monthly prescript"
type textarea "x"
type textarea "What is the monthly prescripti"
type textarea "x"
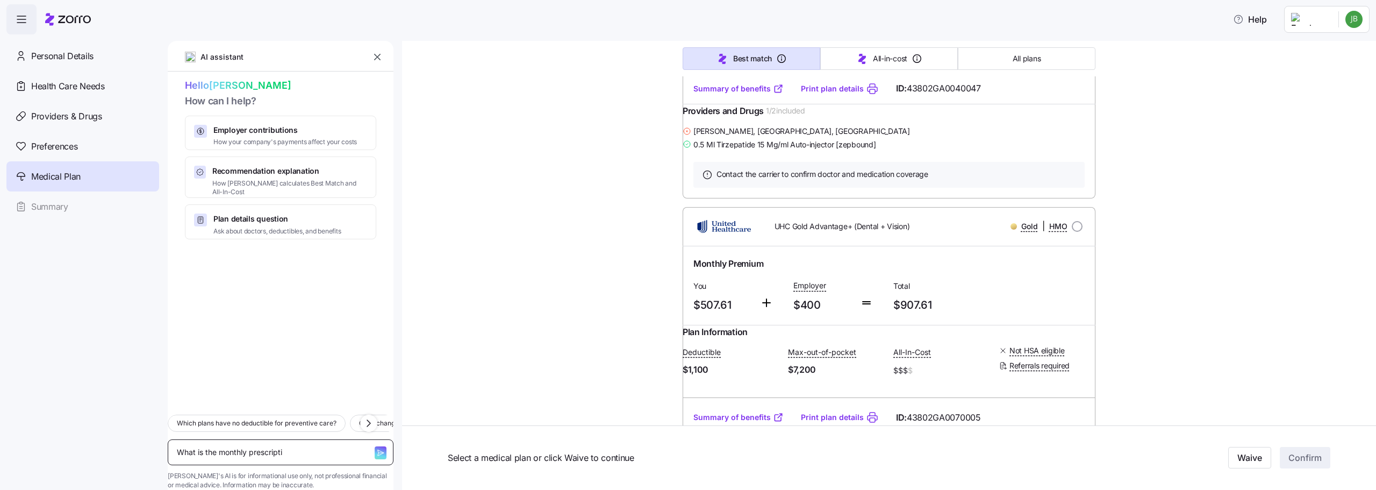
type textarea "What is the monthly prescriptio"
type textarea "x"
type textarea "What is the monthly prescription"
type textarea "x"
type textarea "What is the monthly prescription"
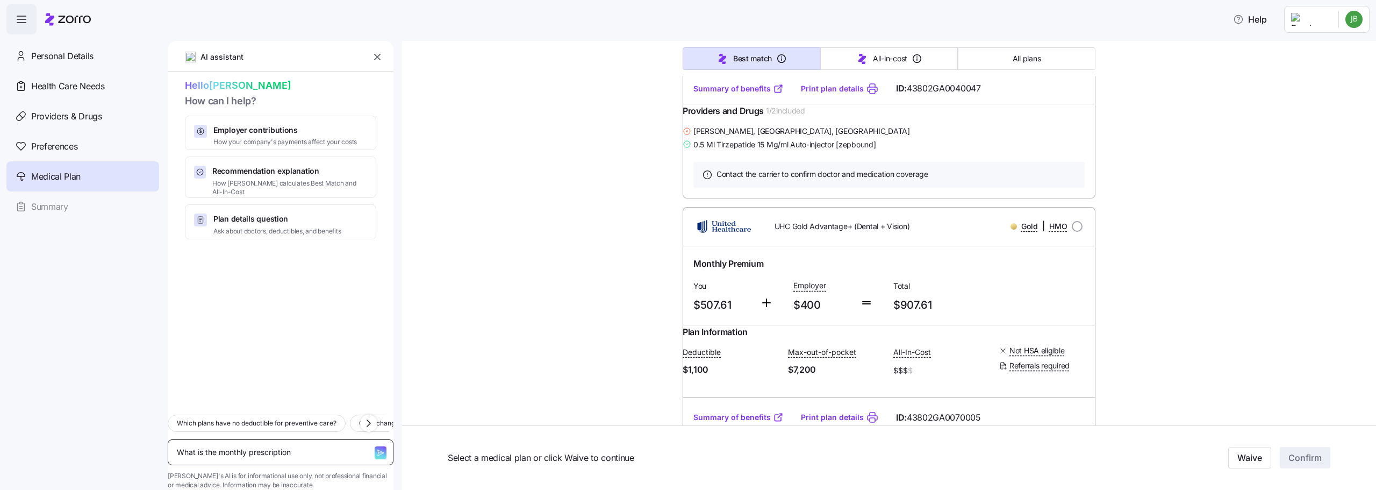
type textarea "x"
type textarea "What is the monthly prescription c"
type textarea "x"
type textarea "What is the monthly prescription co"
type textarea "x"
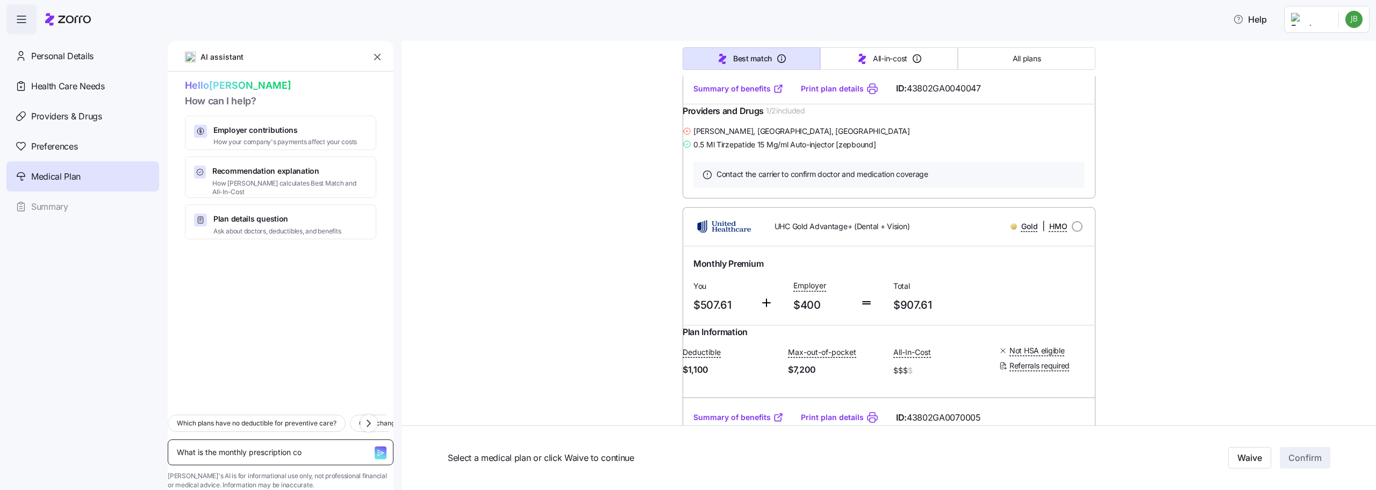
type textarea "What is the monthly prescription cos"
type textarea "x"
type textarea "What is the monthly prescription cost"
type textarea "x"
type textarea "What is the monthly prescription cost"
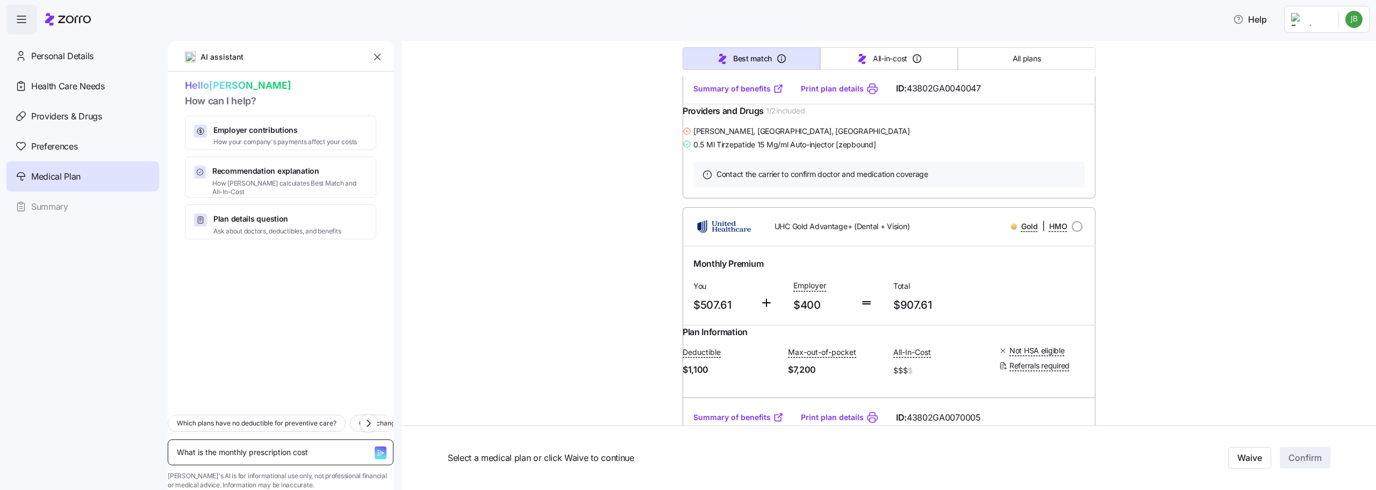
type textarea "x"
type textarea "What is the monthly prescription cost of"
type textarea "x"
type textarea "What is the monthly prescription cost ofr"
type textarea "x"
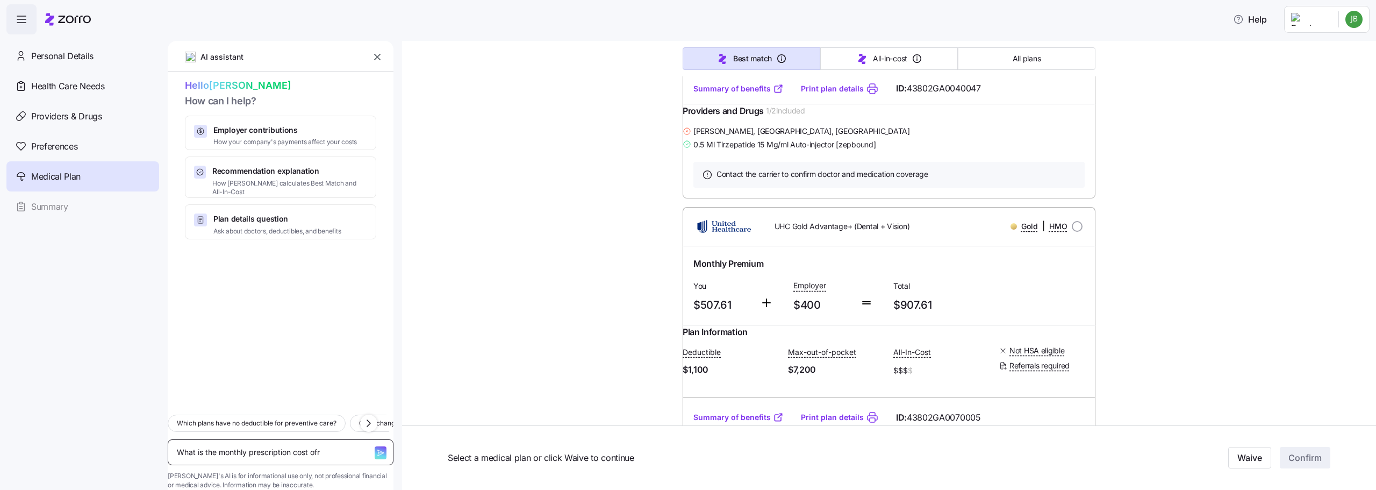
type textarea "What is the monthly prescription cost ofr"
type textarea "x"
type textarea "What is the monthly prescription cost ofr m"
type textarea "x"
type textarea "What is the monthly prescription cost ofr"
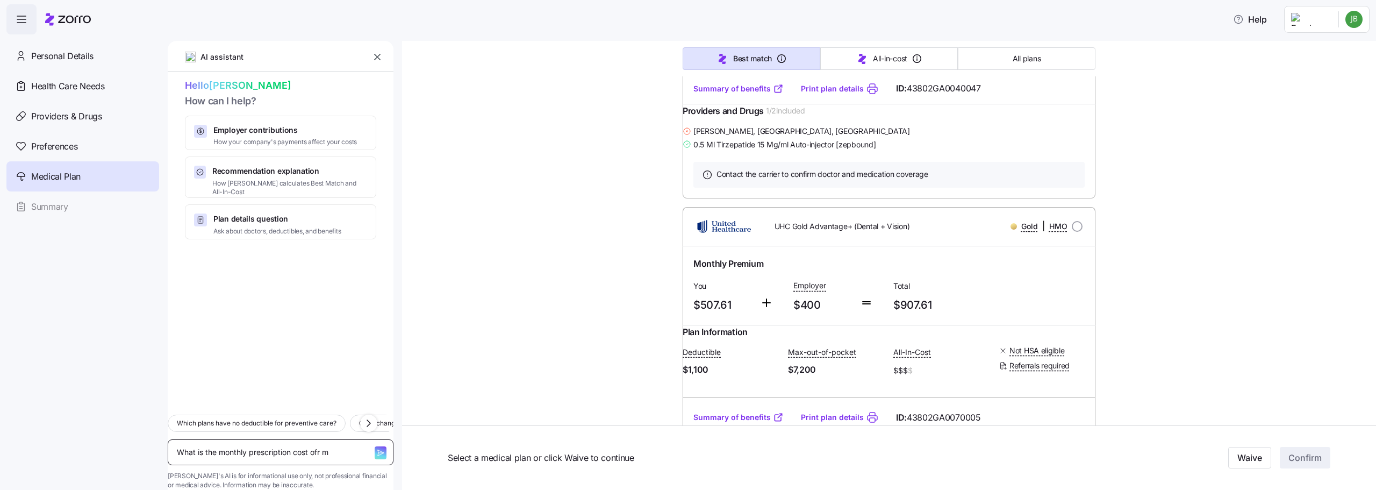
type textarea "x"
type textarea "What is the monthly prescription cost ofr"
type textarea "x"
type textarea "What is the monthly prescription cost of"
type textarea "x"
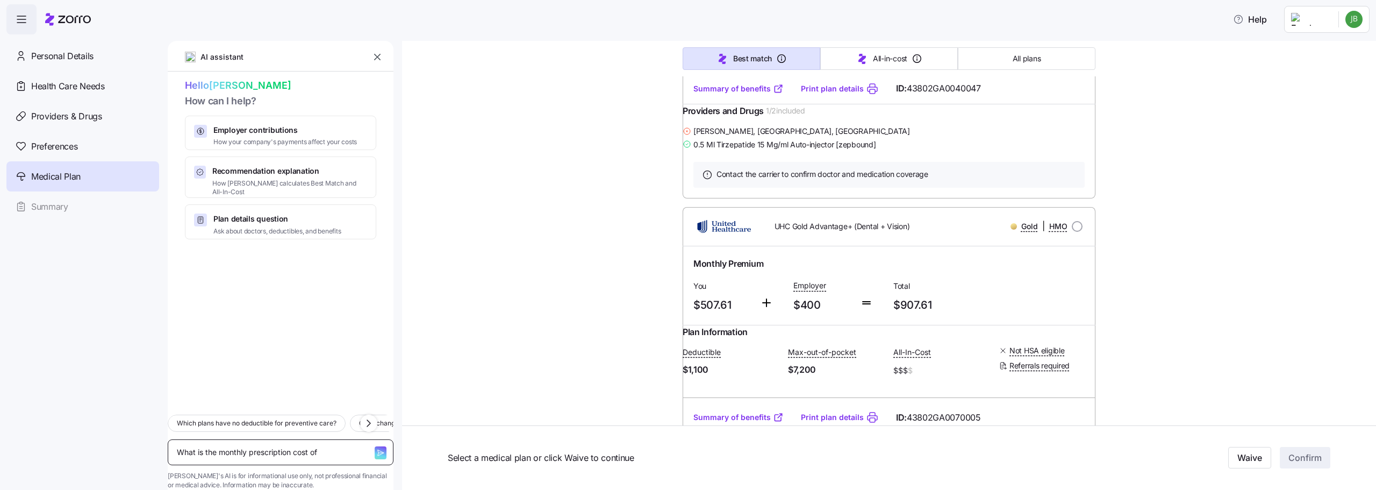
type textarea "What is the monthly prescription cost o"
type textarea "x"
type textarea "What is the monthly prescription cost"
type textarea "x"
type textarea "What is the monthly prescription cost f"
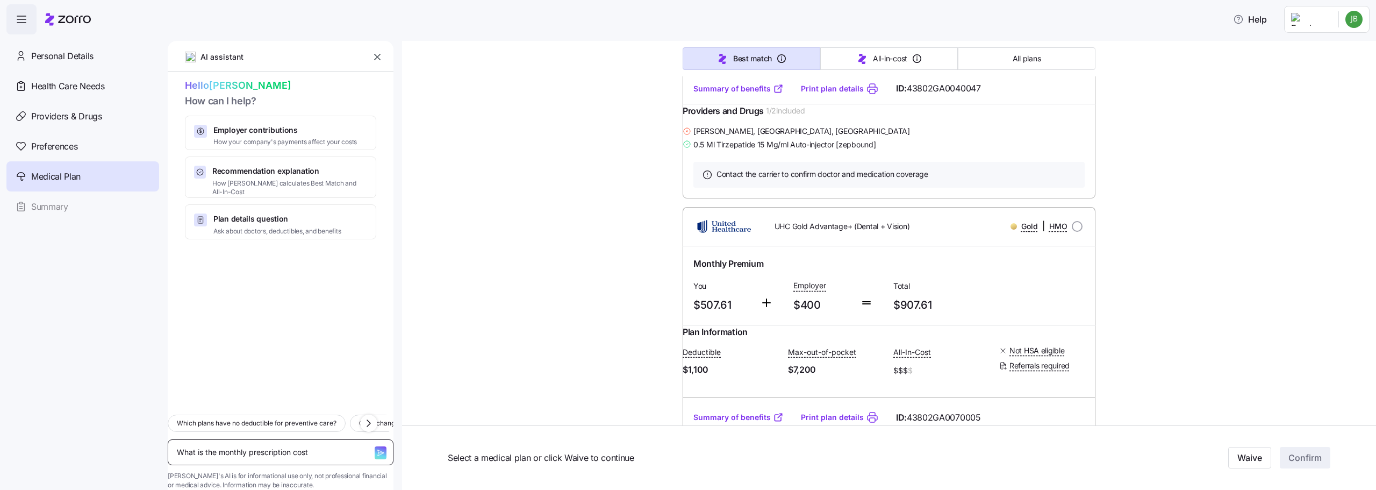
type textarea "x"
type textarea "What is the monthly prescription cost fo"
type textarea "x"
type textarea "What is the monthly prescription cost for"
type textarea "x"
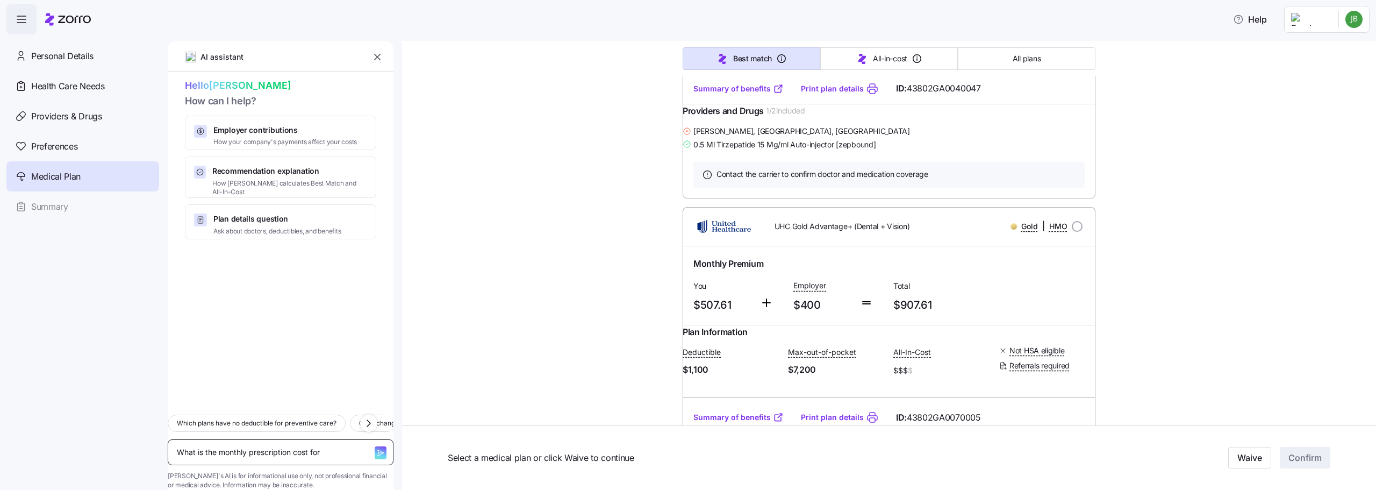
type textarea "What is the monthly prescription cost for"
type textarea "x"
type textarea "What is the monthly prescription cost for m"
type textarea "x"
type textarea "What is the monthly prescription cost for my"
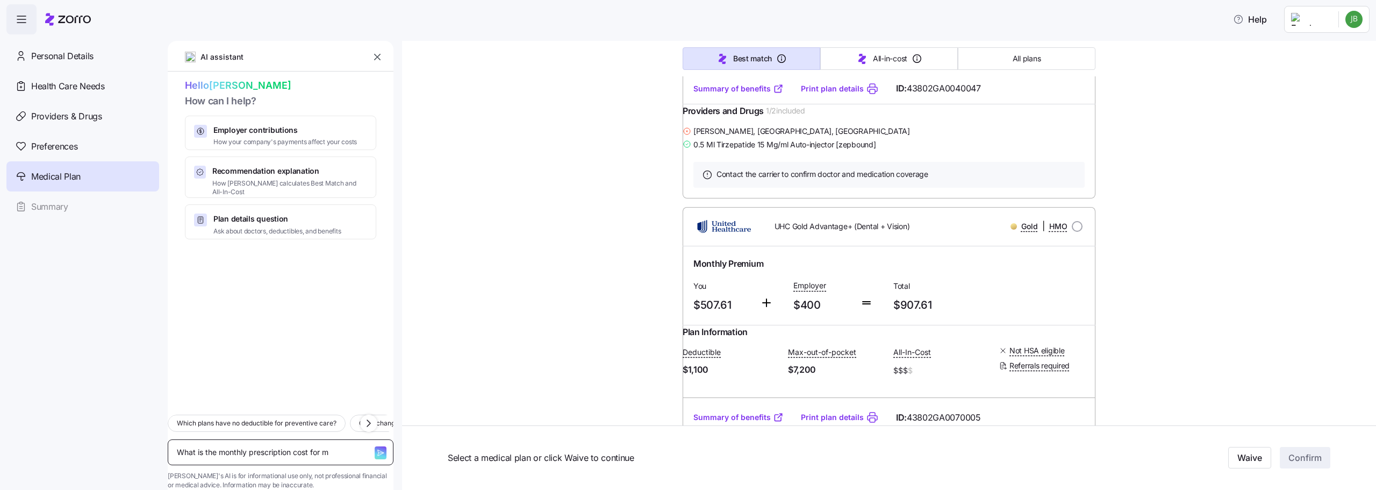
type textarea "x"
type textarea "What is the monthly prescription cost for my"
type textarea "x"
type textarea "What is the monthly prescription cost for my Z"
type textarea "x"
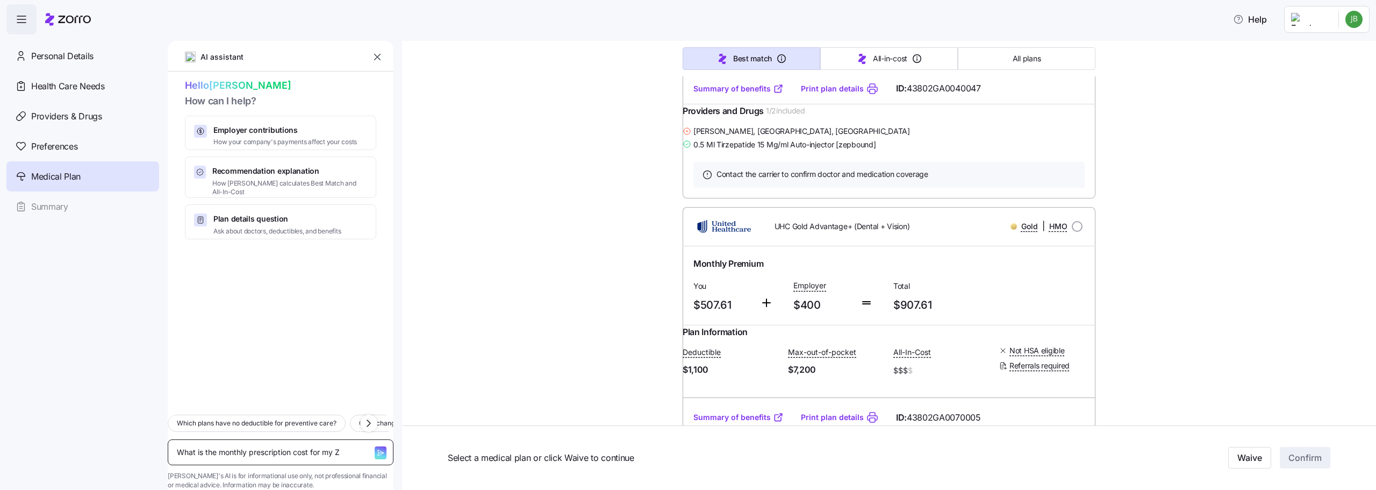
type textarea "What is the monthly prescription cost for my Ze"
type textarea "x"
type textarea "What is the monthly prescription cost for my Zep"
type textarea "x"
type textarea "What is the monthly prescription cost for my Zepb"
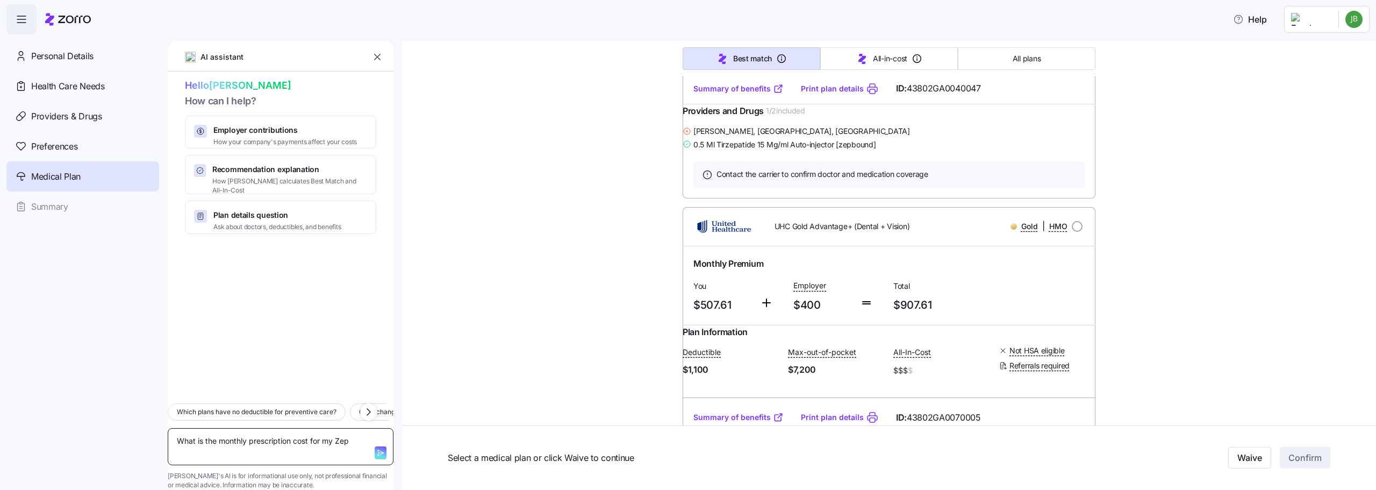
type textarea "x"
type textarea "What is the monthly prescription cost for my Zepbo"
type textarea "x"
type textarea "What is the monthly prescription cost for my Zepbou"
type textarea "x"
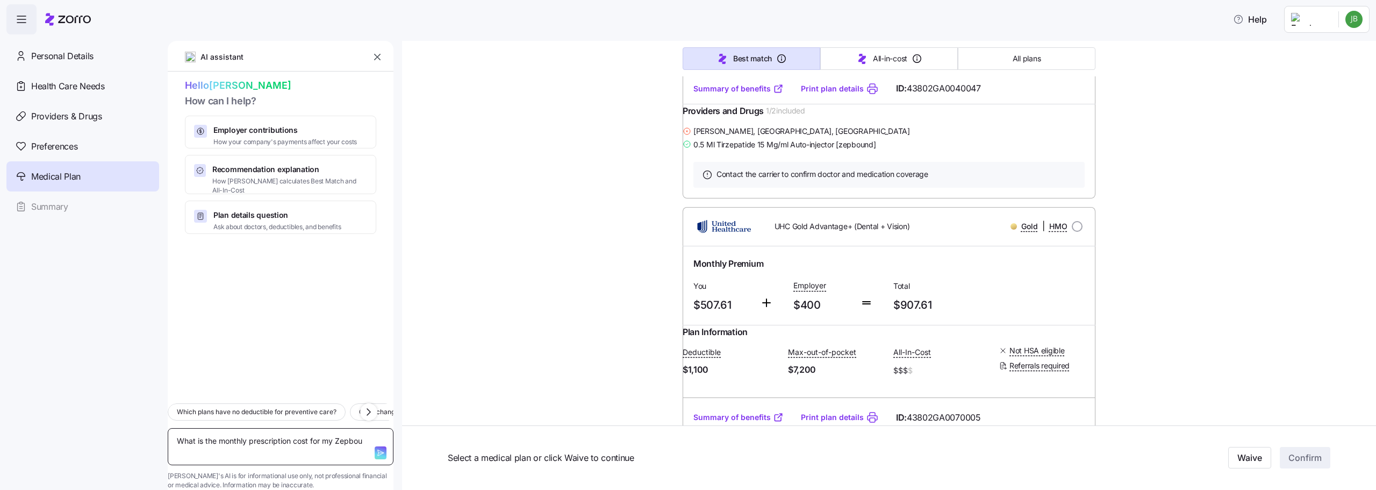
type textarea "What is the monthly prescription cost for my Zepboun"
type textarea "x"
type textarea "What is the monthly prescription cost for my Zepbound"
type textarea "x"
type textarea "What is the monthly prescription cost for my Zepbound?"
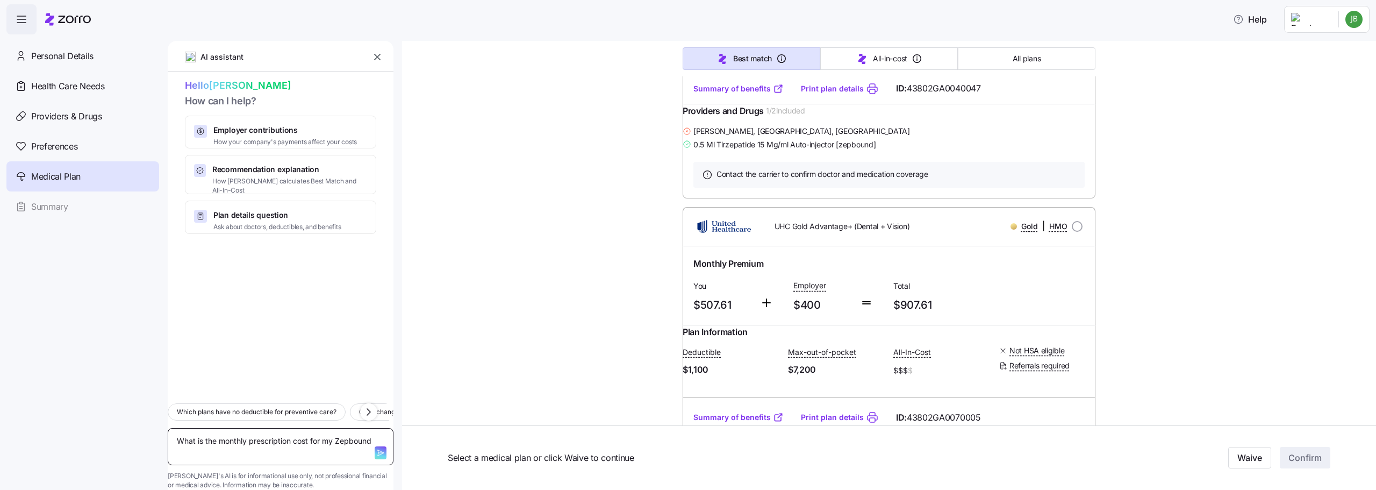
type textarea "x"
type textarea "What is the monthly prescription cost for my Zepbound?"
type textarea "x"
type textarea "What is the monthly prescription cost for my Zepbound?"
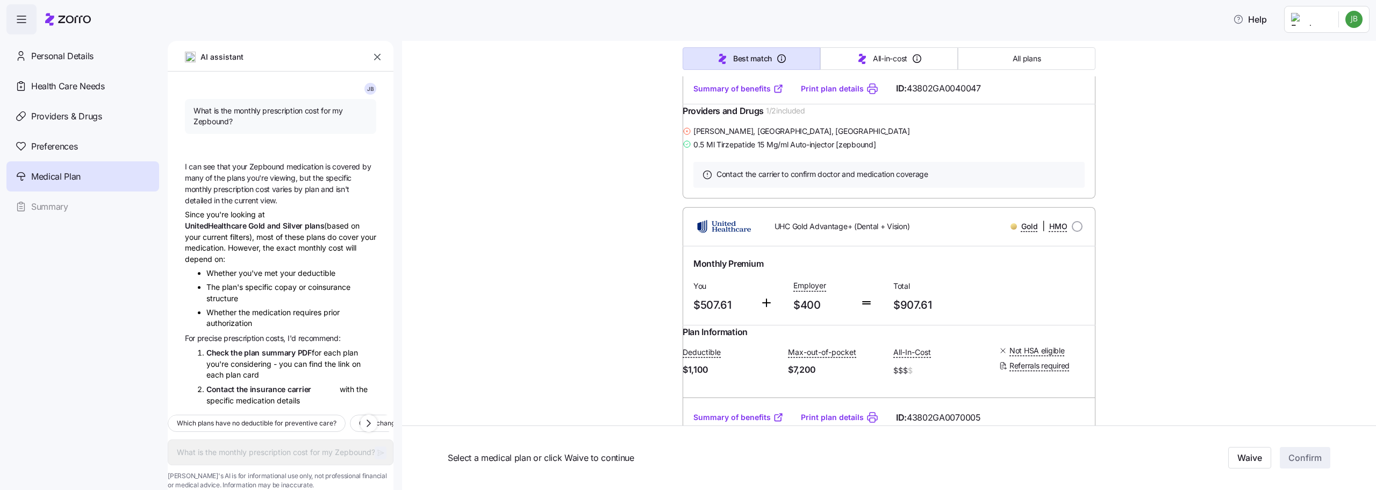
type textarea "x"
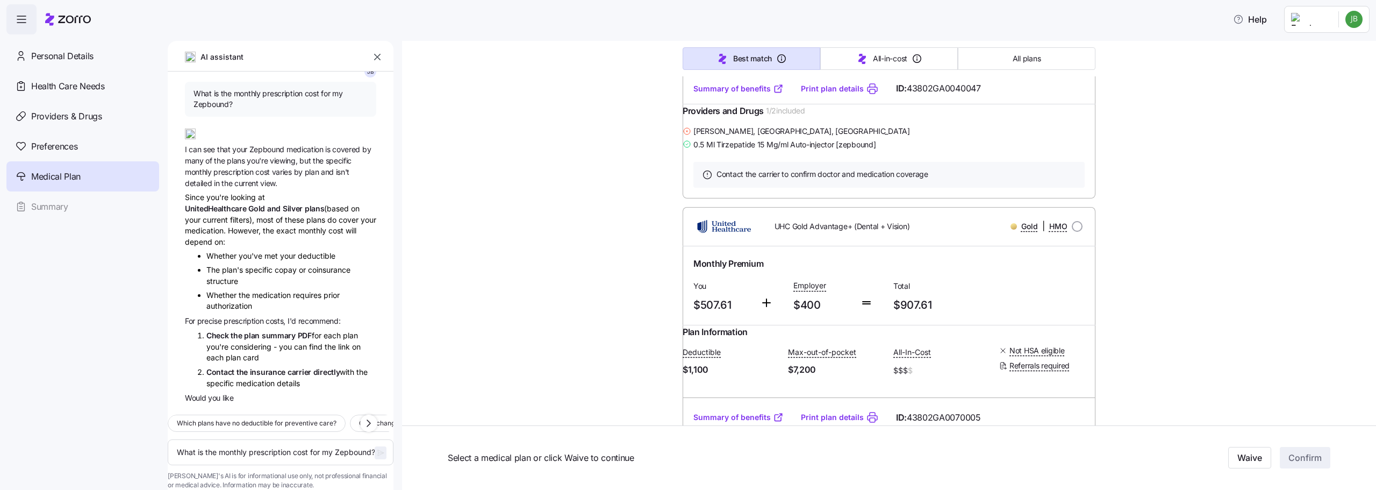
scroll to position [56, 0]
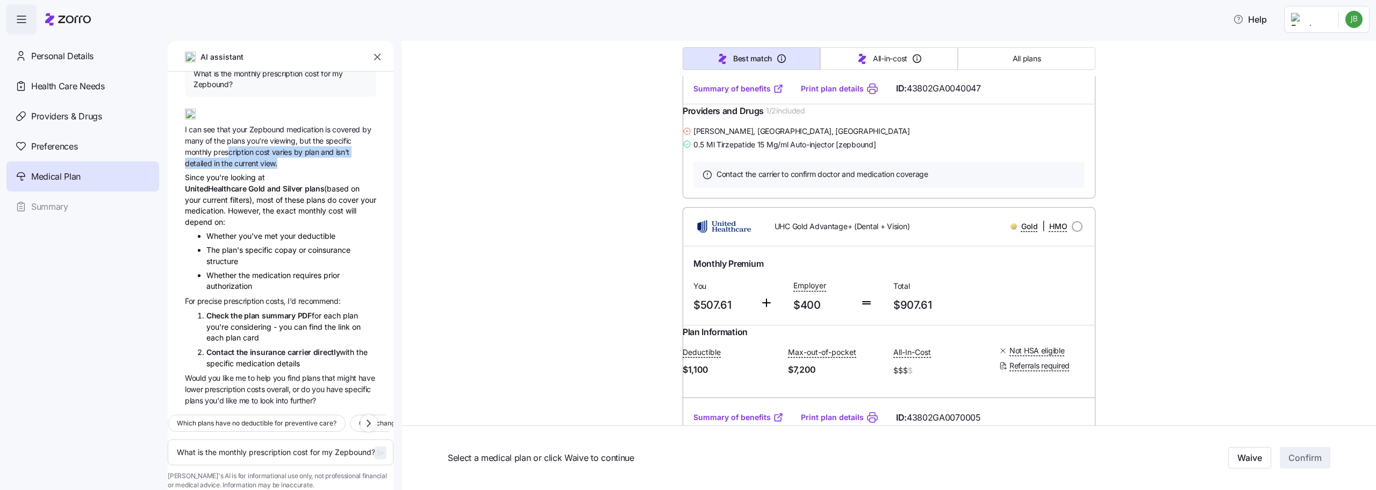
drag, startPoint x: 231, startPoint y: 139, endPoint x: 290, endPoint y: 146, distance: 59.6
click at [290, 146] on span "I can see that your Zepbound medication is covered by many of the plans you're …" at bounding box center [280, 146] width 191 height 45
drag, startPoint x: 290, startPoint y: 146, endPoint x: 181, endPoint y: 118, distance: 113.3
click at [181, 118] on div "J B What is the monthly prescription cost for my Zepbound? I can see that your …" at bounding box center [281, 238] width 226 height 334
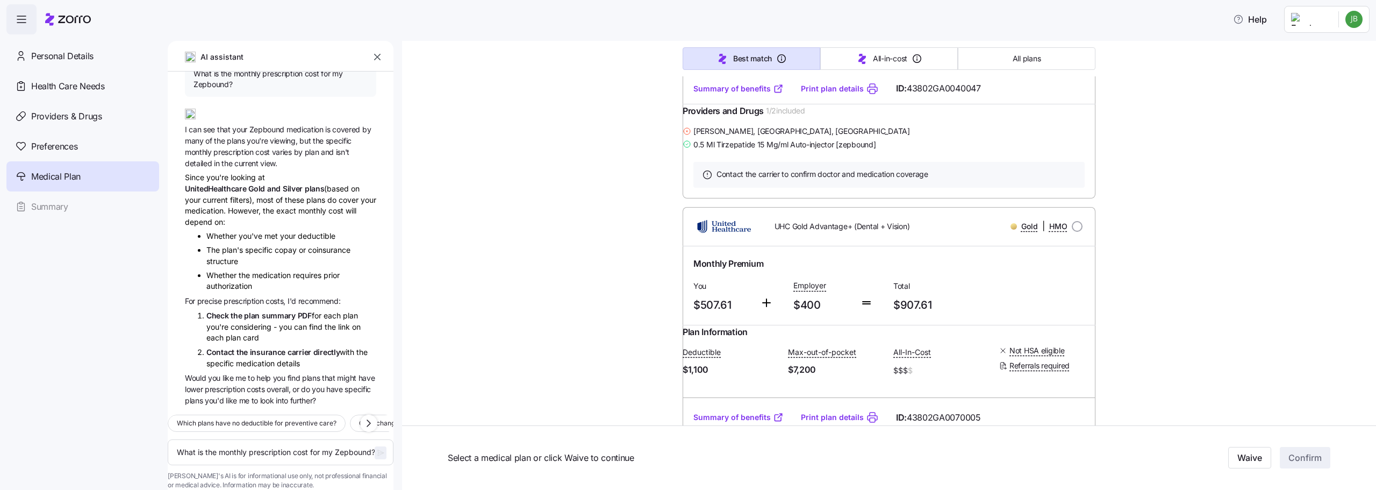
click at [181, 118] on div "J B What is the monthly prescription cost for my Zepbound? I can see that your …" at bounding box center [281, 238] width 226 height 334
drag, startPoint x: 183, startPoint y: 162, endPoint x: 291, endPoint y: 207, distance: 117.1
click at [291, 207] on div "J B What is the monthly prescription cost for my Zepbound? I can see that your …" at bounding box center [281, 238] width 226 height 334
click at [291, 207] on div "Since you're looking at UnitedHealthcare Gold and Silver plans (based on your c…" at bounding box center [280, 199] width 191 height 55
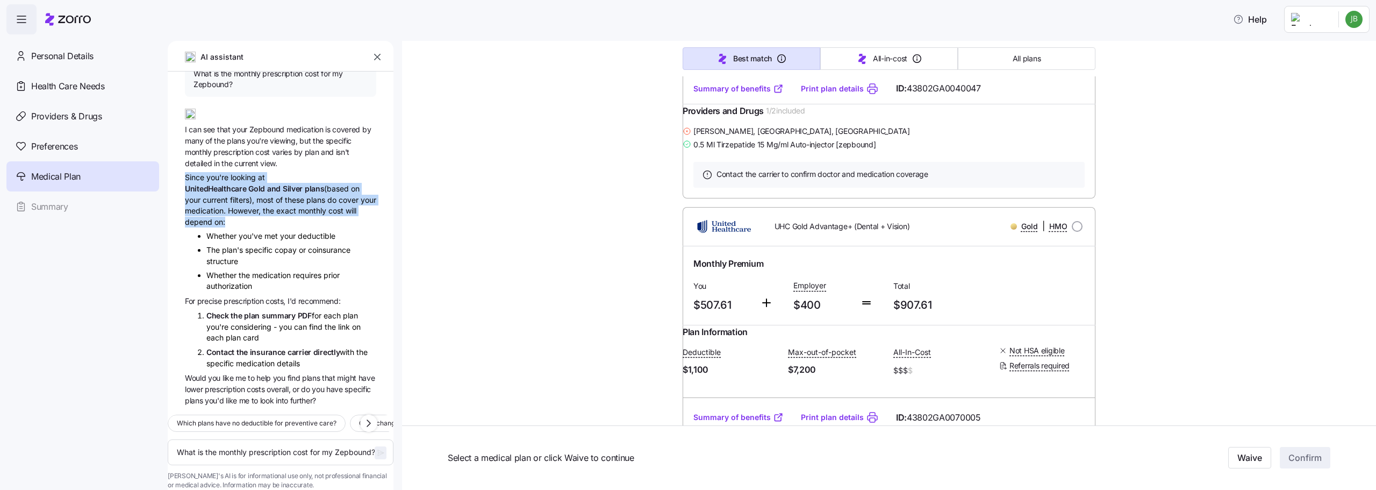
drag, startPoint x: 291, startPoint y: 207, endPoint x: 182, endPoint y: 163, distance: 118.2
click at [182, 163] on div "J B What is the monthly prescription cost for my Zepbound? I can see that your …" at bounding box center [281, 238] width 226 height 334
drag, startPoint x: 182, startPoint y: 163, endPoint x: 258, endPoint y: 212, distance: 91.0
click at [258, 212] on div "J B What is the monthly prescription cost for my Zepbound? I can see that your …" at bounding box center [281, 238] width 226 height 334
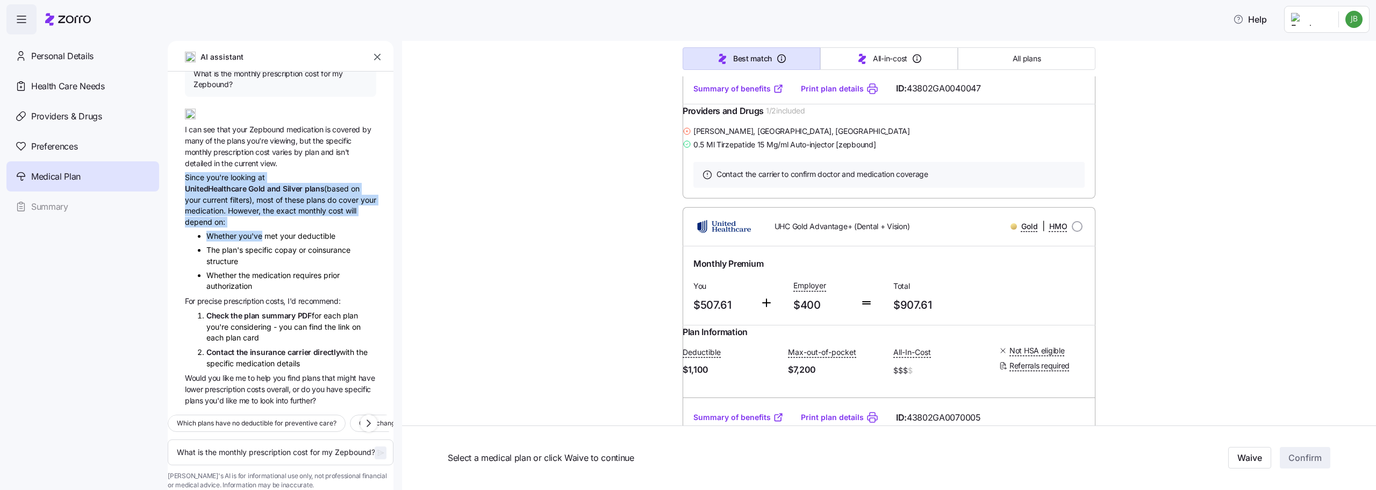
click at [252, 200] on div "Since you're looking at UnitedHealthcare Gold and Silver plans (based on your c…" at bounding box center [280, 199] width 191 height 55
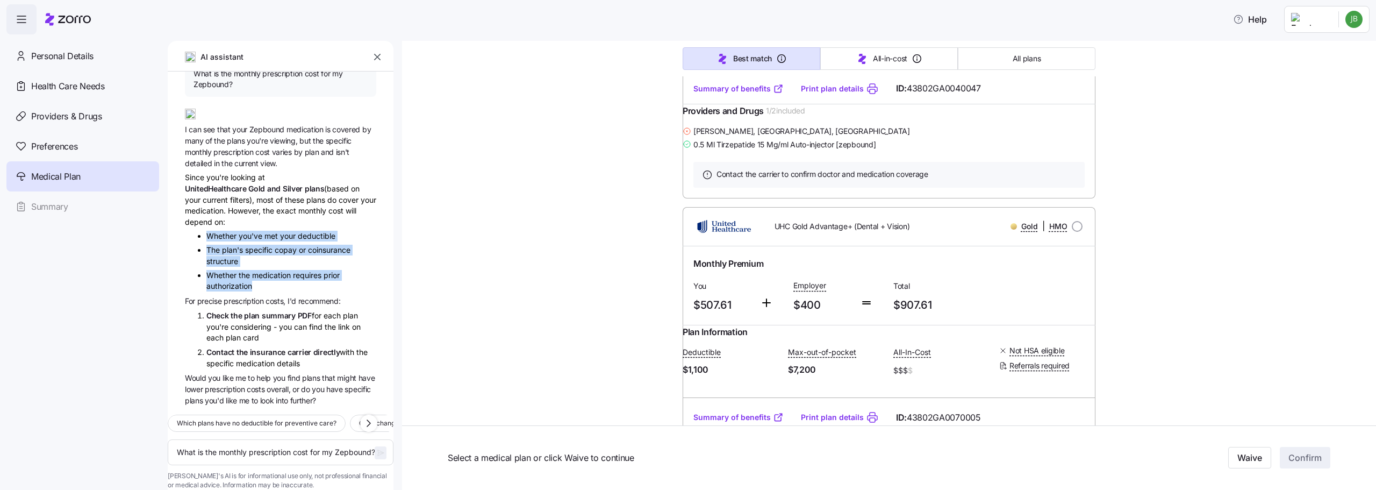
drag, startPoint x: 209, startPoint y: 217, endPoint x: 302, endPoint y: 269, distance: 106.1
click at [302, 269] on div "J B What is the monthly prescription cost for my Zepbound? I can see that your …" at bounding box center [281, 238] width 226 height 334
click at [302, 270] on li "Whether the medication requires prior authorization" at bounding box center [291, 281] width 170 height 22
drag, startPoint x: 302, startPoint y: 269, endPoint x: 213, endPoint y: 216, distance: 103.2
click at [213, 216] on div "J B What is the monthly prescription cost for my Zepbound? I can see that your …" at bounding box center [281, 238] width 226 height 334
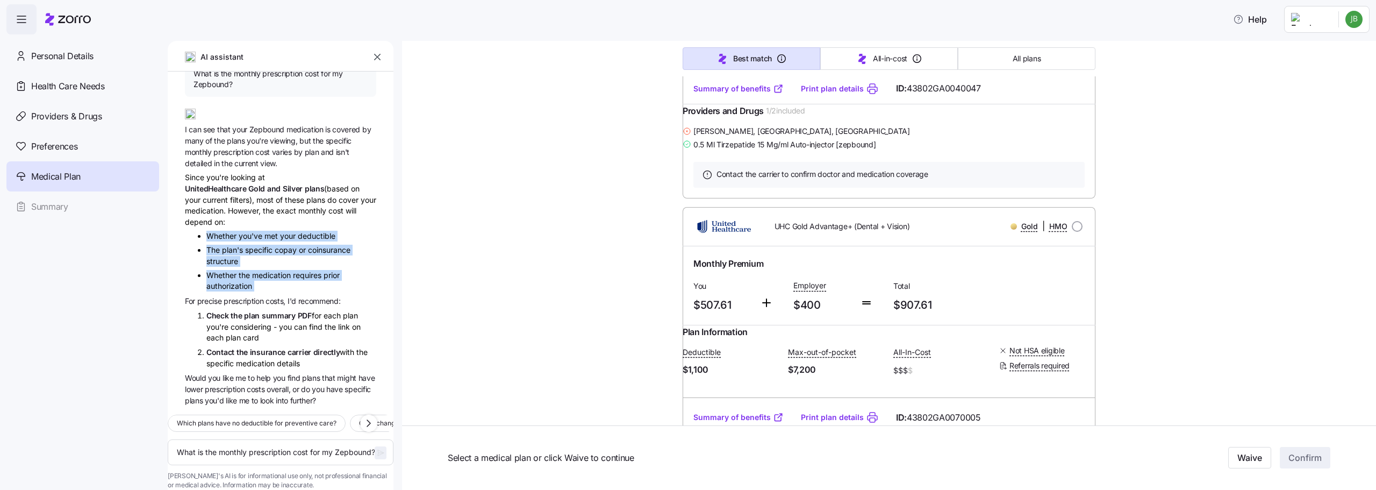
click at [213, 231] on span "Whether" at bounding box center [222, 235] width 32 height 9
drag, startPoint x: 213, startPoint y: 216, endPoint x: 287, endPoint y: 273, distance: 93.5
click at [287, 273] on div "J B What is the monthly prescription cost for my Zepbound? I can see that your …" at bounding box center [281, 238] width 226 height 334
click at [287, 273] on li "Whether the medication requires prior authorization" at bounding box center [291, 281] width 170 height 22
drag, startPoint x: 287, startPoint y: 273, endPoint x: 196, endPoint y: 220, distance: 105.0
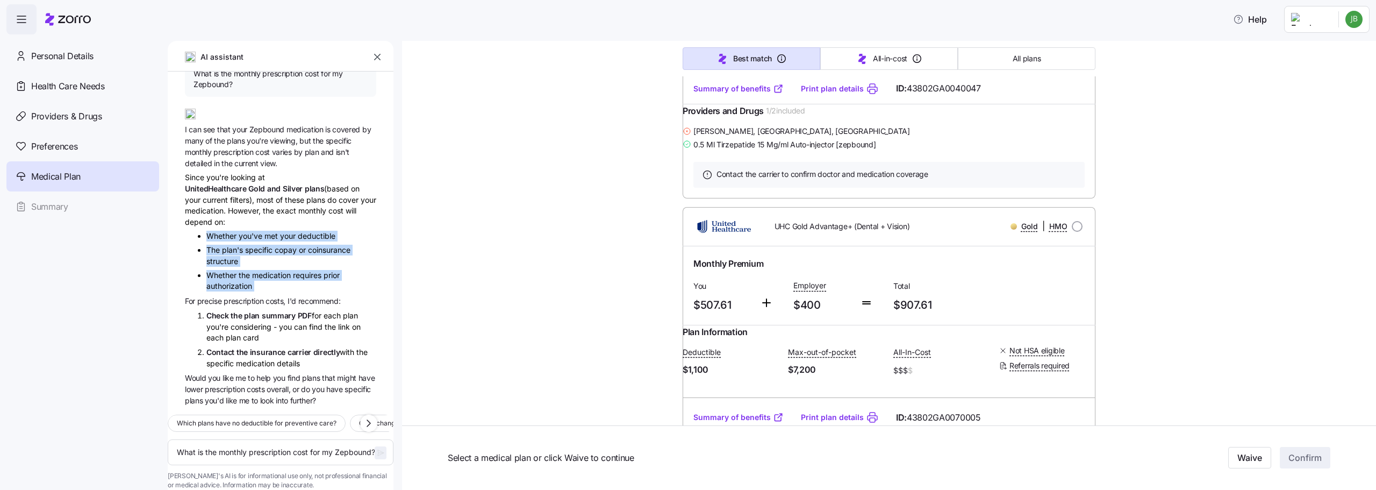
click at [196, 220] on div "J B What is the monthly prescription cost for my Zepbound? I can see that your …" at bounding box center [281, 238] width 226 height 334
click at [214, 231] on span "Whether" at bounding box center [222, 235] width 32 height 9
drag, startPoint x: 204, startPoint y: 220, endPoint x: 269, endPoint y: 271, distance: 82.7
click at [269, 271] on div "J B What is the monthly prescription cost for my Zepbound? I can see that your …" at bounding box center [281, 238] width 226 height 334
click at [269, 271] on li "Whether the medication requires prior authorization" at bounding box center [291, 281] width 170 height 22
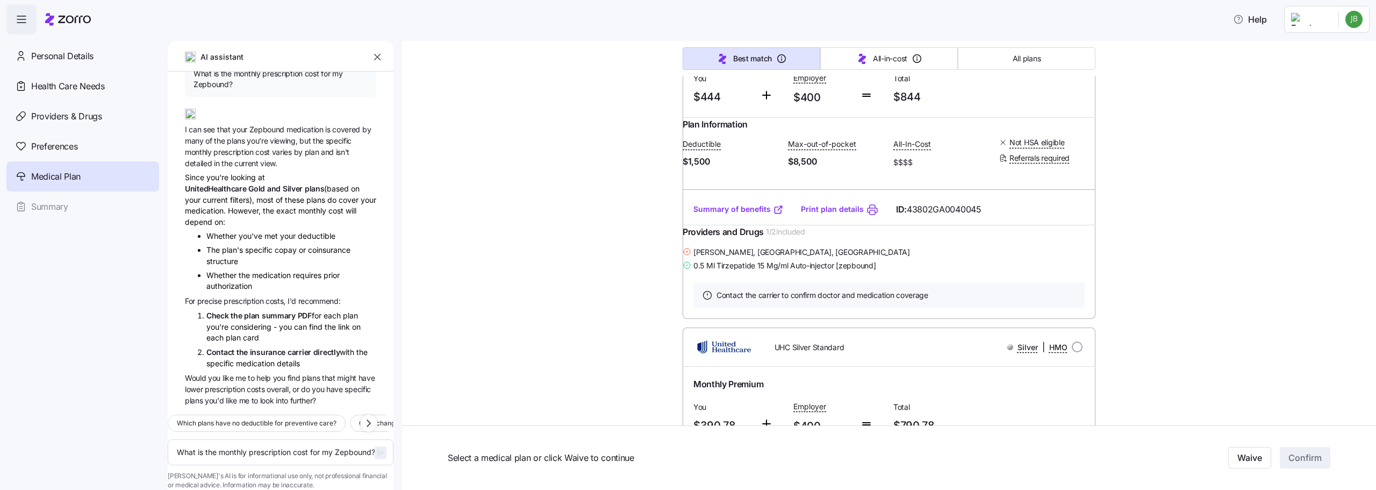
scroll to position [3064, 0]
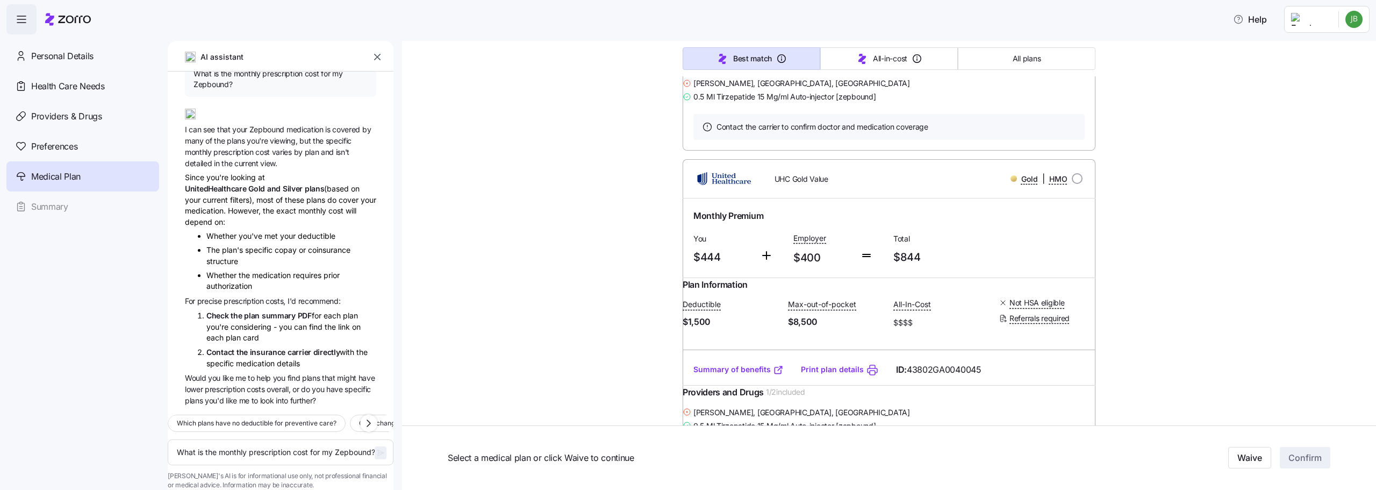
click at [735, 46] on link "Summary of benefits" at bounding box center [738, 40] width 90 height 11
radio input "true"
type textarea "x"
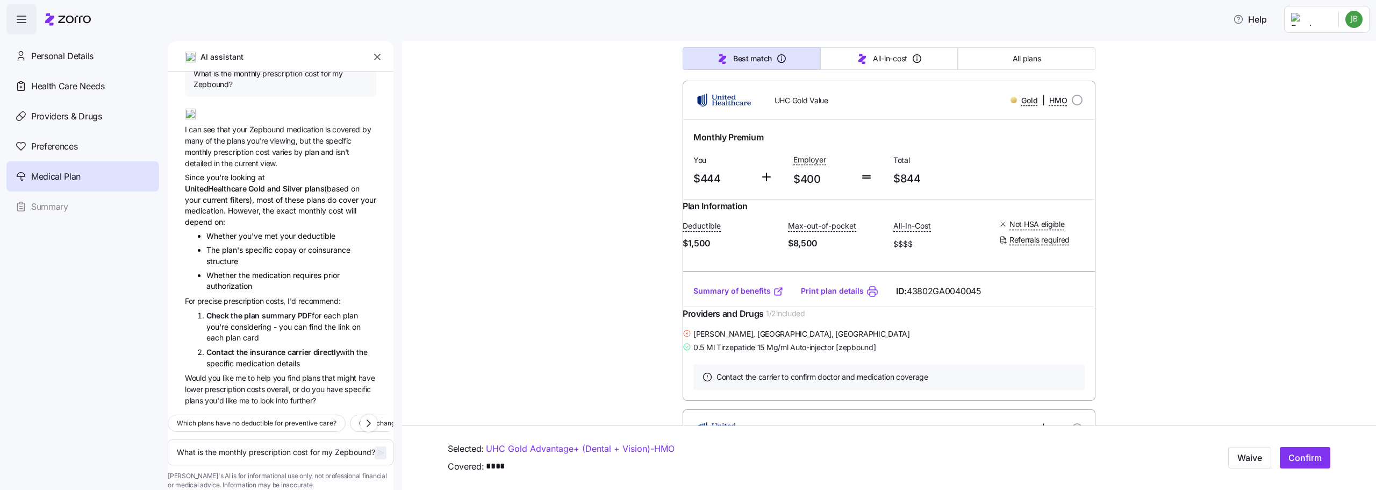
scroll to position [3118, 0]
